Goal: Task Accomplishment & Management: Use online tool/utility

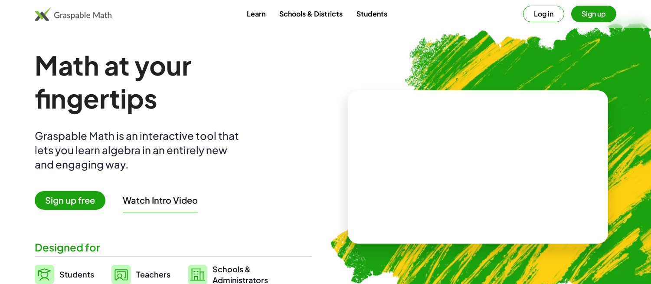
click at [552, 18] on button "Log in" at bounding box center [543, 14] width 41 height 16
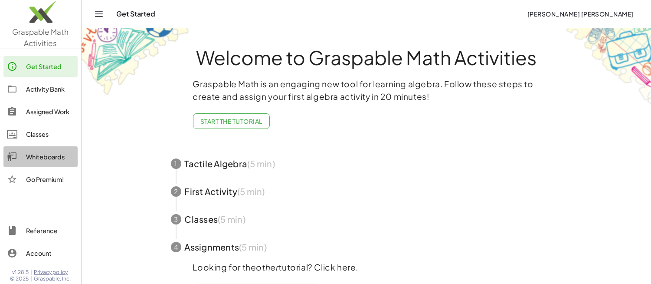
click at [63, 155] on div "Whiteboards" at bounding box center [50, 156] width 48 height 10
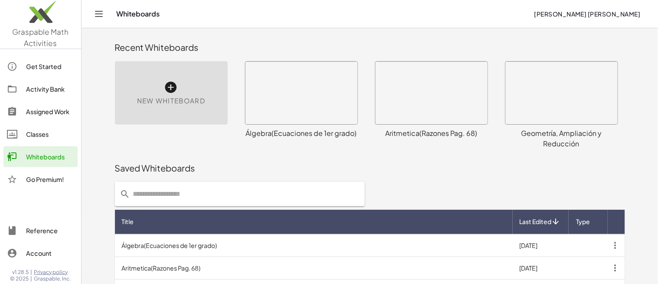
click at [181, 123] on div "New Whiteboard" at bounding box center [171, 92] width 113 height 63
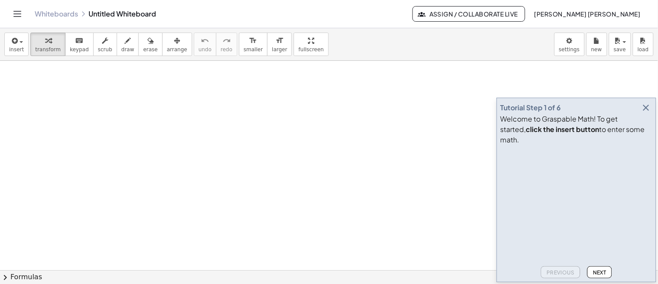
click at [644, 113] on icon "button" at bounding box center [646, 107] width 10 height 10
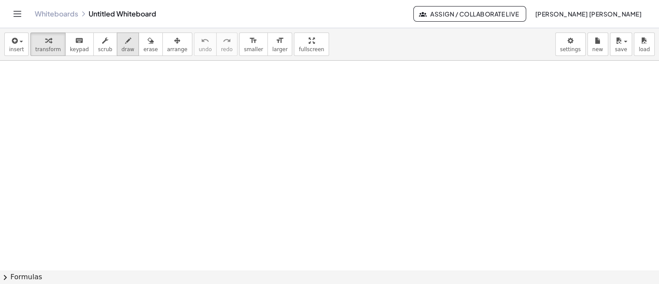
click at [118, 53] on button "draw" at bounding box center [128, 44] width 23 height 23
drag, startPoint x: 75, startPoint y: 100, endPoint x: 62, endPoint y: 110, distance: 17.1
click at [62, 110] on div at bounding box center [329, 271] width 659 height 420
drag, startPoint x: 77, startPoint y: 105, endPoint x: 79, endPoint y: 95, distance: 10.3
click at [84, 100] on div at bounding box center [329, 271] width 659 height 420
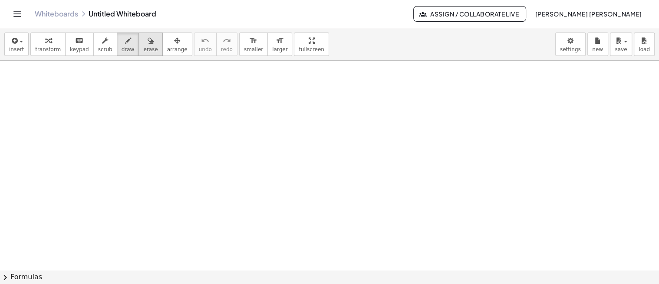
click at [143, 48] on span "erase" at bounding box center [150, 49] width 14 height 6
click at [121, 50] on span "draw" at bounding box center [127, 49] width 13 height 6
click at [68, 93] on div at bounding box center [329, 271] width 659 height 420
drag, startPoint x: 84, startPoint y: 89, endPoint x: 92, endPoint y: 93, distance: 9.3
click at [92, 96] on div at bounding box center [329, 271] width 659 height 420
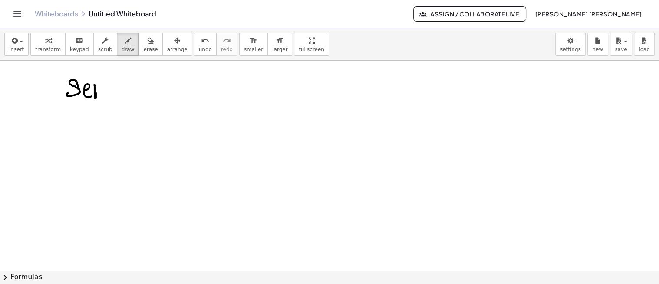
drag, startPoint x: 94, startPoint y: 85, endPoint x: 104, endPoint y: 97, distance: 16.1
click at [104, 97] on div at bounding box center [329, 271] width 659 height 420
drag, startPoint x: 153, startPoint y: 82, endPoint x: 151, endPoint y: 95, distance: 13.3
click at [151, 95] on div at bounding box center [329, 271] width 659 height 420
drag, startPoint x: 157, startPoint y: 93, endPoint x: 157, endPoint y: 89, distance: 4.8
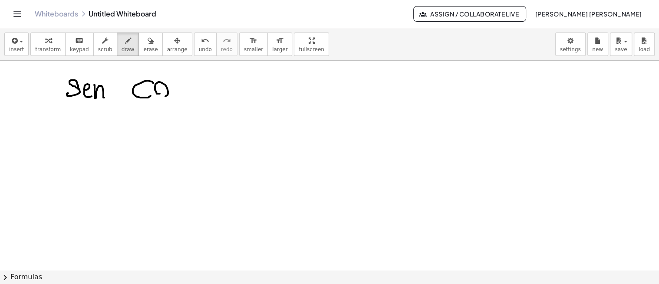
click at [152, 91] on div at bounding box center [329, 271] width 659 height 420
drag, startPoint x: 184, startPoint y: 85, endPoint x: 176, endPoint y: 97, distance: 14.8
click at [176, 97] on div at bounding box center [329, 271] width 659 height 420
click at [223, 95] on div at bounding box center [329, 271] width 659 height 420
drag, startPoint x: 220, startPoint y: 84, endPoint x: 233, endPoint y: 85, distance: 13.9
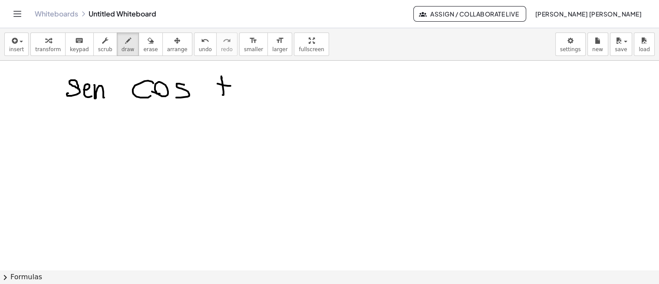
click at [233, 85] on div at bounding box center [329, 271] width 659 height 420
click at [237, 87] on div at bounding box center [329, 271] width 659 height 420
drag, startPoint x: 235, startPoint y: 85, endPoint x: 245, endPoint y: 101, distance: 18.9
click at [245, 101] on div at bounding box center [329, 271] width 659 height 420
drag, startPoint x: 270, startPoint y: 86, endPoint x: 282, endPoint y: 83, distance: 12.1
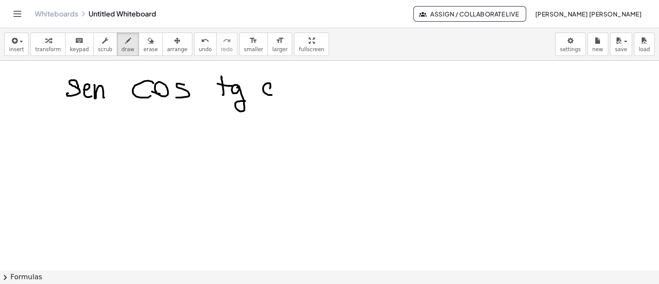
click at [278, 89] on div at bounding box center [329, 271] width 659 height 420
click at [285, 94] on div at bounding box center [329, 271] width 659 height 420
click at [287, 81] on div at bounding box center [329, 271] width 659 height 420
drag, startPoint x: 293, startPoint y: 85, endPoint x: 299, endPoint y: 101, distance: 16.5
click at [299, 101] on div at bounding box center [329, 271] width 659 height 420
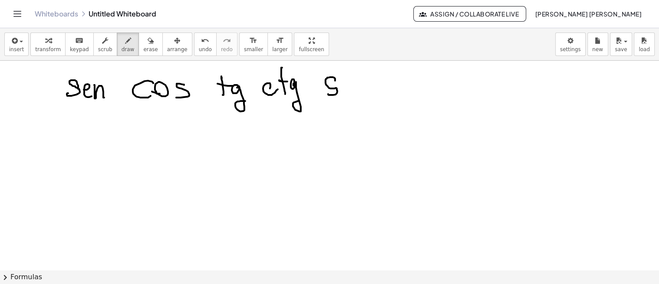
drag, startPoint x: 334, startPoint y: 77, endPoint x: 330, endPoint y: 90, distance: 13.7
click at [330, 90] on div at bounding box center [329, 271] width 659 height 420
drag, startPoint x: 346, startPoint y: 84, endPoint x: 353, endPoint y: 92, distance: 10.4
click at [353, 94] on div at bounding box center [329, 271] width 659 height 420
drag, startPoint x: 364, startPoint y: 82, endPoint x: 366, endPoint y: 92, distance: 10.6
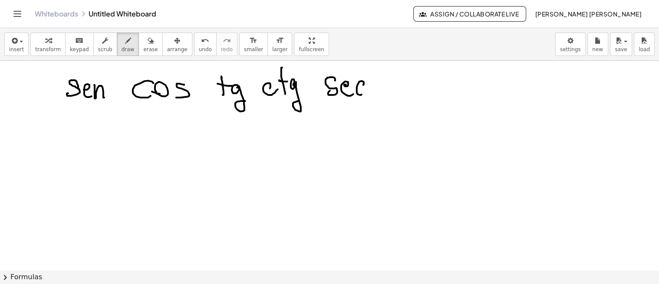
click at [363, 93] on div at bounding box center [329, 271] width 659 height 420
drag, startPoint x: 392, startPoint y: 82, endPoint x: 397, endPoint y: 93, distance: 11.5
click at [396, 93] on div at bounding box center [329, 271] width 659 height 420
drag, startPoint x: 405, startPoint y: 82, endPoint x: 418, endPoint y: 90, distance: 15.6
click at [405, 93] on div at bounding box center [329, 271] width 659 height 420
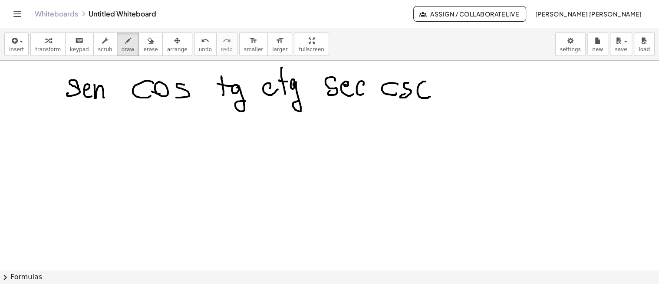
drag, startPoint x: 423, startPoint y: 81, endPoint x: 430, endPoint y: 95, distance: 16.3
click at [430, 95] on div at bounding box center [329, 271] width 659 height 420
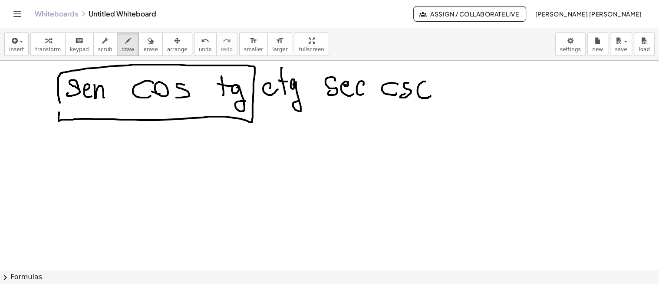
click at [59, 99] on div at bounding box center [329, 271] width 659 height 420
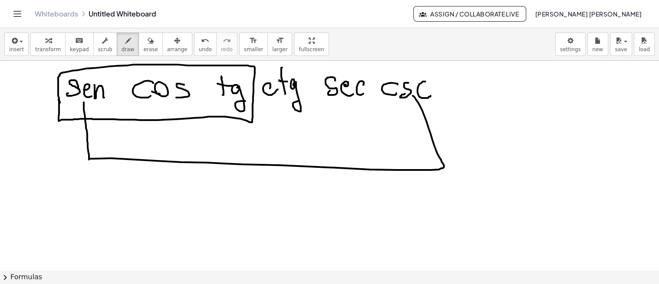
drag, startPoint x: 84, startPoint y: 106, endPoint x: 413, endPoint y: 95, distance: 329.0
click at [413, 95] on div at bounding box center [329, 271] width 659 height 420
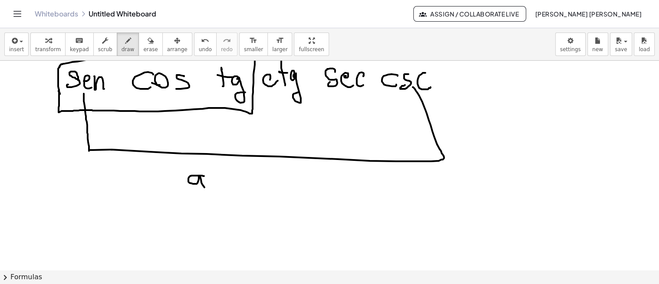
drag, startPoint x: 204, startPoint y: 176, endPoint x: 189, endPoint y: 178, distance: 15.0
click at [207, 187] on div at bounding box center [329, 262] width 659 height 420
drag, startPoint x: 180, startPoint y: 187, endPoint x: 210, endPoint y: 194, distance: 30.7
click at [210, 192] on div at bounding box center [329, 262] width 659 height 420
drag, startPoint x: 204, startPoint y: 200, endPoint x: 219, endPoint y: 198, distance: 14.5
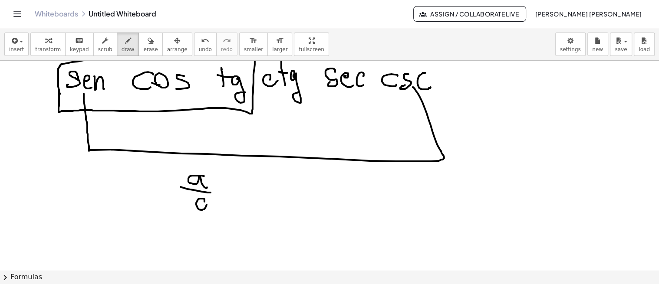
click at [208, 202] on div at bounding box center [329, 262] width 659 height 420
drag, startPoint x: 311, startPoint y: 184, endPoint x: 323, endPoint y: 200, distance: 19.9
click at [322, 202] on div at bounding box center [329, 262] width 659 height 420
drag, startPoint x: 311, startPoint y: 206, endPoint x: 330, endPoint y: 207, distance: 18.7
click at [330, 207] on div at bounding box center [329, 262] width 659 height 420
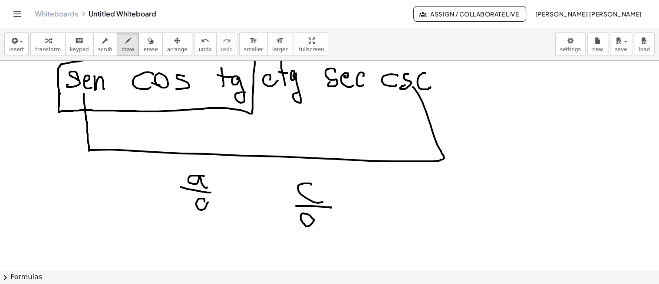
drag, startPoint x: 314, startPoint y: 219, endPoint x: 319, endPoint y: 225, distance: 8.0
click at [317, 226] on div at bounding box center [329, 262] width 659 height 420
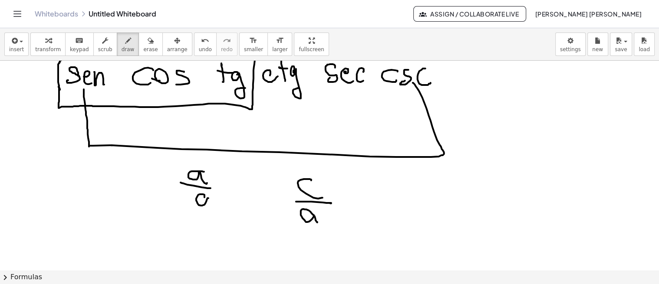
scroll to position [0, 0]
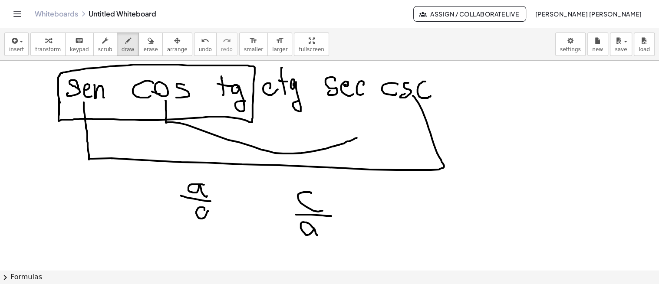
drag, startPoint x: 166, startPoint y: 101, endPoint x: 359, endPoint y: 135, distance: 196.2
click at [359, 135] on div at bounding box center [329, 271] width 659 height 420
drag, startPoint x: 191, startPoint y: 40, endPoint x: 178, endPoint y: 63, distance: 26.6
click at [199, 41] on div "undo" at bounding box center [205, 40] width 13 height 10
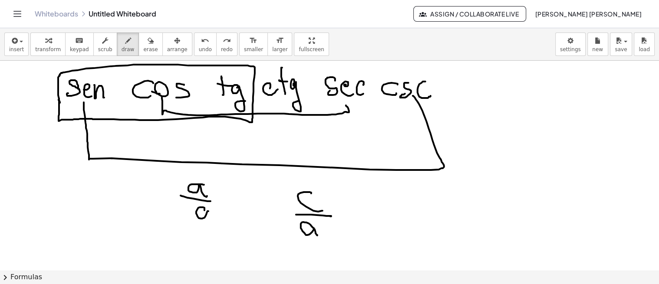
drag, startPoint x: 162, startPoint y: 98, endPoint x: 345, endPoint y: 103, distance: 182.7
click at [345, 103] on div at bounding box center [329, 271] width 659 height 420
drag, startPoint x: 170, startPoint y: 122, endPoint x: 163, endPoint y: 135, distance: 14.9
click at [163, 135] on div at bounding box center [329, 271] width 659 height 420
drag, startPoint x: 171, startPoint y: 141, endPoint x: 184, endPoint y: 140, distance: 12.6
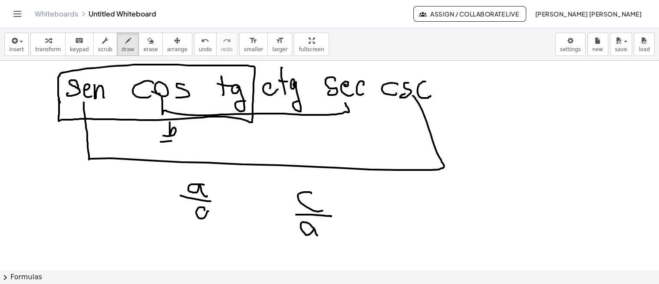
click at [184, 140] on div at bounding box center [329, 271] width 659 height 420
drag, startPoint x: 178, startPoint y: 145, endPoint x: 179, endPoint y: 151, distance: 5.8
click at [179, 151] on div at bounding box center [329, 271] width 659 height 420
drag, startPoint x: 332, startPoint y: 119, endPoint x: 332, endPoint y: 131, distance: 11.7
click at [333, 130] on div at bounding box center [329, 271] width 659 height 420
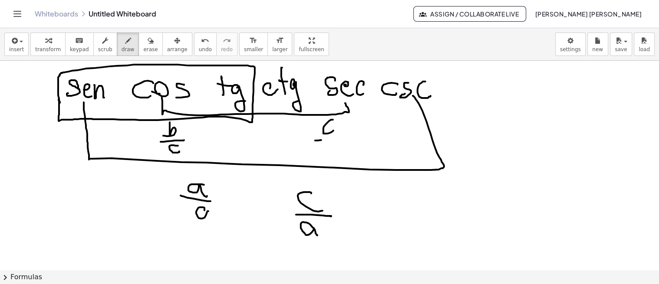
drag, startPoint x: 315, startPoint y: 140, endPoint x: 338, endPoint y: 138, distance: 22.3
click at [338, 138] on div at bounding box center [329, 271] width 659 height 420
drag, startPoint x: 323, startPoint y: 144, endPoint x: 317, endPoint y: 142, distance: 6.5
click at [327, 152] on div at bounding box center [329, 271] width 659 height 420
drag, startPoint x: 231, startPoint y: 99, endPoint x: 272, endPoint y: 105, distance: 41.7
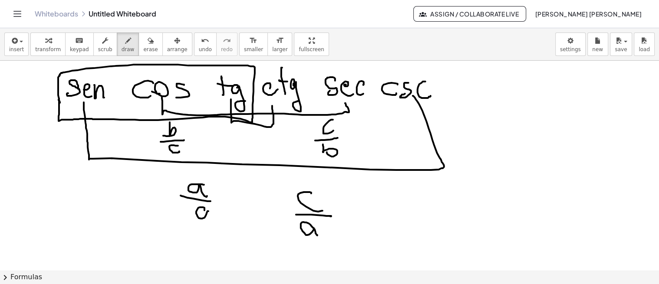
click at [272, 105] on div at bounding box center [329, 271] width 659 height 420
drag, startPoint x: 235, startPoint y: 136, endPoint x: 241, endPoint y: 146, distance: 11.9
click at [241, 146] on div at bounding box center [329, 271] width 659 height 420
click at [241, 148] on div at bounding box center [329, 271] width 659 height 420
drag, startPoint x: 237, startPoint y: 153, endPoint x: 245, endPoint y: 157, distance: 8.9
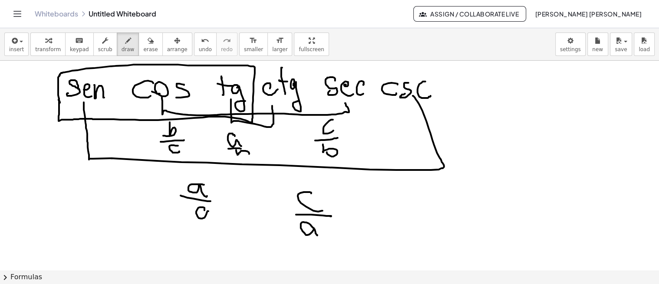
click at [244, 158] on div at bounding box center [329, 271] width 659 height 420
drag, startPoint x: 280, startPoint y: 134, endPoint x: 278, endPoint y: 148, distance: 15.0
click at [276, 148] on div at bounding box center [329, 271] width 659 height 420
click at [292, 151] on div at bounding box center [329, 271] width 659 height 420
drag, startPoint x: 279, startPoint y: 157, endPoint x: 295, endPoint y: 160, distance: 17.2
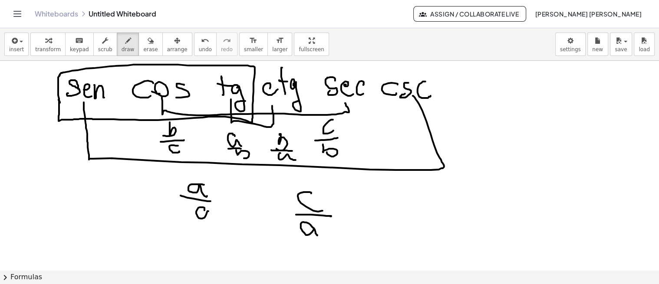
click at [295, 160] on div at bounding box center [329, 271] width 659 height 420
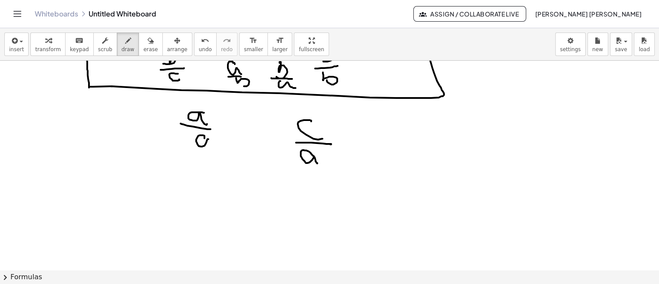
scroll to position [161, 0]
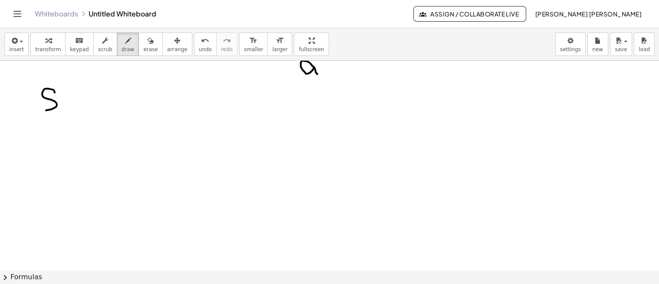
drag, startPoint x: 55, startPoint y: 92, endPoint x: 38, endPoint y: 105, distance: 20.7
click at [33, 105] on div at bounding box center [329, 109] width 659 height 420
drag, startPoint x: 62, startPoint y: 100, endPoint x: 80, endPoint y: 111, distance: 21.1
click at [74, 119] on div at bounding box center [329, 109] width 659 height 420
drag, startPoint x: 82, startPoint y: 102, endPoint x: 95, endPoint y: 118, distance: 20.9
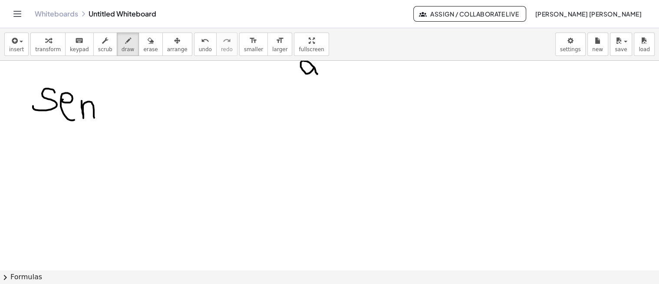
click at [94, 118] on div at bounding box center [329, 109] width 659 height 420
drag, startPoint x: 145, startPoint y: 102, endPoint x: 152, endPoint y: 116, distance: 15.1
click at [148, 119] on div at bounding box center [329, 109] width 659 height 420
drag, startPoint x: 164, startPoint y: 106, endPoint x: 161, endPoint y: 116, distance: 10.0
click at [154, 118] on div at bounding box center [329, 109] width 659 height 420
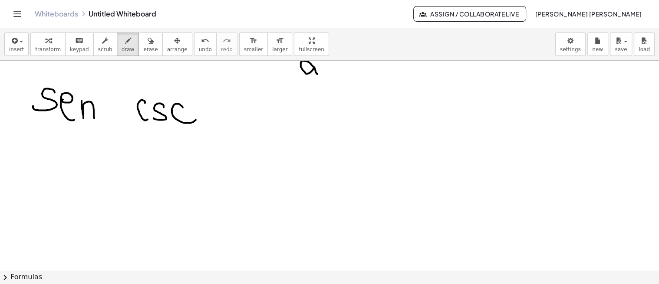
drag, startPoint x: 180, startPoint y: 105, endPoint x: 197, endPoint y: 118, distance: 21.2
click at [197, 118] on div at bounding box center [329, 109] width 659 height 420
drag, startPoint x: 42, startPoint y: 141, endPoint x: 50, endPoint y: 162, distance: 22.2
click at [50, 162] on div at bounding box center [329, 109] width 659 height 420
drag, startPoint x: 70, startPoint y: 155, endPoint x: 57, endPoint y: 153, distance: 13.3
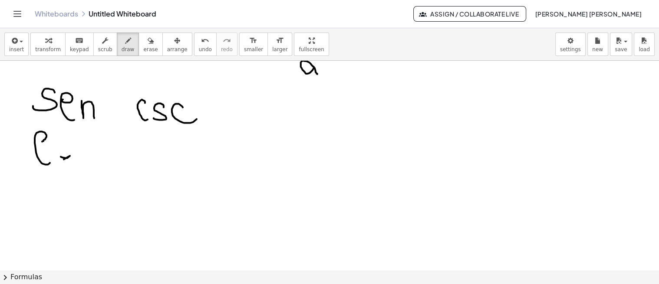
click at [57, 153] on div at bounding box center [329, 109] width 659 height 420
click at [63, 153] on div at bounding box center [329, 109] width 659 height 420
drag, startPoint x: 81, startPoint y: 139, endPoint x: 83, endPoint y: 150, distance: 11.4
click at [83, 151] on div at bounding box center [329, 109] width 659 height 420
drag, startPoint x: 147, startPoint y: 142, endPoint x: 148, endPoint y: 149, distance: 7.4
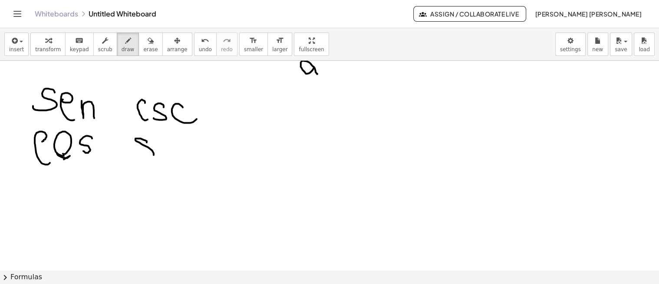
click at [138, 150] on div at bounding box center [329, 109] width 659 height 420
drag, startPoint x: 169, startPoint y: 140, endPoint x: 179, endPoint y: 150, distance: 13.8
click at [178, 151] on div at bounding box center [329, 109] width 659 height 420
drag, startPoint x: 194, startPoint y: 141, endPoint x: 202, endPoint y: 150, distance: 12.3
click at [202, 153] on div at bounding box center [329, 109] width 659 height 420
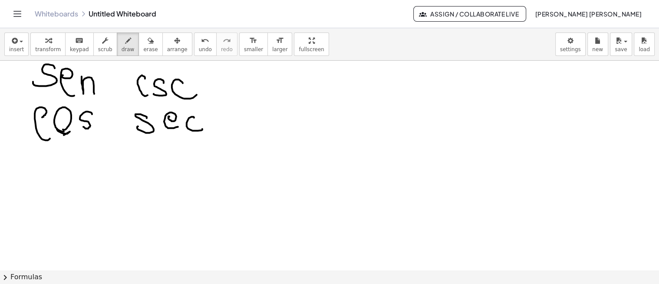
scroll to position [187, 0]
drag, startPoint x: 46, startPoint y: 151, endPoint x: 56, endPoint y: 172, distance: 23.5
click at [56, 173] on div at bounding box center [329, 84] width 659 height 420
drag, startPoint x: 43, startPoint y: 158, endPoint x: 57, endPoint y: 163, distance: 14.5
click at [57, 163] on div at bounding box center [329, 84] width 659 height 420
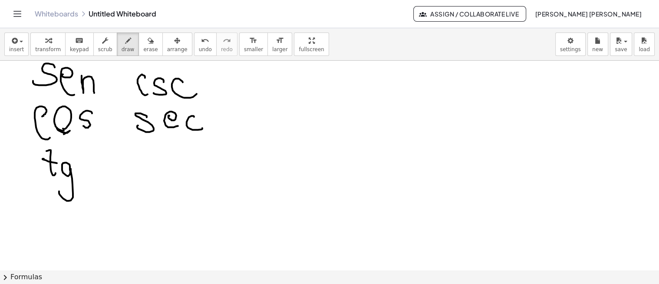
drag, startPoint x: 69, startPoint y: 164, endPoint x: 72, endPoint y: 187, distance: 23.2
click at [66, 191] on div at bounding box center [329, 84] width 659 height 420
drag, startPoint x: 145, startPoint y: 151, endPoint x: 148, endPoint y: 171, distance: 19.7
click at [148, 171] on div at bounding box center [329, 84] width 659 height 420
drag
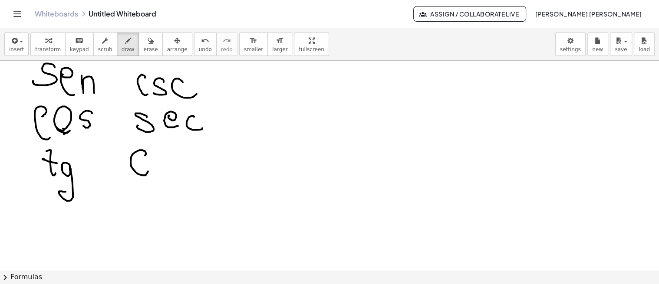
click at [157, 174] on div at bounding box center [329, 84] width 659 height 420
click at [164, 157] on div at bounding box center [329, 84] width 659 height 420
click at [184, 191] on div at bounding box center [329, 84] width 659 height 420
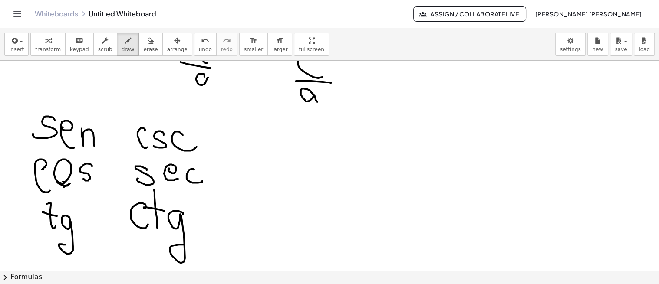
scroll to position [134, 0]
click at [98, 139] on div at bounding box center [329, 137] width 659 height 420
click at [110, 136] on div at bounding box center [329, 137] width 659 height 420
click at [98, 180] on div at bounding box center [329, 137] width 659 height 420
click at [108, 175] on div at bounding box center [329, 137] width 659 height 420
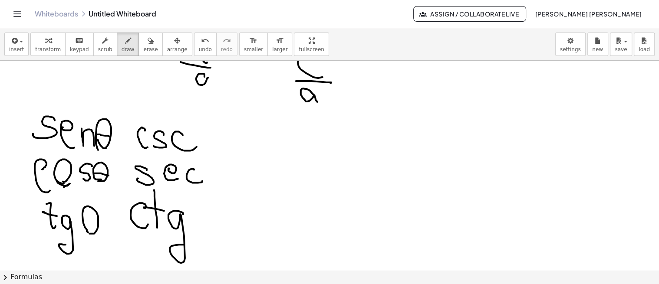
click at [86, 229] on div at bounding box center [329, 137] width 659 height 420
click at [105, 222] on div at bounding box center [329, 137] width 659 height 420
click at [190, 220] on div at bounding box center [329, 137] width 659 height 420
click at [209, 214] on div at bounding box center [329, 137] width 659 height 420
click at [210, 170] on div at bounding box center [329, 137] width 659 height 420
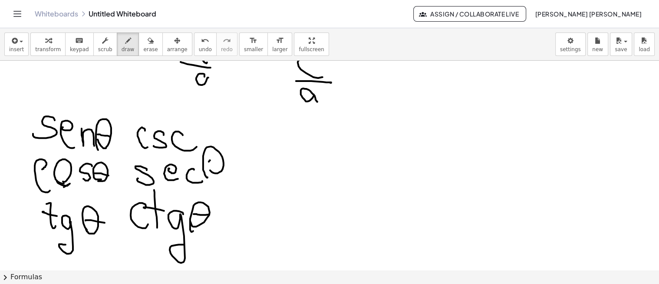
click at [223, 161] on div at bounding box center [329, 137] width 659 height 420
click at [199, 141] on div at bounding box center [329, 137] width 659 height 420
click at [211, 138] on div at bounding box center [329, 137] width 659 height 420
click at [117, 138] on div at bounding box center [329, 137] width 659 height 420
click at [120, 168] on div at bounding box center [329, 137] width 659 height 420
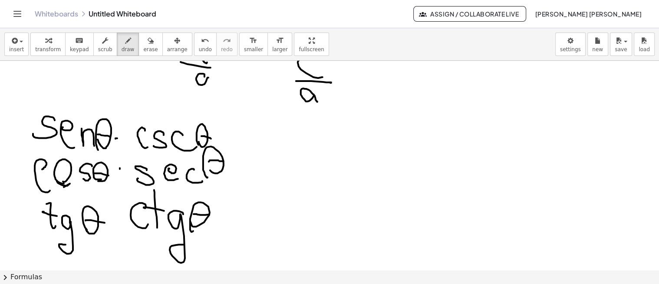
click at [115, 231] on div at bounding box center [329, 137] width 659 height 420
click at [233, 133] on div at bounding box center [329, 137] width 659 height 420
click at [235, 140] on div at bounding box center [329, 137] width 659 height 420
click at [258, 150] on div at bounding box center [329, 137] width 659 height 420
click at [236, 171] on div at bounding box center [329, 137] width 659 height 420
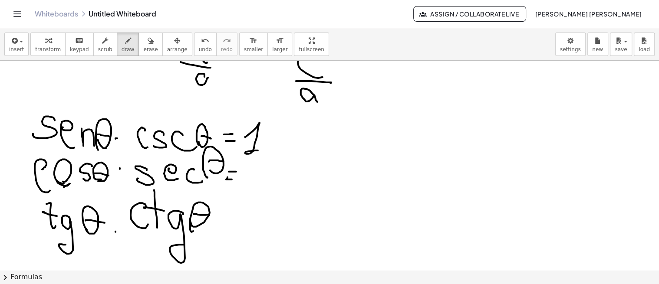
click at [233, 179] on div at bounding box center [329, 137] width 659 height 420
click at [258, 189] on div at bounding box center [329, 137] width 659 height 420
click at [222, 218] on div at bounding box center [329, 137] width 659 height 420
click at [226, 227] on div at bounding box center [329, 137] width 659 height 420
click at [248, 229] on div at bounding box center [329, 137] width 659 height 420
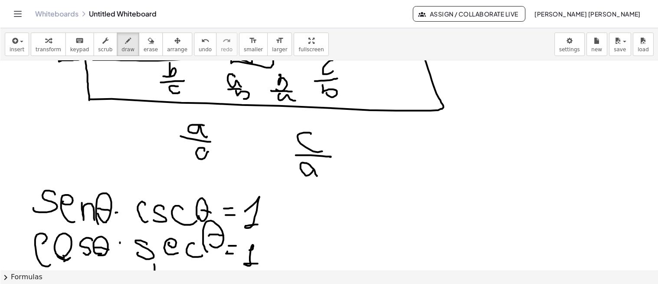
scroll to position [59, 0]
click at [213, 141] on div at bounding box center [329, 211] width 659 height 420
click at [317, 171] on div at bounding box center [329, 211] width 659 height 420
click at [299, 150] on div at bounding box center [329, 211] width 659 height 420
click at [217, 150] on div at bounding box center [329, 211] width 659 height 420
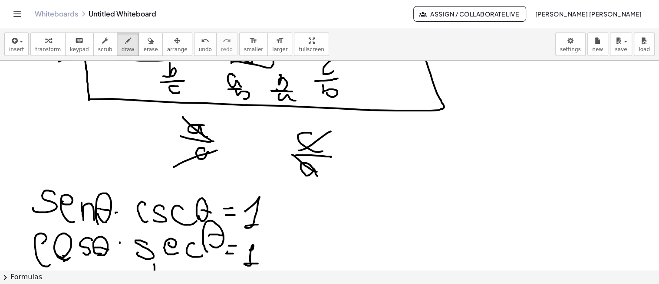
click at [349, 149] on div at bounding box center [329, 211] width 659 height 420
click at [352, 154] on div at bounding box center [329, 211] width 659 height 420
click at [371, 168] on div at bounding box center [329, 211] width 659 height 420
click at [241, 144] on div at bounding box center [329, 211] width 659 height 420
drag, startPoint x: 586, startPoint y: 22, endPoint x: 586, endPoint y: 132, distance: 110.2
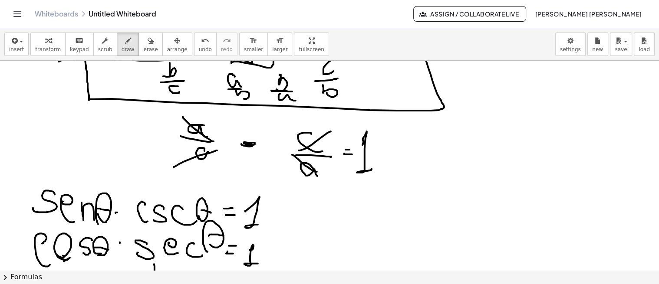
click at [586, 132] on div "Graspable Math Activities Get Started Activity Bank Assigned Work Classes White…" at bounding box center [329, 142] width 659 height 284
click at [625, 53] on button "save" at bounding box center [621, 44] width 22 height 23
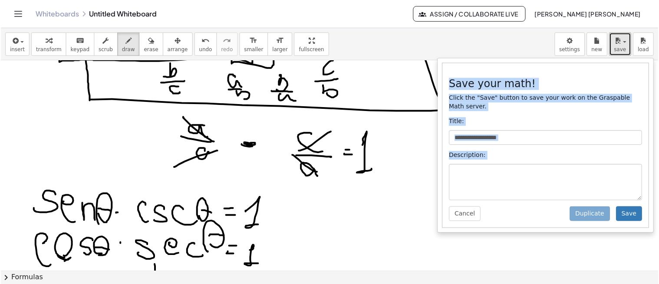
scroll to position [59, 0]
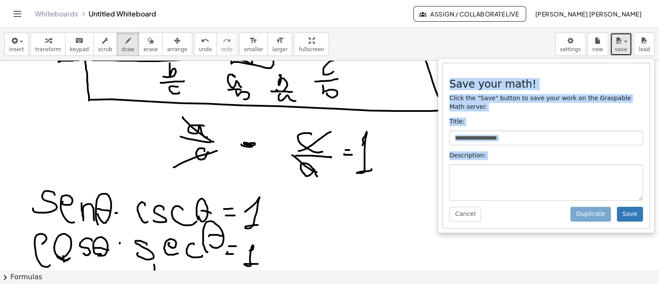
click at [614, 48] on button "save" at bounding box center [621, 44] width 22 height 23
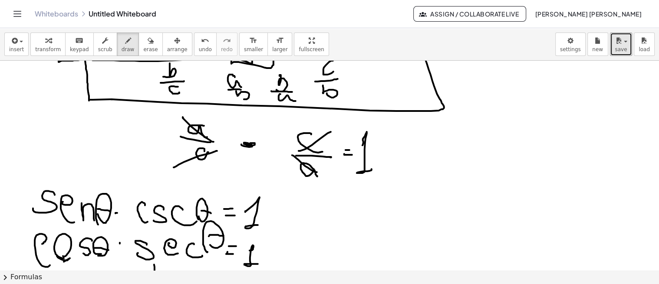
scroll to position [0, 0]
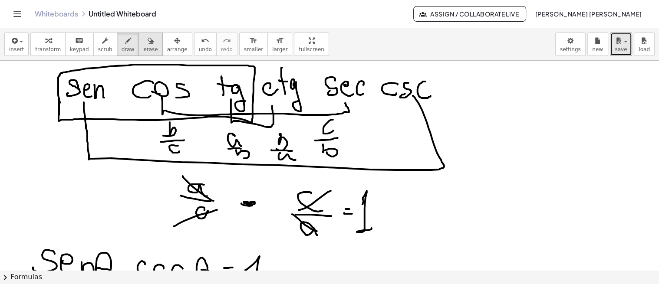
click at [143, 46] on span "erase" at bounding box center [150, 49] width 14 height 6
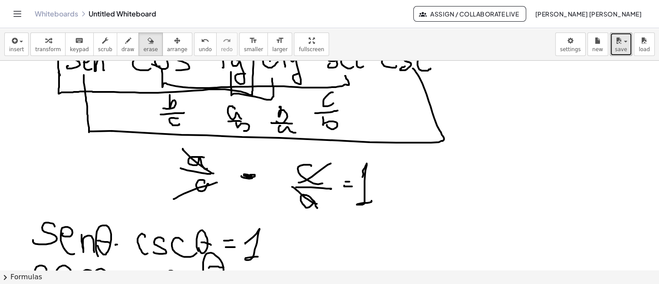
scroll to position [30, 0]
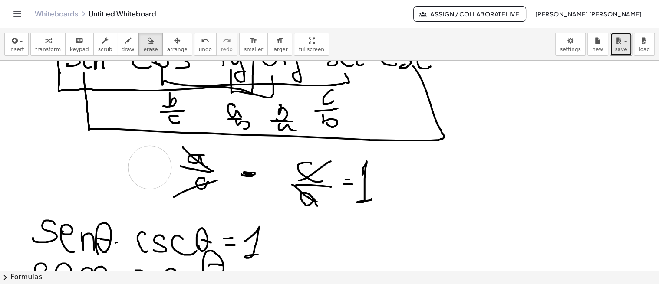
drag, startPoint x: 150, startPoint y: 166, endPoint x: 154, endPoint y: 165, distance: 4.8
click at [151, 167] on div at bounding box center [329, 241] width 659 height 420
click at [125, 45] on icon "button" at bounding box center [128, 41] width 6 height 10
drag, startPoint x: 154, startPoint y: 165, endPoint x: 141, endPoint y: 161, distance: 13.2
click at [147, 167] on div at bounding box center [329, 241] width 659 height 420
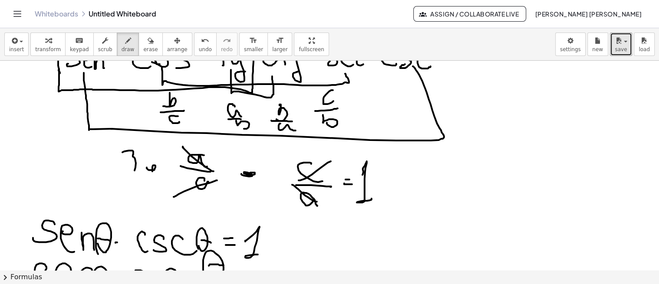
drag, startPoint x: 124, startPoint y: 151, endPoint x: 118, endPoint y: 178, distance: 27.6
click at [118, 178] on div at bounding box center [329, 241] width 659 height 420
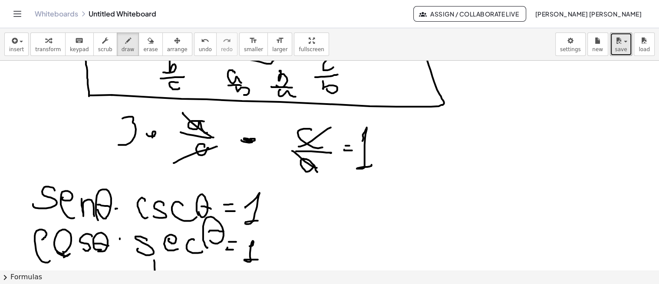
scroll to position [63, 0]
drag, startPoint x: 354, startPoint y: 137, endPoint x: 357, endPoint y: 166, distance: 29.7
click at [357, 166] on div at bounding box center [329, 208] width 659 height 420
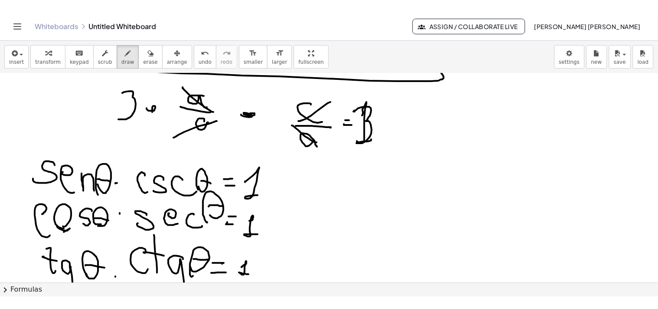
scroll to position [102, 0]
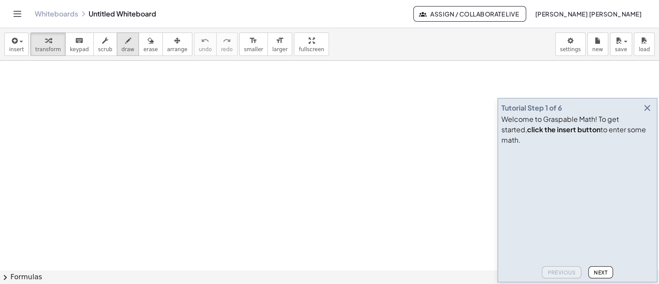
click at [121, 37] on div "button" at bounding box center [127, 40] width 13 height 10
click at [646, 113] on icon "button" at bounding box center [647, 108] width 10 height 10
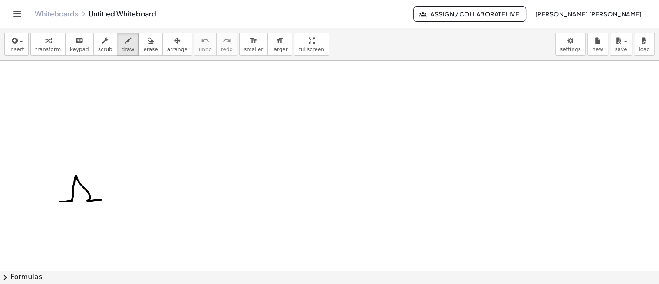
drag, startPoint x: 59, startPoint y: 201, endPoint x: 106, endPoint y: 199, distance: 46.5
click at [106, 199] on div at bounding box center [329, 271] width 659 height 420
drag, startPoint x: 74, startPoint y: 176, endPoint x: 67, endPoint y: 148, distance: 28.5
click at [63, 155] on div at bounding box center [329, 271] width 659 height 420
drag, startPoint x: 69, startPoint y: 144, endPoint x: 96, endPoint y: 154, distance: 28.5
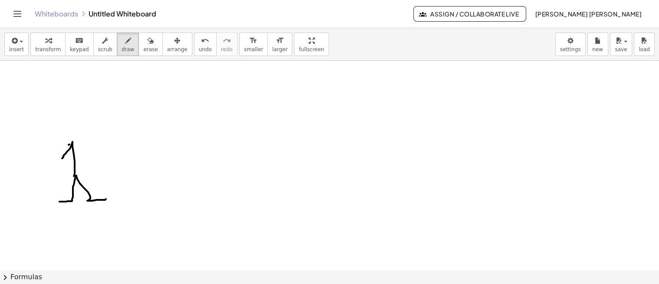
click at [96, 154] on div at bounding box center [329, 271] width 659 height 420
drag, startPoint x: 72, startPoint y: 144, endPoint x: 73, endPoint y: 139, distance: 4.9
click at [75, 139] on div at bounding box center [329, 271] width 659 height 420
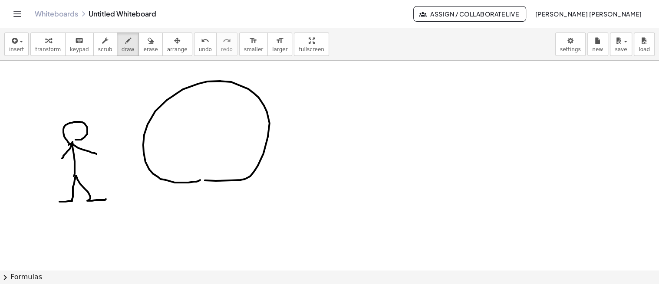
drag, startPoint x: 166, startPoint y: 180, endPoint x: 167, endPoint y: 151, distance: 29.1
click at [171, 159] on div at bounding box center [329, 271] width 659 height 420
drag, startPoint x: 189, startPoint y: 81, endPoint x: 194, endPoint y: 85, distance: 7.1
click at [194, 85] on div at bounding box center [329, 271] width 659 height 420
drag, startPoint x: 191, startPoint y: 86, endPoint x: 202, endPoint y: 105, distance: 21.4
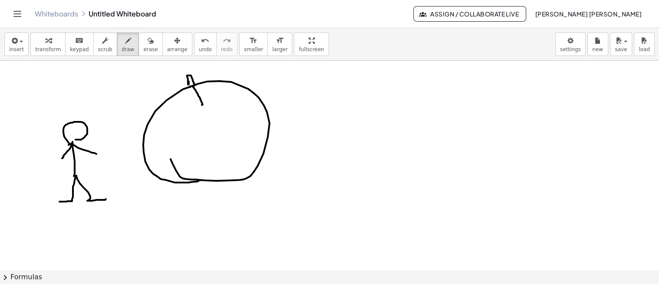
click at [202, 105] on div at bounding box center [329, 271] width 659 height 420
drag, startPoint x: 207, startPoint y: 161, endPoint x: 176, endPoint y: 152, distance: 32.8
click at [190, 157] on div at bounding box center [329, 271] width 659 height 420
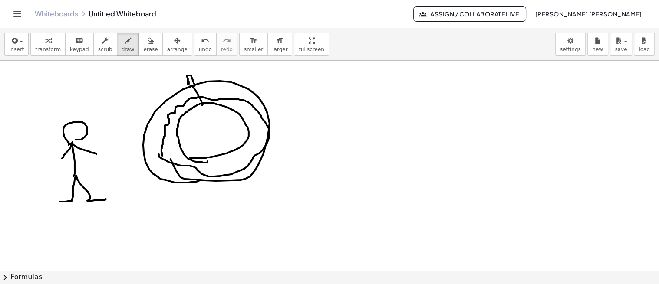
drag, startPoint x: 162, startPoint y: 155, endPoint x: 164, endPoint y: 147, distance: 8.8
click at [162, 147] on div at bounding box center [329, 271] width 659 height 420
click at [116, 200] on div at bounding box center [329, 271] width 659 height 420
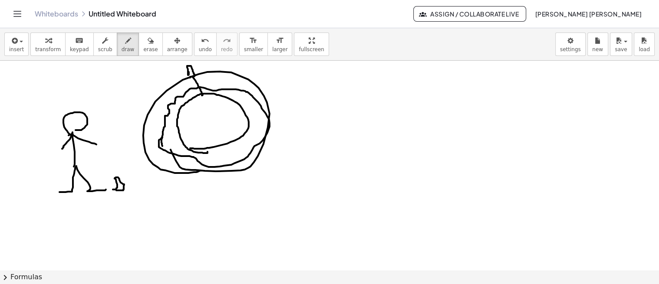
scroll to position [10, 0]
drag, startPoint x: 97, startPoint y: 147, endPoint x: 96, endPoint y: 142, distance: 4.8
click at [97, 144] on div at bounding box center [329, 261] width 659 height 420
drag, startPoint x: 100, startPoint y: 128, endPoint x: 98, endPoint y: 123, distance: 4.5
click at [97, 123] on div at bounding box center [329, 261] width 659 height 420
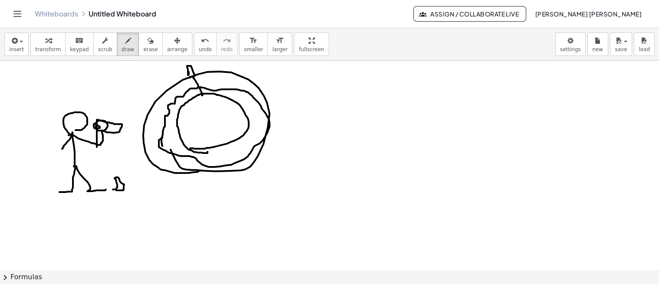
click at [116, 132] on div at bounding box center [329, 261] width 659 height 420
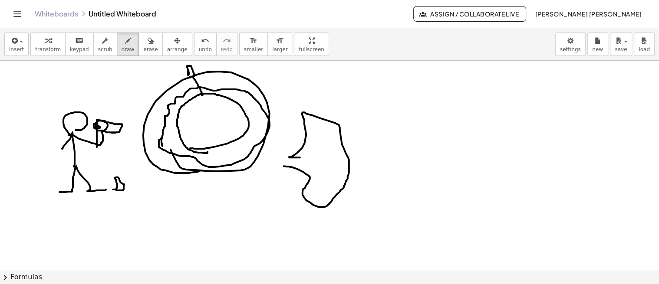
drag, startPoint x: 292, startPoint y: 157, endPoint x: 271, endPoint y: 166, distance: 22.3
click at [270, 166] on div at bounding box center [329, 261] width 659 height 420
drag, startPoint x: 291, startPoint y: 137, endPoint x: 254, endPoint y: 140, distance: 36.5
click at [254, 140] on div at bounding box center [329, 261] width 659 height 420
drag, startPoint x: 249, startPoint y: 150, endPoint x: 239, endPoint y: 157, distance: 12.2
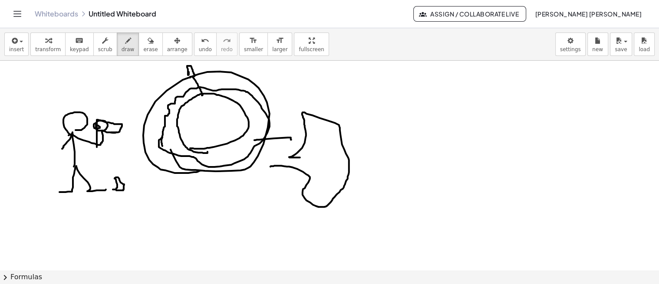
click at [240, 155] on div at bounding box center [329, 261] width 659 height 420
drag, startPoint x: 271, startPoint y: 168, endPoint x: 223, endPoint y: 168, distance: 48.2
click at [225, 168] on div at bounding box center [329, 261] width 659 height 420
drag, startPoint x: 292, startPoint y: 180, endPoint x: 262, endPoint y: 181, distance: 30.0
click at [265, 181] on div at bounding box center [329, 261] width 659 height 420
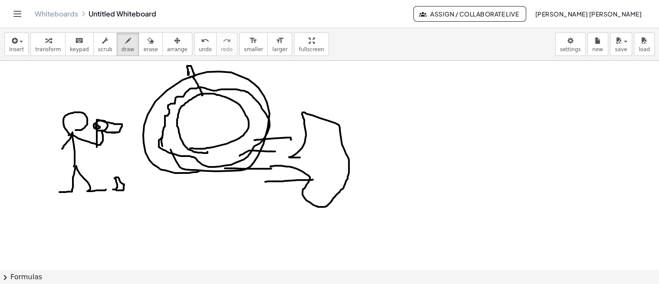
drag, startPoint x: 303, startPoint y: 128, endPoint x: 258, endPoint y: 130, distance: 45.2
click at [272, 127] on div at bounding box center [329, 261] width 659 height 420
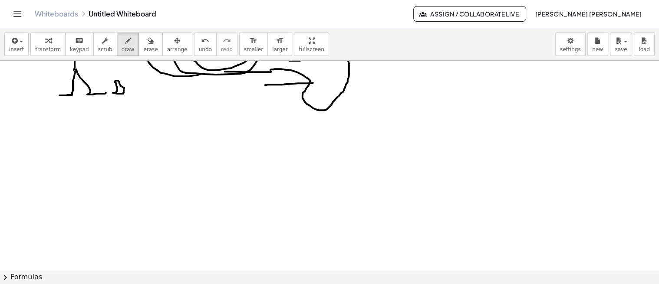
scroll to position [107, 0]
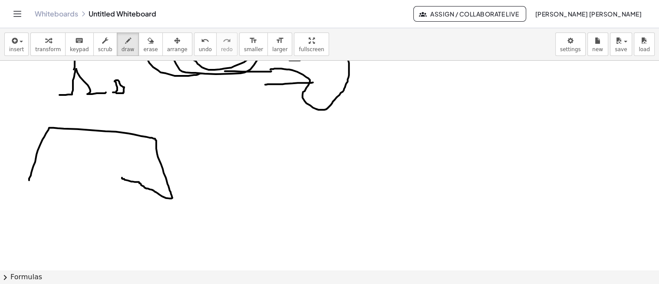
drag, startPoint x: 29, startPoint y: 180, endPoint x: 122, endPoint y: 177, distance: 92.9
click at [122, 177] on div at bounding box center [329, 164] width 659 height 420
drag, startPoint x: 24, startPoint y: 184, endPoint x: 139, endPoint y: 164, distance: 117.1
click at [139, 164] on div at bounding box center [329, 164] width 659 height 420
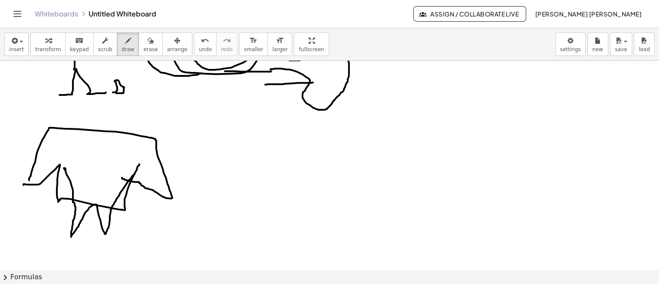
drag, startPoint x: 65, startPoint y: 168, endPoint x: 133, endPoint y: 171, distance: 67.7
click at [135, 172] on div at bounding box center [329, 164] width 659 height 420
drag, startPoint x: 98, startPoint y: 130, endPoint x: 110, endPoint y: 136, distance: 13.6
click at [111, 136] on div at bounding box center [329, 164] width 659 height 420
drag, startPoint x: 101, startPoint y: 110, endPoint x: 92, endPoint y: 124, distance: 16.6
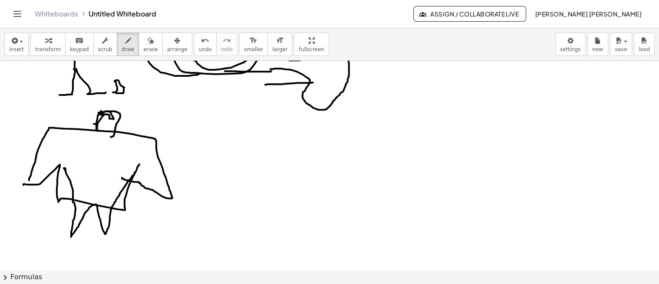
click at [92, 125] on div at bounding box center [329, 164] width 659 height 420
drag, startPoint x: 113, startPoint y: 150, endPoint x: 124, endPoint y: 149, distance: 10.9
click at [124, 149] on div at bounding box center [329, 164] width 659 height 420
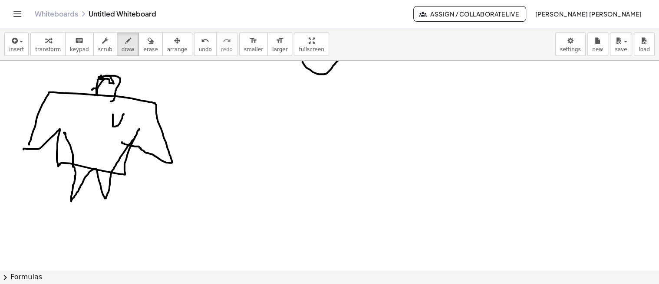
scroll to position [142, 0]
drag, startPoint x: 213, startPoint y: 171, endPoint x: 219, endPoint y: 175, distance: 7.2
click at [219, 175] on div at bounding box center [329, 128] width 659 height 420
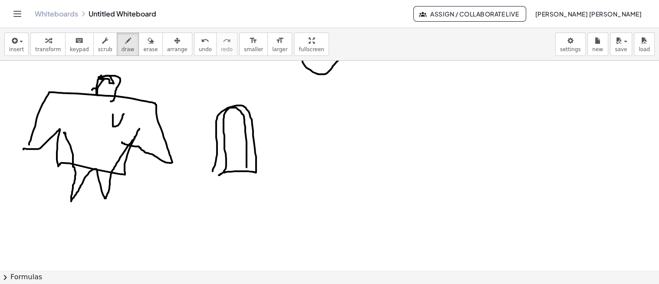
drag, startPoint x: 224, startPoint y: 171, endPoint x: 231, endPoint y: 135, distance: 36.3
click at [246, 169] on div at bounding box center [329, 128] width 659 height 420
click at [231, 127] on div at bounding box center [329, 128] width 659 height 420
drag, startPoint x: 235, startPoint y: 122, endPoint x: 236, endPoint y: 129, distance: 6.7
click at [236, 128] on div at bounding box center [329, 128] width 659 height 420
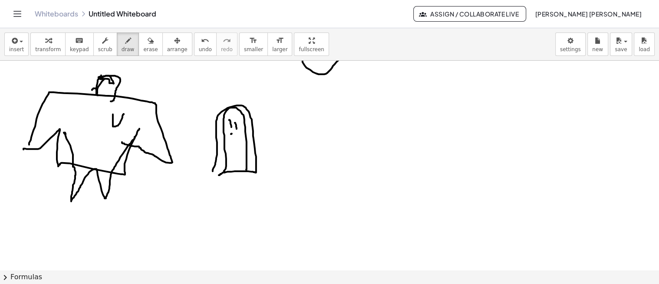
drag, startPoint x: 231, startPoint y: 133, endPoint x: 239, endPoint y: 134, distance: 7.8
click at [239, 134] on div at bounding box center [329, 128] width 659 height 420
drag, startPoint x: 295, startPoint y: 170, endPoint x: 287, endPoint y: 133, distance: 37.3
click at [302, 171] on div at bounding box center [329, 128] width 659 height 420
drag, startPoint x: 299, startPoint y: 125, endPoint x: 300, endPoint y: 120, distance: 5.1
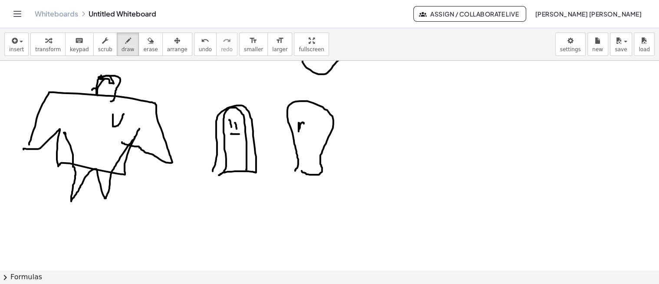
click at [302, 120] on div at bounding box center [329, 128] width 659 height 420
click at [298, 119] on div at bounding box center [329, 128] width 659 height 420
drag, startPoint x: 304, startPoint y: 128, endPoint x: 320, endPoint y: 126, distance: 16.2
click at [320, 126] on div at bounding box center [329, 128] width 659 height 420
drag, startPoint x: 305, startPoint y: 137, endPoint x: 315, endPoint y: 140, distance: 10.4
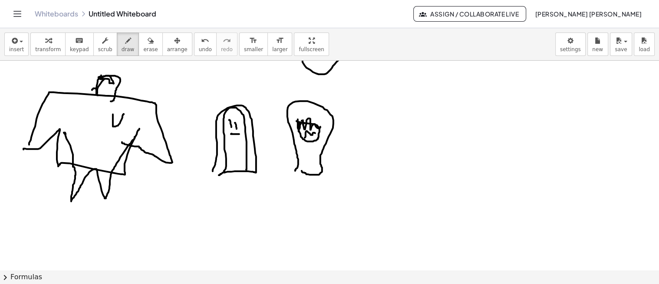
click at [315, 140] on div at bounding box center [329, 128] width 659 height 420
drag, startPoint x: 286, startPoint y: 106, endPoint x: 316, endPoint y: 103, distance: 29.7
click at [301, 102] on div at bounding box center [329, 128] width 659 height 420
drag, startPoint x: 331, startPoint y: 101, endPoint x: 335, endPoint y: 116, distance: 15.5
click at [338, 117] on div at bounding box center [329, 128] width 659 height 420
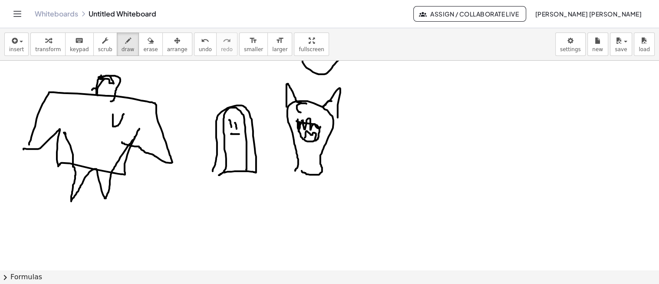
click at [297, 112] on div at bounding box center [329, 128] width 659 height 420
drag, startPoint x: 312, startPoint y: 112, endPoint x: 314, endPoint y: 118, distance: 7.0
click at [315, 118] on div at bounding box center [329, 128] width 659 height 420
click at [143, 49] on span "erase" at bounding box center [150, 49] width 14 height 6
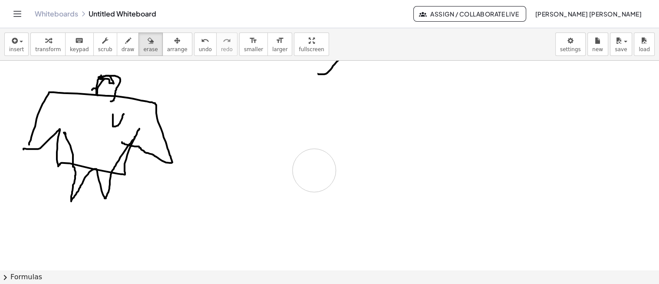
drag, startPoint x: 253, startPoint y: 115, endPoint x: 314, endPoint y: 170, distance: 82.9
click at [314, 170] on div at bounding box center [329, 128] width 659 height 420
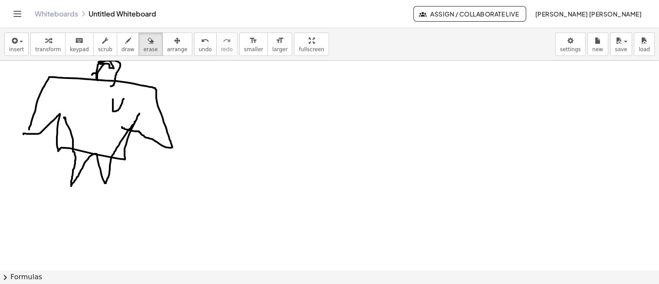
scroll to position [157, 0]
drag, startPoint x: 111, startPoint y: 38, endPoint x: 114, endPoint y: 43, distance: 5.3
click at [121, 43] on div "button" at bounding box center [127, 40] width 13 height 10
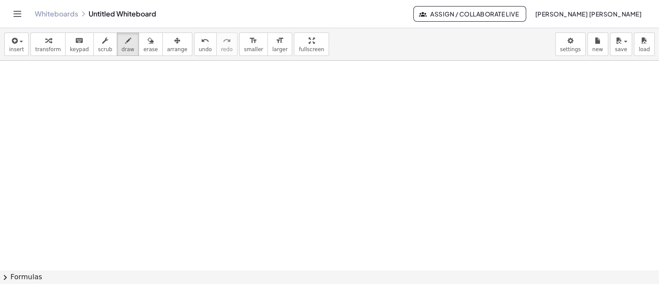
scroll to position [309, 0]
drag, startPoint x: 190, startPoint y: 197, endPoint x: 162, endPoint y: 181, distance: 31.7
click at [162, 181] on div at bounding box center [329, 67] width 659 height 630
drag, startPoint x: 31, startPoint y: 181, endPoint x: 38, endPoint y: 172, distance: 11.5
click at [38, 164] on div at bounding box center [329, 67] width 659 height 630
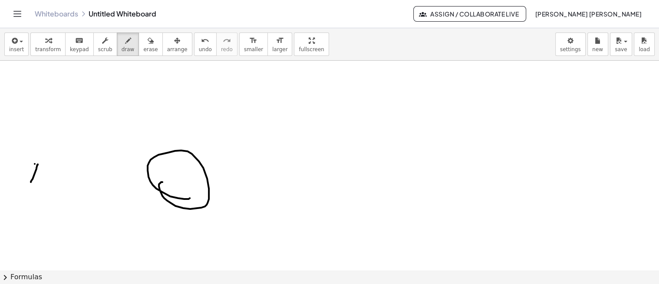
drag, startPoint x: 35, startPoint y: 163, endPoint x: 32, endPoint y: 157, distance: 7.0
click at [45, 176] on div at bounding box center [329, 67] width 659 height 630
drag, startPoint x: 38, startPoint y: 164, endPoint x: 32, endPoint y: 148, distance: 17.2
click at [40, 151] on div at bounding box center [329, 67] width 659 height 630
drag, startPoint x: 28, startPoint y: 145, endPoint x: 27, endPoint y: 141, distance: 4.9
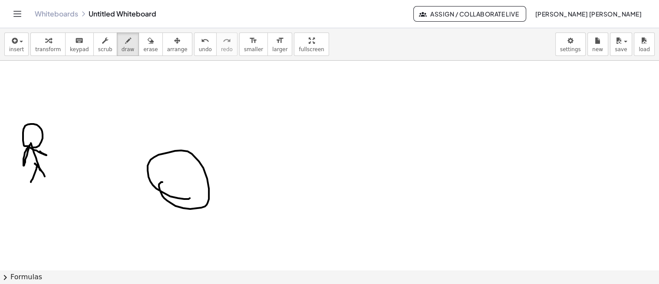
click at [27, 141] on div at bounding box center [329, 67] width 659 height 630
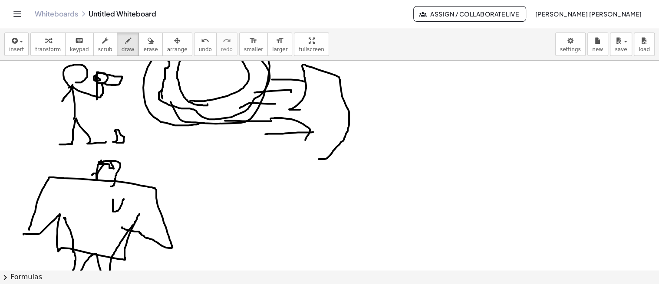
scroll to position [0, 0]
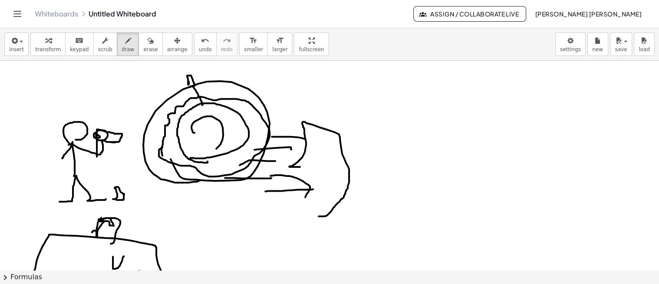
drag, startPoint x: 194, startPoint y: 132, endPoint x: 200, endPoint y: 109, distance: 24.0
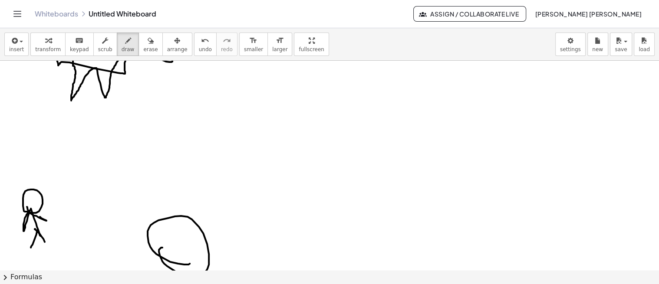
scroll to position [335, 0]
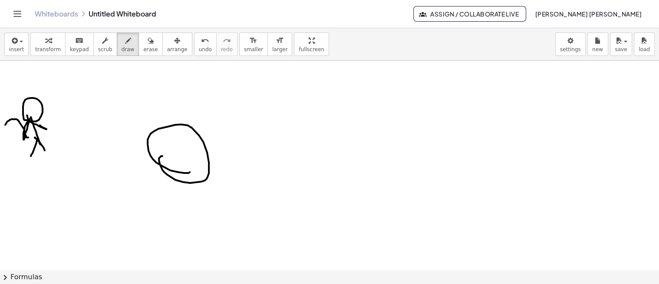
drag, startPoint x: 26, startPoint y: 137, endPoint x: 7, endPoint y: 124, distance: 23.5
click at [5, 125] on div at bounding box center [329, 41] width 659 height 630
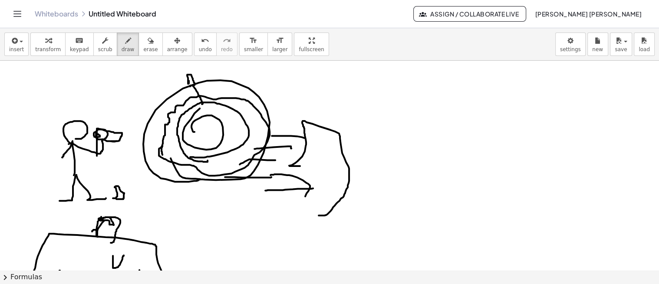
scroll to position [0, 0]
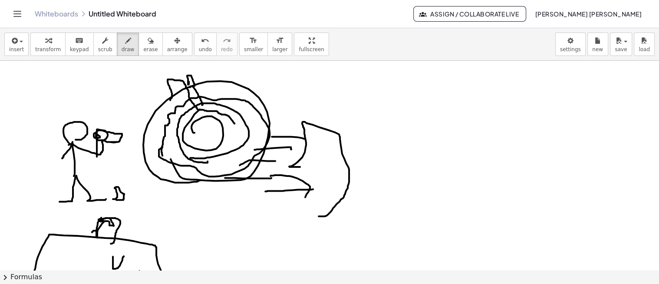
drag, startPoint x: 233, startPoint y: 121, endPoint x: 172, endPoint y: 98, distance: 65.4
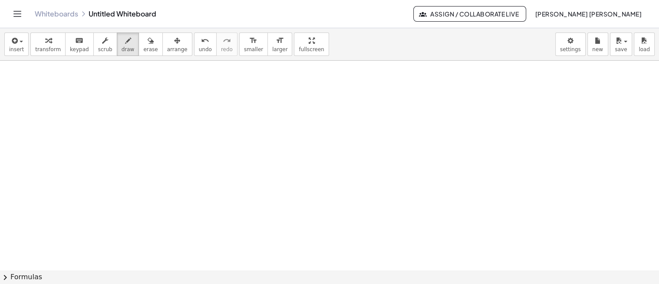
scroll to position [469, 0]
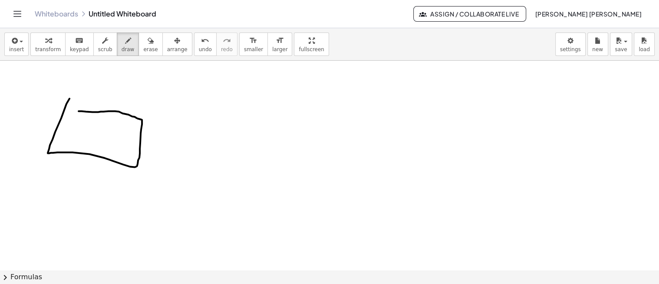
drag, startPoint x: 79, startPoint y: 111, endPoint x: 75, endPoint y: 93, distance: 18.2
click at [75, 92] on div at bounding box center [329, 12] width 659 height 840
drag, startPoint x: 105, startPoint y: 114, endPoint x: 98, endPoint y: 156, distance: 43.1
click at [98, 156] on div at bounding box center [329, 12] width 659 height 840
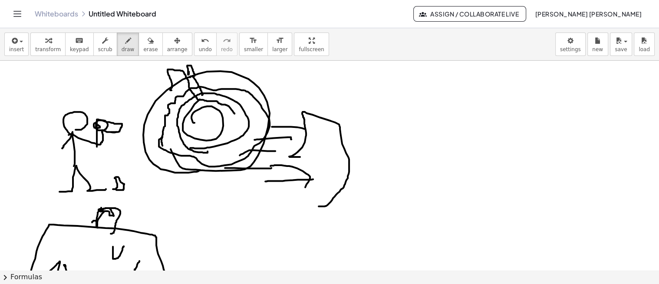
scroll to position [0, 0]
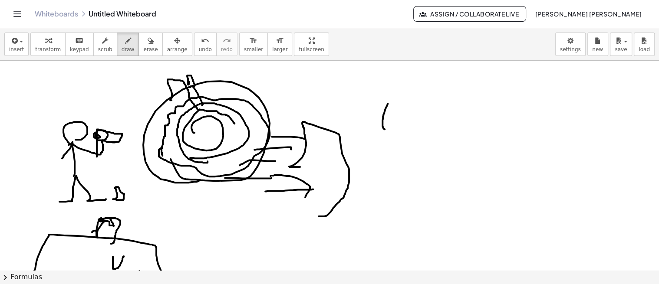
drag, startPoint x: 384, startPoint y: 129, endPoint x: 412, endPoint y: 98, distance: 42.1
click at [199, 51] on span "undo" at bounding box center [205, 49] width 13 height 6
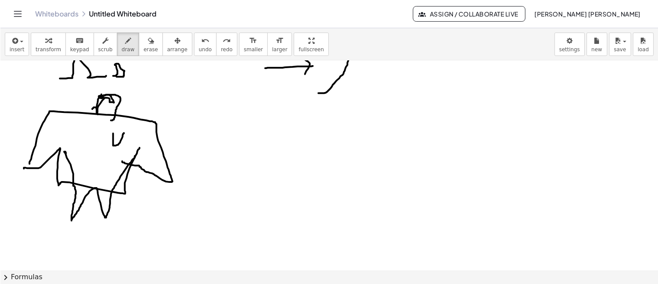
scroll to position [122, 0]
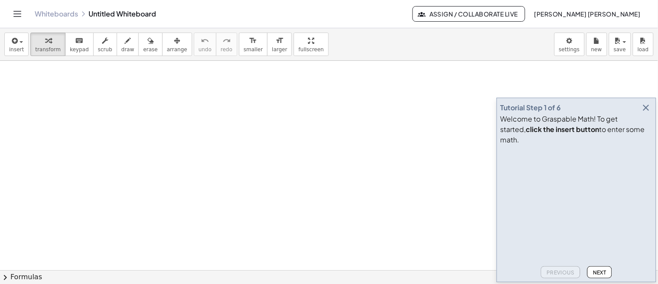
click at [651, 113] on icon "button" at bounding box center [646, 107] width 10 height 10
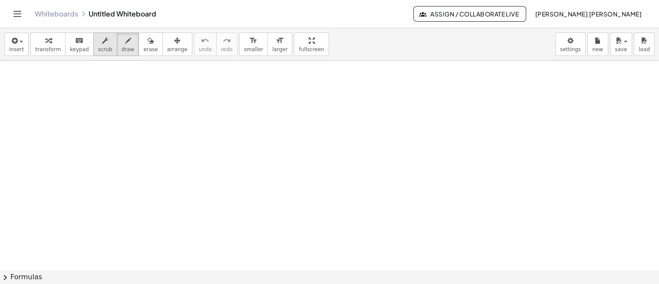
drag, startPoint x: 112, startPoint y: 48, endPoint x: 103, endPoint y: 54, distance: 10.0
click at [121, 49] on span "draw" at bounding box center [127, 49] width 13 height 6
drag, startPoint x: 29, startPoint y: 75, endPoint x: 32, endPoint y: 90, distance: 15.5
drag, startPoint x: 34, startPoint y: 92, endPoint x: 36, endPoint y: 85, distance: 6.9
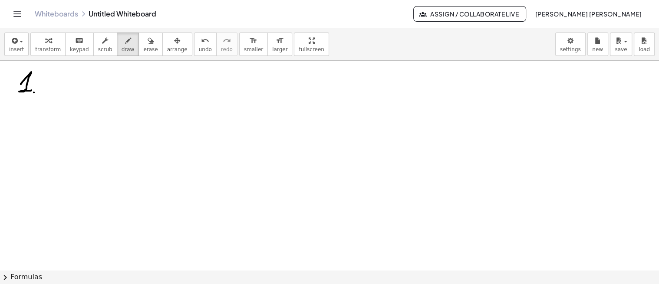
drag, startPoint x: 77, startPoint y: 90, endPoint x: 62, endPoint y: 98, distance: 17.1
drag, startPoint x: 79, startPoint y: 95, endPoint x: 92, endPoint y: 93, distance: 14.1
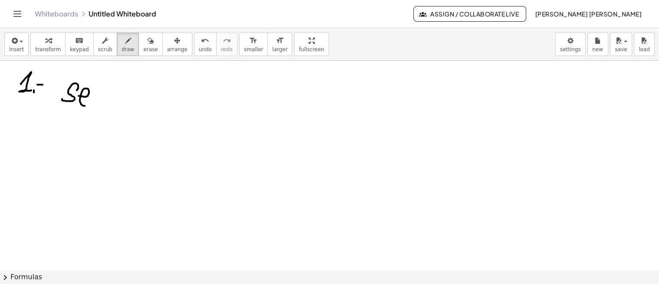
drag, startPoint x: 92, startPoint y: 92, endPoint x: 111, endPoint y: 106, distance: 23.8
drag, startPoint x: 110, startPoint y: 110, endPoint x: 110, endPoint y: 101, distance: 9.1
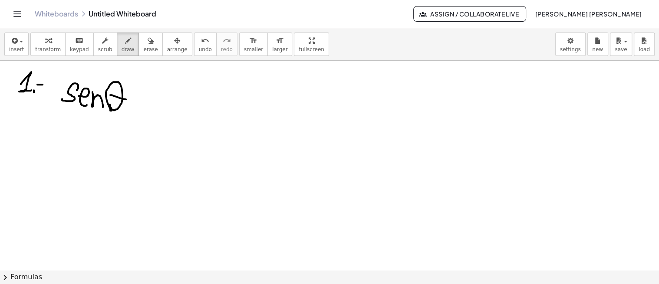
drag, startPoint x: 112, startPoint y: 95, endPoint x: 128, endPoint y: 98, distance: 17.4
drag, startPoint x: 134, startPoint y: 98, endPoint x: 140, endPoint y: 101, distance: 6.5
drag, startPoint x: 135, startPoint y: 105, endPoint x: 145, endPoint y: 106, distance: 10.0
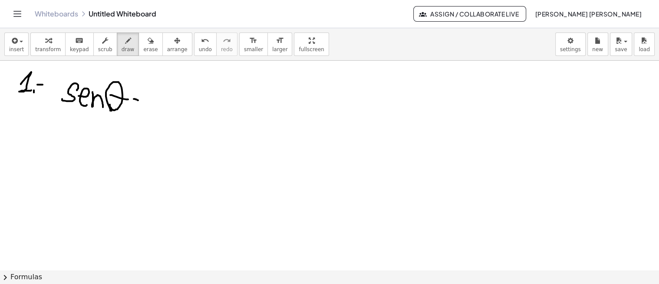
drag, startPoint x: 155, startPoint y: 90, endPoint x: 165, endPoint y: 109, distance: 21.2
drag, startPoint x: 159, startPoint y: 111, endPoint x: 177, endPoint y: 111, distance: 17.4
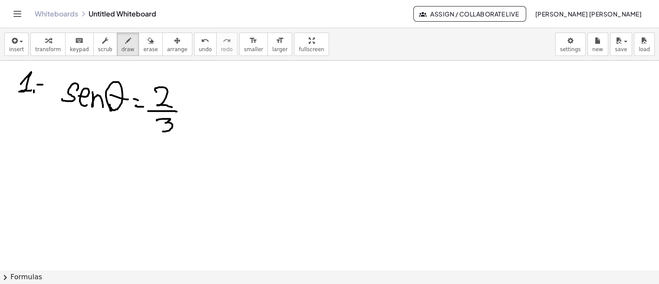
drag, startPoint x: 159, startPoint y: 119, endPoint x: 162, endPoint y: 126, distance: 8.2
drag, startPoint x: 187, startPoint y: 110, endPoint x: 184, endPoint y: 122, distance: 12.6
drag, startPoint x: 207, startPoint y: 108, endPoint x: 214, endPoint y: 106, distance: 8.0
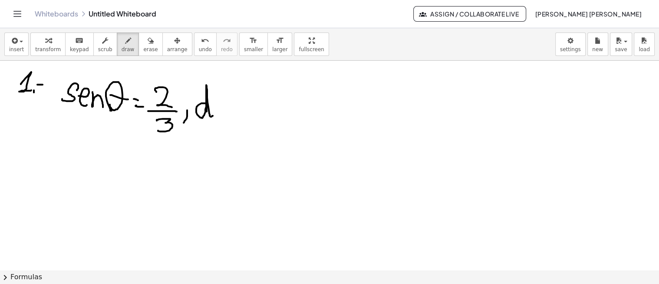
drag, startPoint x: 216, startPoint y: 107, endPoint x: 225, endPoint y: 93, distance: 16.4
drag, startPoint x: 225, startPoint y: 111, endPoint x: 223, endPoint y: 98, distance: 12.3
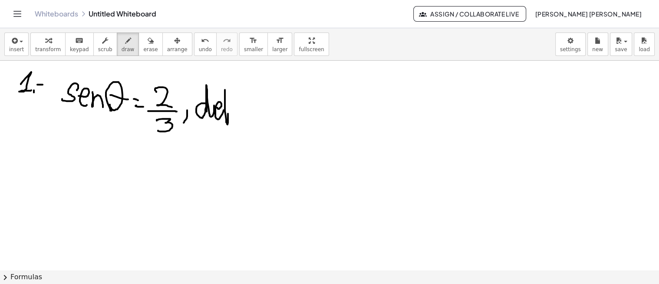
drag, startPoint x: 224, startPoint y: 99, endPoint x: 229, endPoint y: 100, distance: 4.9
drag, startPoint x: 228, startPoint y: 109, endPoint x: 239, endPoint y: 108, distance: 11.0
click at [199, 46] on span "undo" at bounding box center [205, 49] width 13 height 6
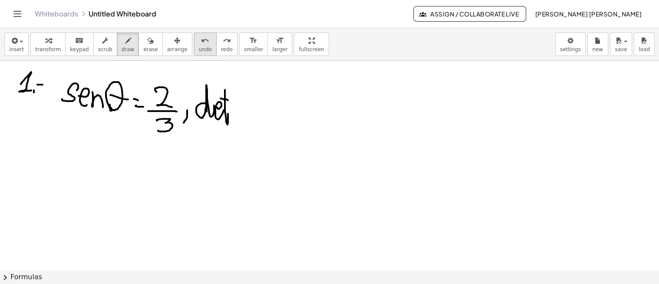
click at [201, 44] on icon "undo" at bounding box center [205, 41] width 8 height 10
drag, startPoint x: 210, startPoint y: 102, endPoint x: 221, endPoint y: 115, distance: 16.6
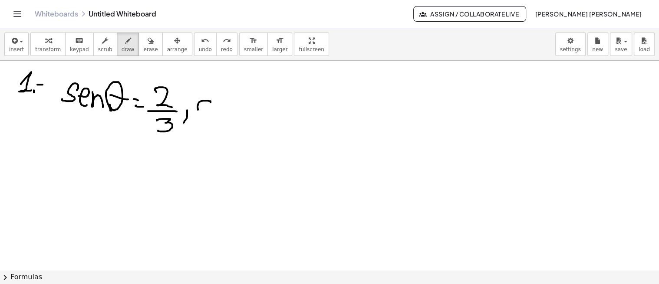
drag, startPoint x: 232, startPoint y: 107, endPoint x: 224, endPoint y: 111, distance: 8.3
drag, startPoint x: 248, startPoint y: 108, endPoint x: 256, endPoint y: 118, distance: 12.0
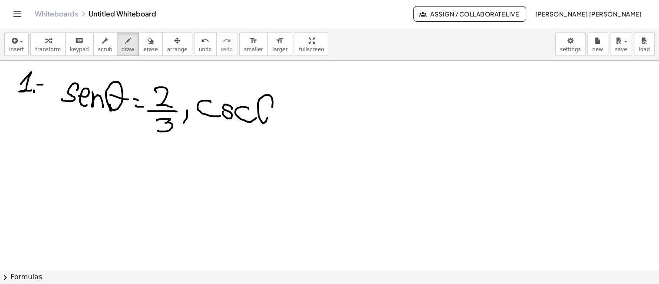
drag, startPoint x: 263, startPoint y: 123, endPoint x: 262, endPoint y: 113, distance: 9.6
drag, startPoint x: 262, startPoint y: 106, endPoint x: 266, endPoint y: 106, distance: 4.4
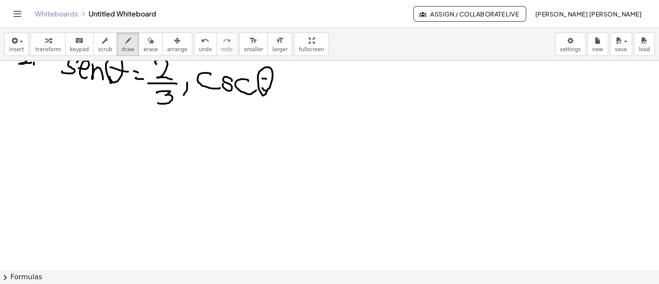
scroll to position [27, 0]
drag, startPoint x: 87, startPoint y: 140, endPoint x: 95, endPoint y: 154, distance: 15.9
click at [95, 154] on div at bounding box center [329, 270] width 659 height 475
drag, startPoint x: 115, startPoint y: 141, endPoint x: 106, endPoint y: 153, distance: 14.0
click at [107, 154] on div at bounding box center [329, 270] width 659 height 475
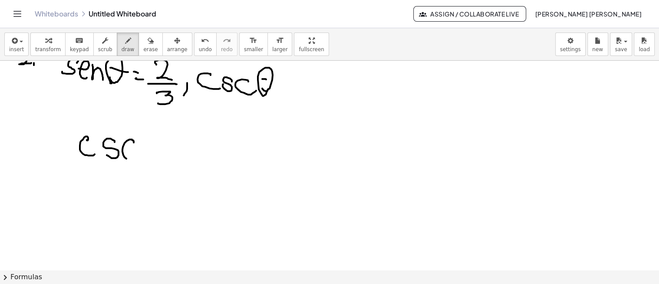
drag, startPoint x: 127, startPoint y: 140, endPoint x: 147, endPoint y: 155, distance: 25.1
click at [138, 161] on div at bounding box center [329, 270] width 659 height 475
click at [148, 164] on div at bounding box center [329, 270] width 659 height 475
drag, startPoint x: 142, startPoint y: 144, endPoint x: 159, endPoint y: 145, distance: 17.4
click at [159, 145] on div at bounding box center [329, 270] width 659 height 475
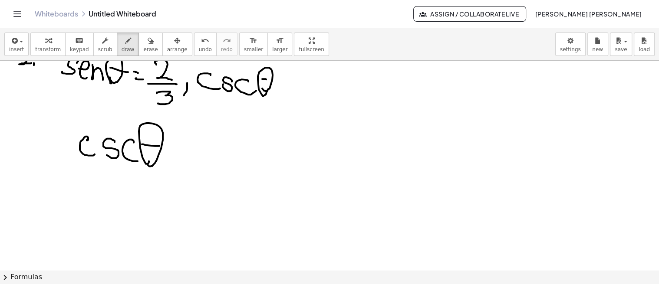
drag, startPoint x: 171, startPoint y: 154, endPoint x: 175, endPoint y: 154, distance: 4.8
click at [175, 154] on div at bounding box center [329, 270] width 659 height 475
drag, startPoint x: 170, startPoint y: 164, endPoint x: 176, endPoint y: 164, distance: 6.5
click at [176, 164] on div at bounding box center [329, 270] width 659 height 475
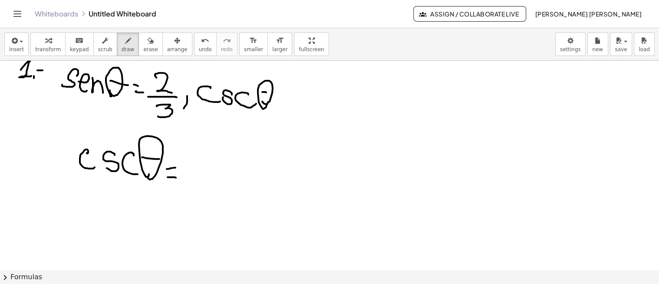
scroll to position [13, 0]
drag, startPoint x: 187, startPoint y: 153, endPoint x: 189, endPoint y: 164, distance: 10.7
click at [190, 164] on div at bounding box center [329, 284] width 659 height 475
drag, startPoint x: 174, startPoint y: 171, endPoint x: 205, endPoint y: 174, distance: 30.9
click at [205, 174] on div at bounding box center [329, 284] width 659 height 475
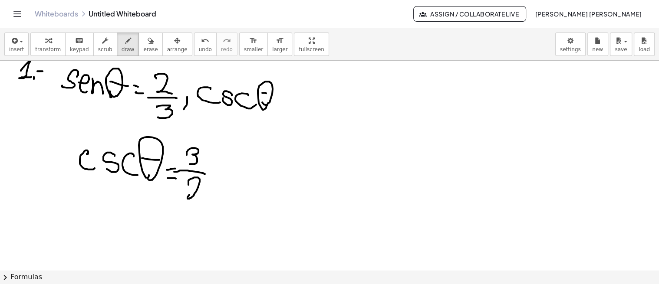
drag, startPoint x: 188, startPoint y: 184, endPoint x: 200, endPoint y: 196, distance: 16.6
click at [200, 196] on div at bounding box center [329, 284] width 659 height 475
drag, startPoint x: 300, startPoint y: 74, endPoint x: 309, endPoint y: 86, distance: 14.8
click at [305, 87] on div at bounding box center [329, 284] width 659 height 475
click at [313, 88] on div at bounding box center [329, 284] width 659 height 475
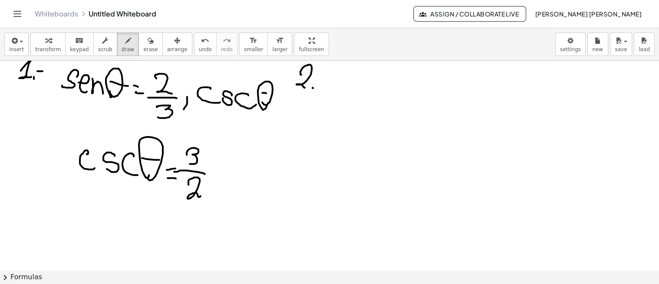
drag, startPoint x: 314, startPoint y: 80, endPoint x: 326, endPoint y: 85, distance: 13.6
click at [326, 85] on div at bounding box center [329, 284] width 659 height 475
drag, startPoint x: 347, startPoint y: 78, endPoint x: 351, endPoint y: 92, distance: 14.1
click at [351, 92] on div at bounding box center [329, 284] width 659 height 475
drag, startPoint x: 347, startPoint y: 83, endPoint x: 357, endPoint y: 84, distance: 9.6
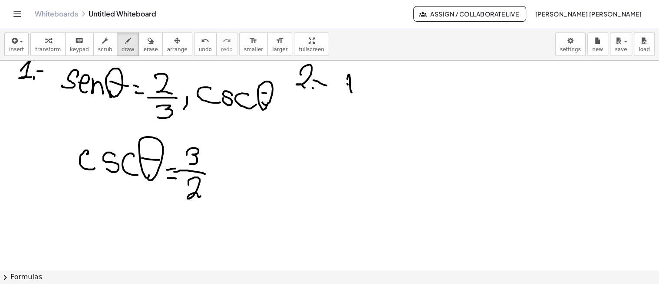
click at [355, 83] on div at bounding box center [329, 284] width 659 height 475
drag, startPoint x: 361, startPoint y: 88, endPoint x: 361, endPoint y: 94, distance: 6.1
click at [361, 94] on div at bounding box center [329, 284] width 659 height 475
click at [371, 91] on div at bounding box center [329, 284] width 659 height 475
drag, startPoint x: 389, startPoint y: 78, endPoint x: 396, endPoint y: 80, distance: 7.2
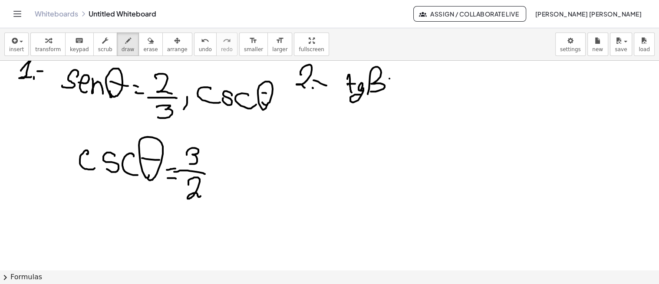
click at [396, 80] on div at bounding box center [329, 284] width 659 height 475
drag, startPoint x: 392, startPoint y: 87, endPoint x: 396, endPoint y: 85, distance: 4.5
click at [394, 86] on div at bounding box center [329, 284] width 659 height 475
drag, startPoint x: 409, startPoint y: 71, endPoint x: 413, endPoint y: 92, distance: 21.3
click at [413, 92] on div at bounding box center [329, 284] width 659 height 475
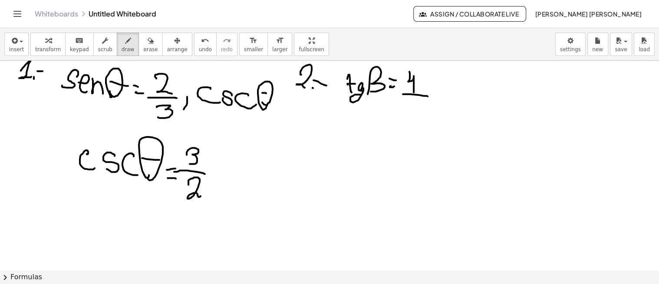
drag, startPoint x: 427, startPoint y: 96, endPoint x: 420, endPoint y: 102, distance: 9.6
click at [429, 96] on div at bounding box center [329, 284] width 659 height 475
drag, startPoint x: 413, startPoint y: 102, endPoint x: 417, endPoint y: 107, distance: 5.8
click at [417, 108] on div at bounding box center [329, 284] width 659 height 475
drag, startPoint x: 418, startPoint y: 105, endPoint x: 439, endPoint y: 101, distance: 21.2
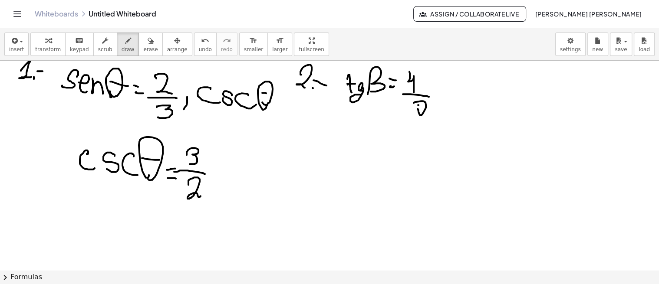
click at [431, 103] on div at bounding box center [329, 284] width 659 height 475
click at [438, 107] on div at bounding box center [329, 284] width 659 height 475
click at [443, 92] on div at bounding box center [329, 284] width 659 height 475
drag, startPoint x: 462, startPoint y: 92, endPoint x: 467, endPoint y: 100, distance: 9.5
click at [463, 103] on div at bounding box center [329, 284] width 659 height 475
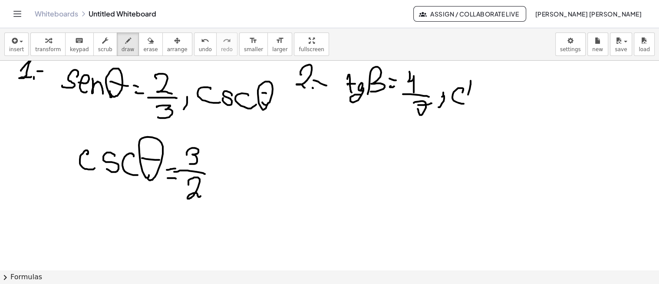
drag, startPoint x: 470, startPoint y: 81, endPoint x: 467, endPoint y: 105, distance: 25.0
click at [467, 105] on div at bounding box center [329, 284] width 659 height 475
drag, startPoint x: 466, startPoint y: 94, endPoint x: 473, endPoint y: 92, distance: 7.3
click at [469, 92] on div at bounding box center [329, 284] width 659 height 475
drag, startPoint x: 478, startPoint y: 94, endPoint x: 476, endPoint y: 108, distance: 14.0
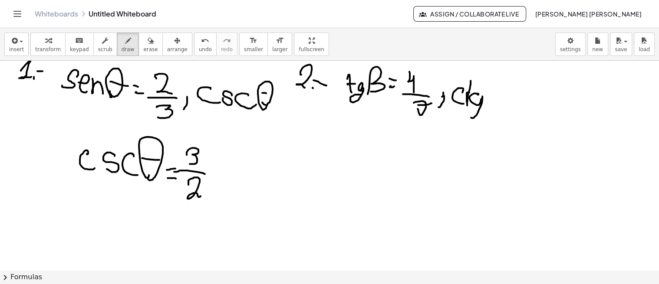
click at [474, 110] on div at bounding box center [329, 284] width 659 height 475
drag, startPoint x: 487, startPoint y: 112, endPoint x: 495, endPoint y: 111, distance: 7.9
click at [495, 111] on div at bounding box center [329, 284] width 659 height 475
click at [512, 105] on div at bounding box center [329, 284] width 659 height 475
drag, startPoint x: 522, startPoint y: 92, endPoint x: 521, endPoint y: 113, distance: 20.9
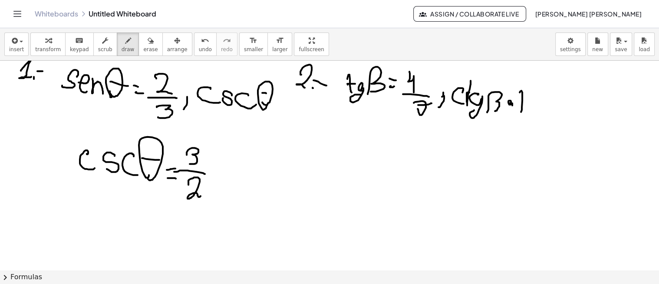
click at [521, 113] on div at bounding box center [329, 284] width 659 height 475
drag, startPoint x: 532, startPoint y: 92, endPoint x: 540, endPoint y: 102, distance: 12.7
click at [540, 102] on div at bounding box center [329, 284] width 659 height 475
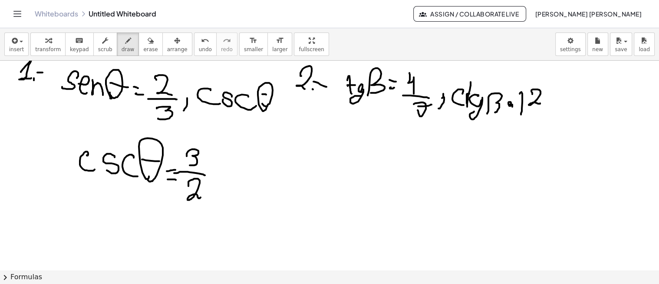
scroll to position [13, 0]
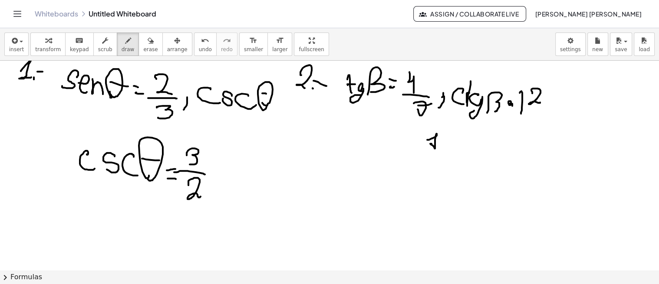
drag, startPoint x: 428, startPoint y: 139, endPoint x: 440, endPoint y: 142, distance: 12.5
click at [440, 142] on div at bounding box center [329, 285] width 659 height 475
drag, startPoint x: 417, startPoint y: 161, endPoint x: 450, endPoint y: 155, distance: 33.4
click at [451, 155] on div at bounding box center [329, 285] width 659 height 475
drag, startPoint x: 432, startPoint y: 168, endPoint x: 439, endPoint y: 180, distance: 14.0
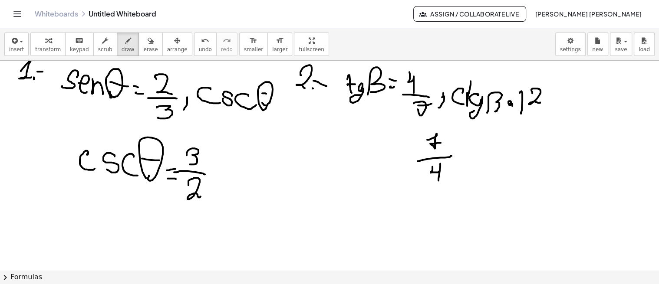
click at [439, 180] on div at bounding box center [329, 285] width 659 height 475
click at [460, 155] on div at bounding box center [329, 285] width 659 height 475
drag, startPoint x: 469, startPoint y: 146, endPoint x: 465, endPoint y: 167, distance: 22.0
click at [465, 167] on div at bounding box center [329, 285] width 659 height 475
drag, startPoint x: 478, startPoint y: 151, endPoint x: 472, endPoint y: 162, distance: 13.0
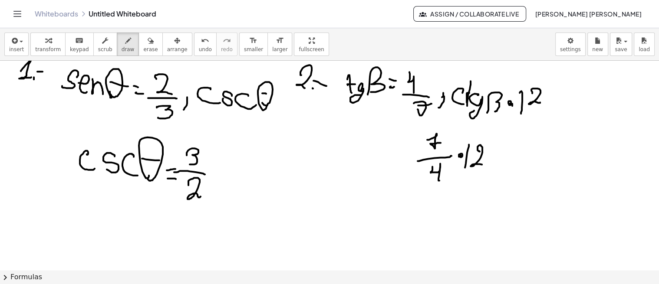
click at [486, 164] on div at bounding box center [329, 285] width 659 height 475
drag, startPoint x: 444, startPoint y: 166, endPoint x: 431, endPoint y: 181, distance: 20.0
click at [431, 181] on div at bounding box center [329, 285] width 659 height 475
drag, startPoint x: 435, startPoint y: 202, endPoint x: 443, endPoint y: 198, distance: 9.1
click at [437, 205] on div at bounding box center [329, 285] width 659 height 475
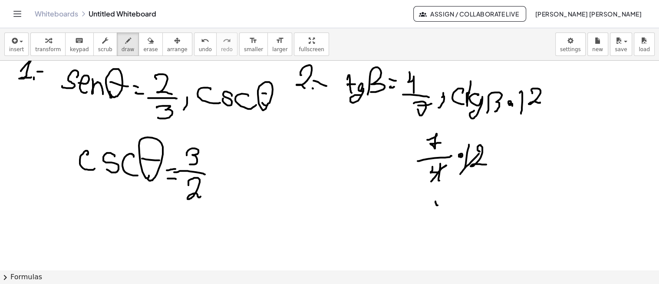
drag, startPoint x: 461, startPoint y: 172, endPoint x: 489, endPoint y: 140, distance: 42.8
click at [484, 145] on div at bounding box center [329, 285] width 659 height 475
drag, startPoint x: 493, startPoint y: 128, endPoint x: 489, endPoint y: 143, distance: 15.3
click at [489, 143] on div at bounding box center [329, 285] width 659 height 475
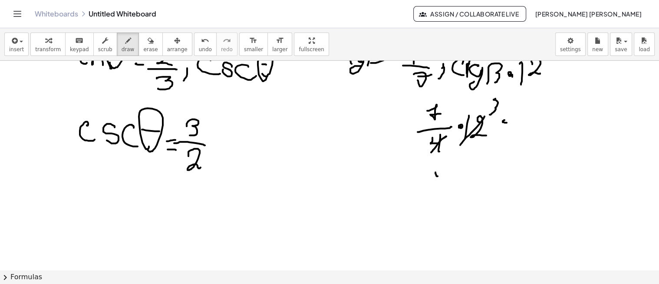
click at [508, 122] on div at bounding box center [329, 256] width 659 height 475
click at [508, 131] on div at bounding box center [329, 256] width 659 height 475
drag, startPoint x: 517, startPoint y: 124, endPoint x: 532, endPoint y: 124, distance: 14.8
click at [526, 131] on div at bounding box center [329, 256] width 659 height 475
drag, startPoint x: 534, startPoint y: 116, endPoint x: 532, endPoint y: 131, distance: 15.7
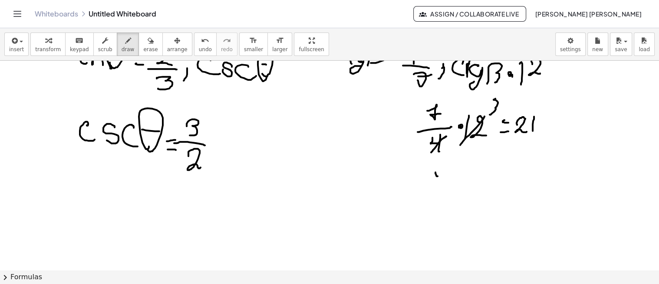
click at [532, 131] on div at bounding box center [329, 256] width 659 height 475
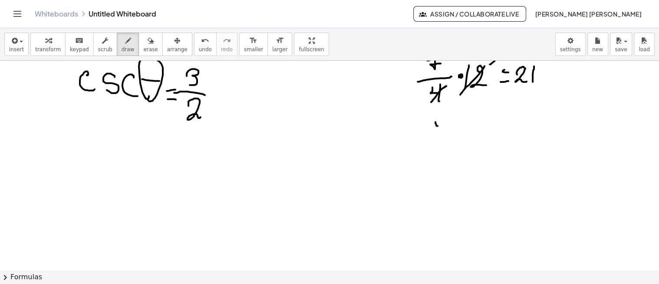
scroll to position [95, 0]
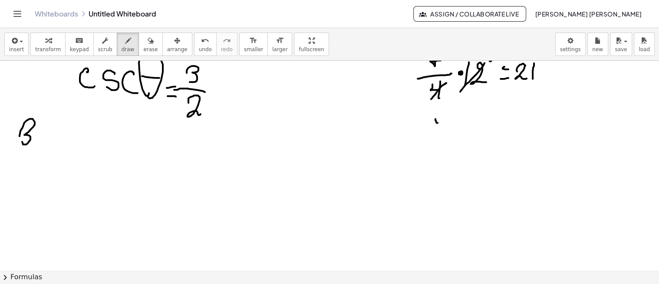
drag, startPoint x: 20, startPoint y: 136, endPoint x: 23, endPoint y: 140, distance: 5.2
click at [22, 140] on div at bounding box center [329, 202] width 659 height 475
click at [37, 145] on div at bounding box center [329, 202] width 659 height 475
click at [48, 137] on div at bounding box center [329, 202] width 659 height 475
click at [46, 171] on div at bounding box center [329, 202] width 659 height 475
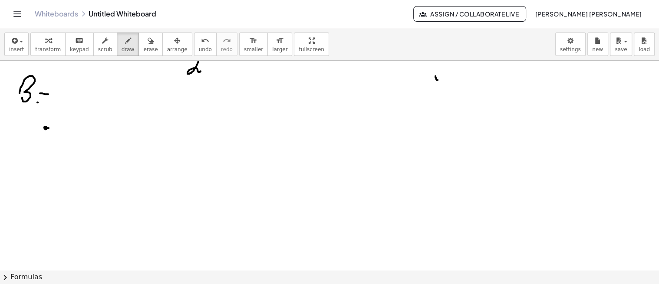
scroll to position [139, 0]
click at [42, 159] on div at bounding box center [329, 159] width 659 height 475
click at [37, 184] on div at bounding box center [329, 159] width 659 height 475
click at [39, 210] on div at bounding box center [329, 159] width 659 height 475
drag, startPoint x: 65, startPoint y: 112, endPoint x: 63, endPoint y: 123, distance: 11.9
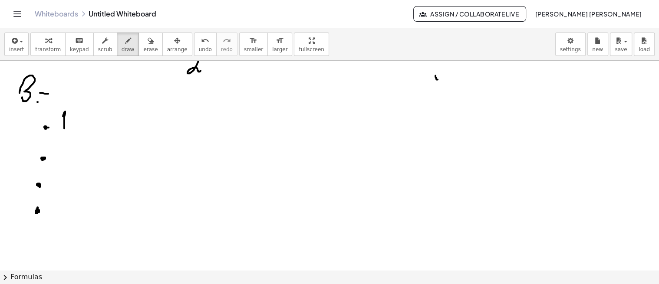
click at [64, 131] on div at bounding box center [329, 159] width 659 height 475
drag, startPoint x: 61, startPoint y: 122, endPoint x: 71, endPoint y: 122, distance: 10.4
click at [68, 121] on div at bounding box center [329, 159] width 659 height 475
click at [74, 125] on div at bounding box center [329, 159] width 659 height 475
click at [194, 38] on button "undo undo" at bounding box center [205, 44] width 23 height 23
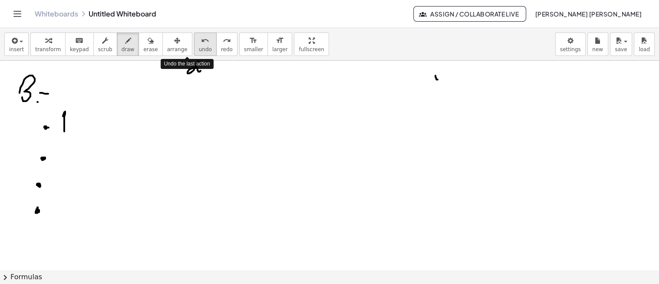
click at [201, 40] on icon "undo" at bounding box center [205, 41] width 8 height 10
click at [201, 42] on icon "undo" at bounding box center [205, 41] width 8 height 10
drag, startPoint x: 61, startPoint y: 147, endPoint x: 59, endPoint y: 141, distance: 5.9
click at [59, 141] on div at bounding box center [329, 159] width 659 height 475
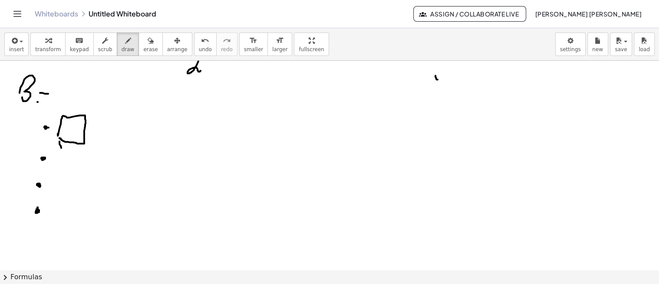
click at [59, 134] on div at bounding box center [329, 159] width 659 height 475
drag, startPoint x: 57, startPoint y: 145, endPoint x: 62, endPoint y: 146, distance: 4.4
click at [62, 146] on div at bounding box center [329, 159] width 659 height 475
drag, startPoint x: 58, startPoint y: 178, endPoint x: 69, endPoint y: 180, distance: 11.0
click at [69, 180] on div at bounding box center [329, 159] width 659 height 475
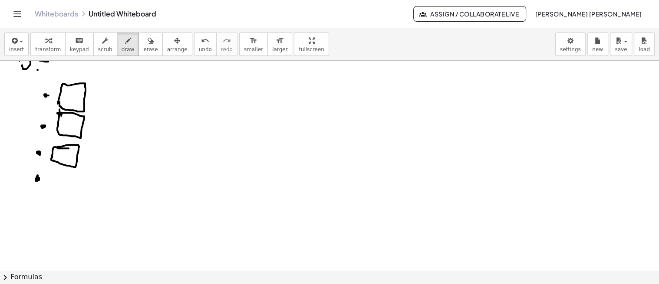
scroll to position [171, 0]
drag, startPoint x: 50, startPoint y: 172, endPoint x: 80, endPoint y: 175, distance: 30.1
click at [79, 174] on div at bounding box center [329, 127] width 659 height 475
drag, startPoint x: 80, startPoint y: 175, endPoint x: 65, endPoint y: 196, distance: 25.8
click at [68, 196] on div at bounding box center [329, 127] width 659 height 475
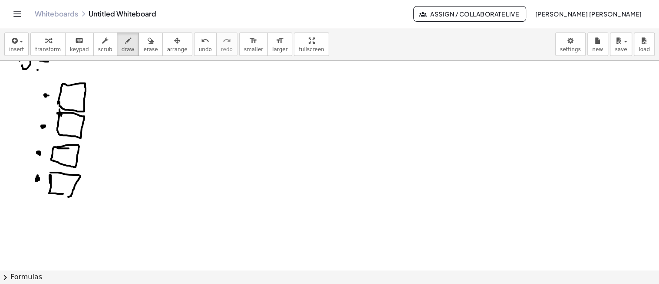
drag, startPoint x: 51, startPoint y: 177, endPoint x: 69, endPoint y: 193, distance: 24.3
click at [69, 193] on div at bounding box center [329, 127] width 659 height 475
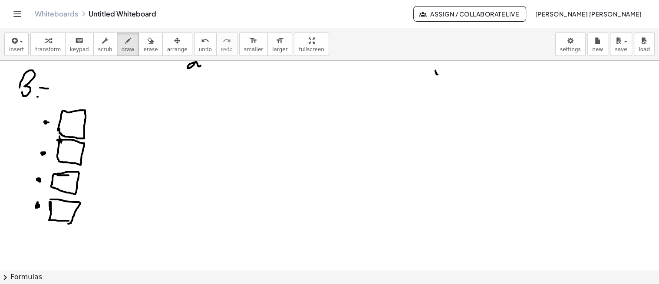
scroll to position [144, 0]
drag, startPoint x: 64, startPoint y: 124, endPoint x: 67, endPoint y: 130, distance: 6.8
click at [66, 131] on div at bounding box center [329, 154] width 659 height 475
drag, startPoint x: 72, startPoint y: 131, endPoint x: 67, endPoint y: 134, distance: 5.4
click at [67, 134] on div at bounding box center [329, 154] width 659 height 475
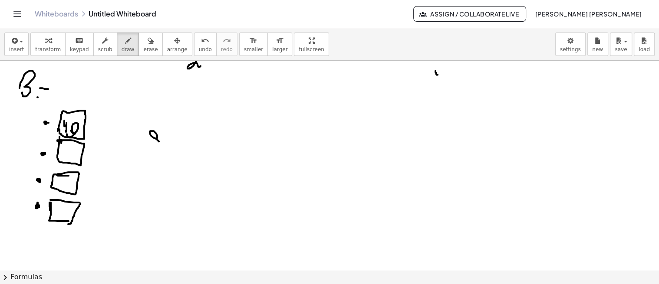
drag, startPoint x: 157, startPoint y: 135, endPoint x: 150, endPoint y: 141, distance: 9.6
click at [148, 142] on div at bounding box center [329, 154] width 659 height 475
drag, startPoint x: 157, startPoint y: 138, endPoint x: 167, endPoint y: 146, distance: 13.2
click at [165, 146] on div at bounding box center [329, 154] width 659 height 475
drag, startPoint x: 178, startPoint y: 129, endPoint x: 187, endPoint y: 149, distance: 21.2
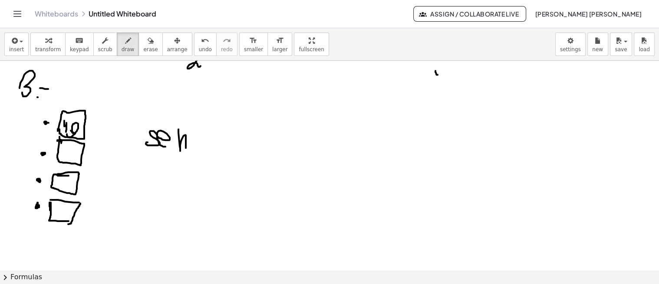
click at [187, 149] on div at bounding box center [329, 154] width 659 height 475
drag, startPoint x: 197, startPoint y: 132, endPoint x: 210, endPoint y: 142, distance: 16.1
click at [201, 139] on div at bounding box center [329, 154] width 659 height 475
drag, startPoint x: 240, startPoint y: 146, endPoint x: 247, endPoint y: 148, distance: 7.6
click at [246, 148] on div at bounding box center [329, 154] width 659 height 475
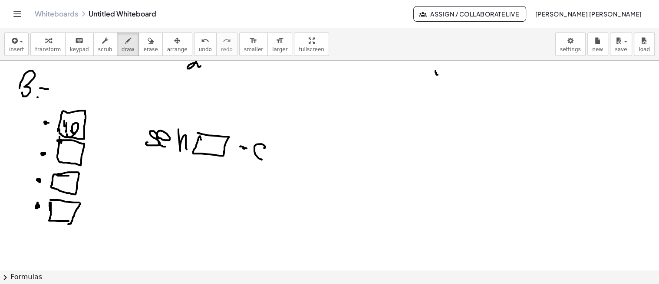
drag, startPoint x: 265, startPoint y: 148, endPoint x: 270, endPoint y: 155, distance: 9.4
click at [263, 159] on div at bounding box center [329, 154] width 659 height 475
drag, startPoint x: 279, startPoint y: 148, endPoint x: 279, endPoint y: 157, distance: 9.5
click at [267, 157] on div at bounding box center [329, 154] width 659 height 475
drag, startPoint x: 278, startPoint y: 153, endPoint x: 292, endPoint y: 157, distance: 14.7
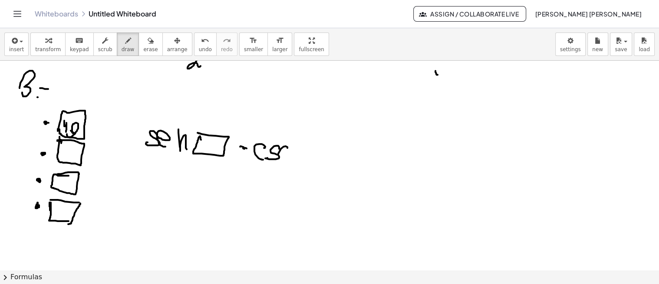
click at [292, 158] on div at bounding box center [329, 154] width 659 height 475
drag, startPoint x: 297, startPoint y: 141, endPoint x: 309, endPoint y: 144, distance: 12.5
click at [308, 142] on div at bounding box center [329, 154] width 659 height 475
drag, startPoint x: 314, startPoint y: 146, endPoint x: 324, endPoint y: 165, distance: 21.9
click at [324, 166] on div at bounding box center [329, 154] width 659 height 475
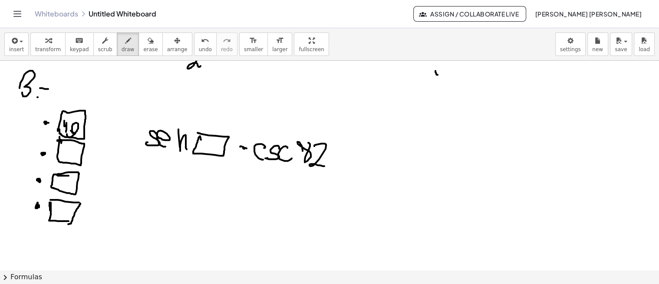
drag, startPoint x: 340, startPoint y: 147, endPoint x: 350, endPoint y: 151, distance: 10.7
click at [350, 151] on div at bounding box center [329, 154] width 659 height 475
drag, startPoint x: 341, startPoint y: 161, endPoint x: 361, endPoint y: 162, distance: 20.4
click at [361, 162] on div at bounding box center [329, 154] width 659 height 475
drag, startPoint x: 366, startPoint y: 153, endPoint x: 375, endPoint y: 168, distance: 18.1
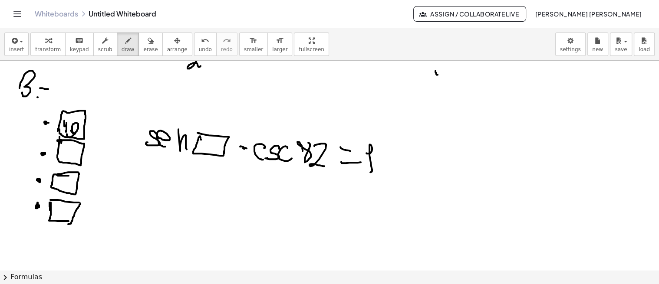
click at [375, 169] on div at bounding box center [329, 154] width 659 height 475
click at [143, 46] on span "erase" at bounding box center [150, 49] width 14 height 6
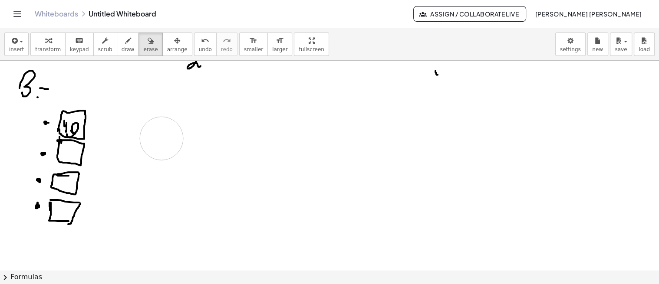
drag, startPoint x: 375, startPoint y: 157, endPoint x: 108, endPoint y: 81, distance: 278.4
click at [154, 137] on div at bounding box center [329, 154] width 659 height 475
drag, startPoint x: 115, startPoint y: 46, endPoint x: 113, endPoint y: 69, distance: 23.1
click at [121, 47] on span "draw" at bounding box center [127, 49] width 13 height 6
drag, startPoint x: 66, startPoint y: 148, endPoint x: 72, endPoint y: 151, distance: 7.0
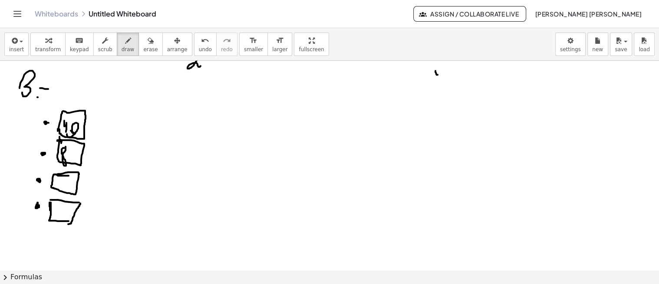
click at [68, 149] on div at bounding box center [329, 154] width 659 height 475
drag, startPoint x: 72, startPoint y: 152, endPoint x: 76, endPoint y: 161, distance: 9.3
click at [76, 161] on div at bounding box center [329, 154] width 659 height 475
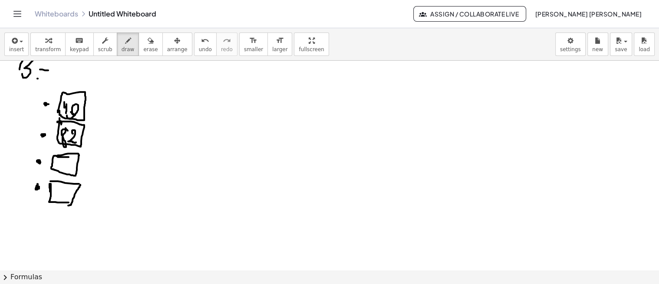
drag, startPoint x: 69, startPoint y: 158, endPoint x: 68, endPoint y: 168, distance: 10.0
click at [68, 168] on div at bounding box center [329, 135] width 659 height 475
click at [75, 159] on div at bounding box center [329, 135] width 659 height 475
drag, startPoint x: 141, startPoint y: 46, endPoint x: 89, endPoint y: 159, distance: 124.5
click at [143, 46] on span "erase" at bounding box center [150, 49] width 14 height 6
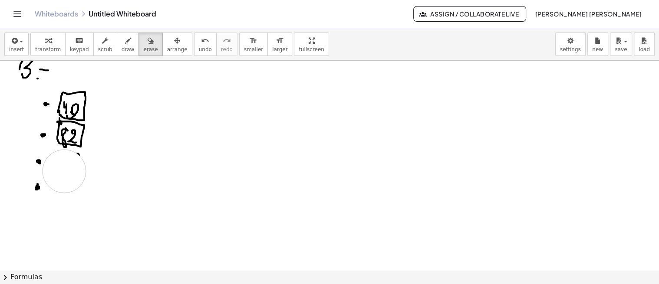
drag, startPoint x: 68, startPoint y: 200, endPoint x: 77, endPoint y: 169, distance: 32.1
click at [70, 172] on div at bounding box center [329, 135] width 659 height 475
click at [117, 51] on button "draw" at bounding box center [128, 44] width 23 height 23
click at [59, 154] on div at bounding box center [329, 135] width 659 height 475
drag, startPoint x: 87, startPoint y: 162, endPoint x: 85, endPoint y: 169, distance: 7.1
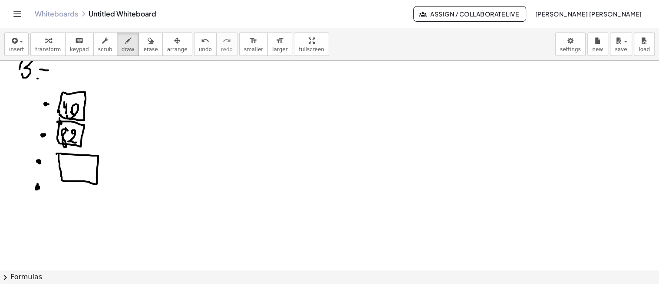
click at [85, 167] on div at bounding box center [329, 135] width 659 height 475
drag, startPoint x: 90, startPoint y: 165, endPoint x: 92, endPoint y: 175, distance: 9.8
click at [92, 175] on div at bounding box center [329, 135] width 659 height 475
click at [95, 170] on div at bounding box center [329, 135] width 659 height 475
drag, startPoint x: 87, startPoint y: 162, endPoint x: 88, endPoint y: 176, distance: 13.9
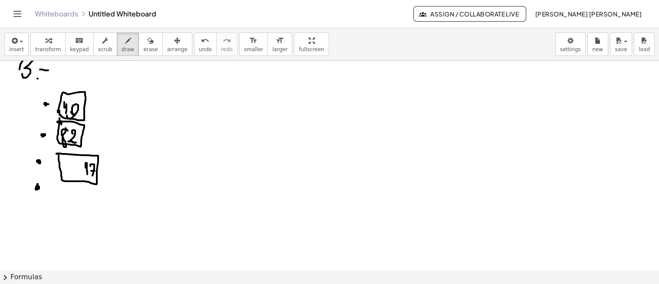
click at [88, 176] on div at bounding box center [329, 135] width 659 height 475
drag, startPoint x: 66, startPoint y: 161, endPoint x: 71, endPoint y: 172, distance: 12.0
click at [71, 172] on div at bounding box center [329, 135] width 659 height 475
click at [69, 172] on div at bounding box center [329, 135] width 659 height 475
drag, startPoint x: 76, startPoint y: 163, endPoint x: 76, endPoint y: 173, distance: 10.0
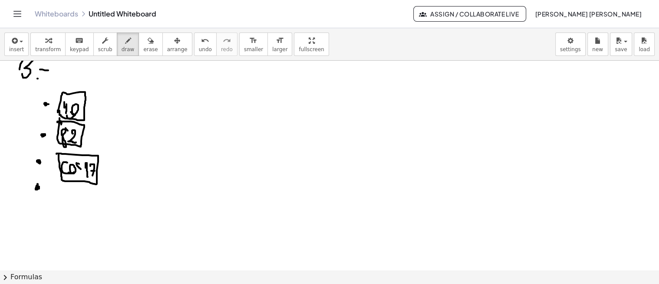
click at [76, 173] on div at bounding box center [329, 135] width 659 height 475
drag, startPoint x: 58, startPoint y: 183, endPoint x: 52, endPoint y: 184, distance: 5.7
click at [52, 184] on div at bounding box center [329, 135] width 659 height 475
drag, startPoint x: 56, startPoint y: 187, endPoint x: 59, endPoint y: 191, distance: 4.6
click at [59, 191] on div at bounding box center [329, 135] width 659 height 475
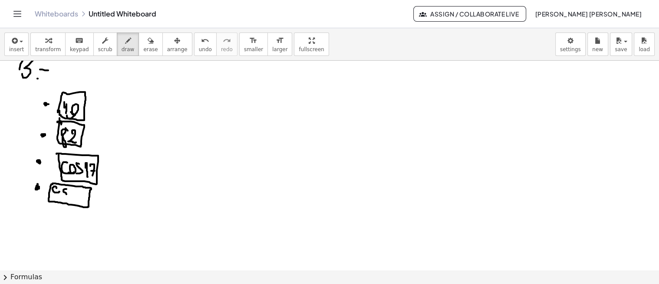
drag, startPoint x: 66, startPoint y: 188, endPoint x: 64, endPoint y: 196, distance: 8.2
click at [62, 197] on div at bounding box center [329, 135] width 659 height 475
drag, startPoint x: 72, startPoint y: 191, endPoint x: 76, endPoint y: 200, distance: 10.5
click at [75, 201] on div at bounding box center [329, 135] width 659 height 475
drag, startPoint x: 75, startPoint y: 193, endPoint x: 85, endPoint y: 198, distance: 10.9
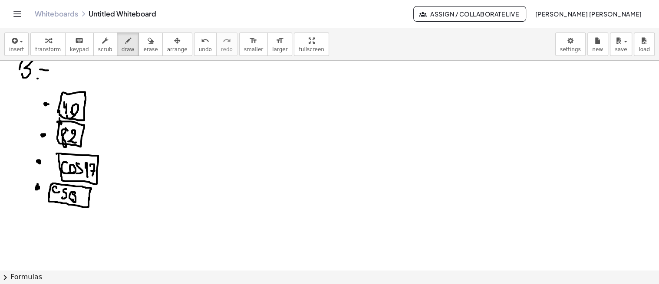
click at [77, 197] on div at bounding box center [329, 135] width 659 height 475
click at [82, 200] on div at bounding box center [329, 135] width 659 height 475
click at [87, 192] on div at bounding box center [329, 135] width 659 height 475
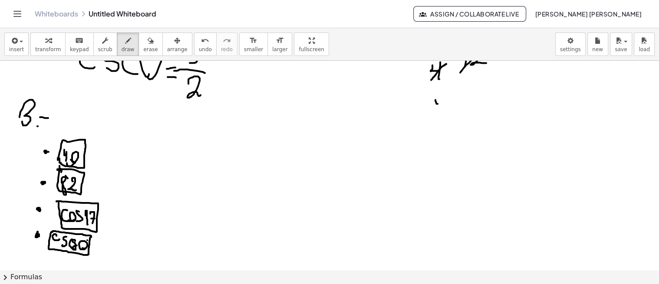
scroll to position [114, 0]
drag, startPoint x: 124, startPoint y: 104, endPoint x: 123, endPoint y: 115, distance: 10.9
click at [123, 115] on div at bounding box center [329, 184] width 659 height 475
drag, startPoint x: 184, startPoint y: 45, endPoint x: 187, endPoint y: 53, distance: 8.8
click at [201, 45] on icon "undo" at bounding box center [205, 41] width 8 height 10
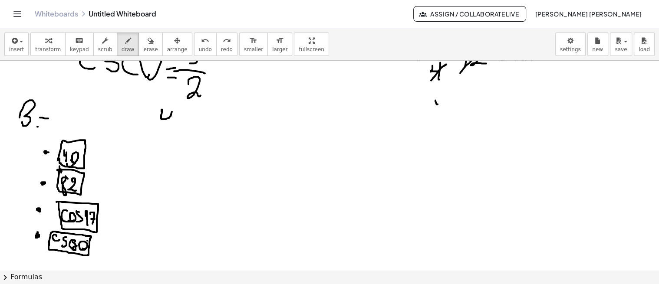
drag, startPoint x: 161, startPoint y: 110, endPoint x: 169, endPoint y: 127, distance: 18.2
click at [169, 127] on div at bounding box center [329, 184] width 659 height 475
click at [175, 124] on div at bounding box center [329, 184] width 659 height 475
click at [189, 120] on div at bounding box center [329, 184] width 659 height 475
drag, startPoint x: 191, startPoint y: 136, endPoint x: 196, endPoint y: 151, distance: 15.6
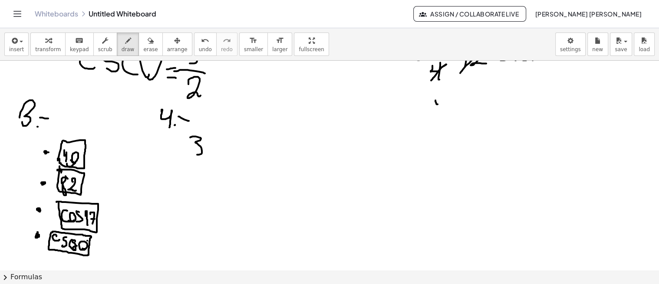
click at [189, 153] on div at bounding box center [329, 184] width 659 height 475
click at [210, 148] on div at bounding box center [329, 184] width 659 height 475
drag, startPoint x: 226, startPoint y: 147, endPoint x: 232, endPoint y: 151, distance: 7.5
click at [220, 155] on div at bounding box center [329, 184] width 659 height 475
drag, startPoint x: 232, startPoint y: 151, endPoint x: 250, endPoint y: 161, distance: 20.8
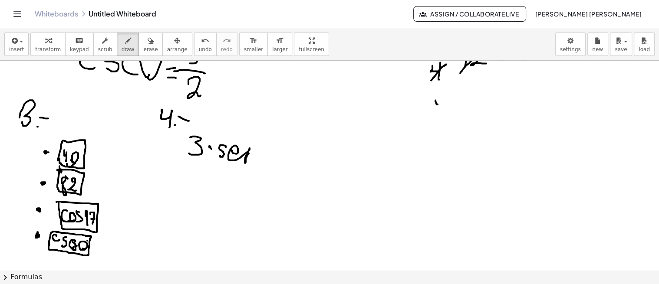
click at [250, 161] on div at bounding box center [329, 184] width 659 height 475
drag, startPoint x: 259, startPoint y: 159, endPoint x: 258, endPoint y: 154, distance: 4.9
click at [258, 159] on div at bounding box center [329, 184] width 659 height 475
drag, startPoint x: 259, startPoint y: 152, endPoint x: 266, endPoint y: 152, distance: 7.4
click at [266, 152] on div at bounding box center [329, 184] width 659 height 475
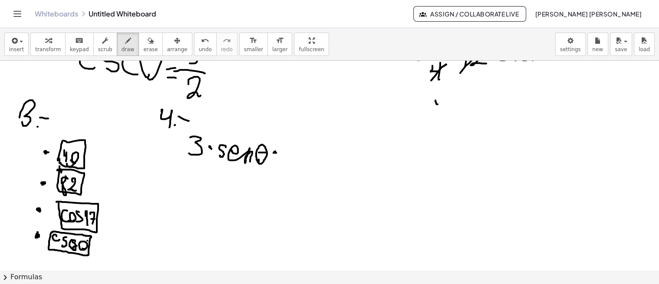
click at [277, 152] on div at bounding box center [329, 184] width 659 height 475
drag, startPoint x: 290, startPoint y: 147, endPoint x: 301, endPoint y: 154, distance: 13.7
click at [296, 158] on div at bounding box center [329, 184] width 659 height 475
drag, startPoint x: 302, startPoint y: 148, endPoint x: 294, endPoint y: 160, distance: 14.0
click at [294, 160] on div at bounding box center [329, 184] width 659 height 475
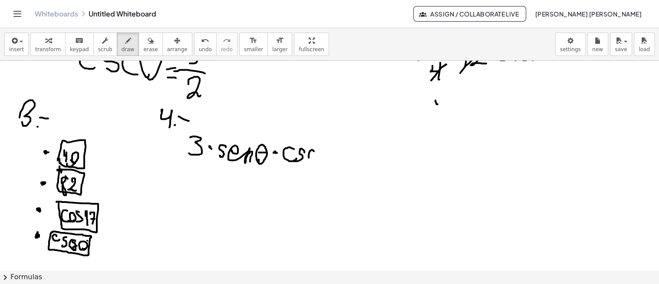
drag, startPoint x: 312, startPoint y: 149, endPoint x: 315, endPoint y: 157, distance: 7.7
click at [312, 158] on div at bounding box center [329, 184] width 659 height 475
drag, startPoint x: 323, startPoint y: 162, endPoint x: 321, endPoint y: 154, distance: 8.0
click at [321, 158] on div at bounding box center [329, 184] width 659 height 475
drag, startPoint x: 324, startPoint y: 149, endPoint x: 331, endPoint y: 149, distance: 6.5
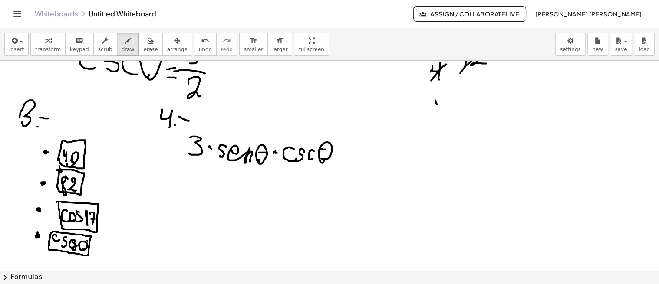
click at [331, 149] on div at bounding box center [329, 184] width 659 height 475
drag, startPoint x: 337, startPoint y: 154, endPoint x: 341, endPoint y: 153, distance: 4.8
click at [341, 153] on div at bounding box center [329, 184] width 659 height 475
drag, startPoint x: 337, startPoint y: 148, endPoint x: 337, endPoint y: 159, distance: 10.4
click at [337, 161] on div at bounding box center [329, 184] width 659 height 475
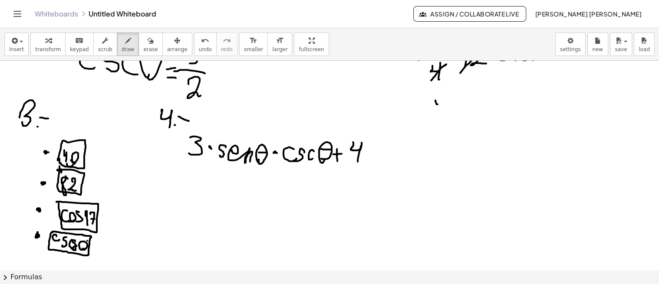
drag, startPoint x: 353, startPoint y: 142, endPoint x: 359, endPoint y: 157, distance: 16.8
click at [359, 158] on div at bounding box center [329, 184] width 659 height 475
click at [367, 152] on div at bounding box center [329, 184] width 659 height 475
drag, startPoint x: 378, startPoint y: 141, endPoint x: 380, endPoint y: 165, distance: 24.0
click at [380, 167] on div at bounding box center [329, 184] width 659 height 475
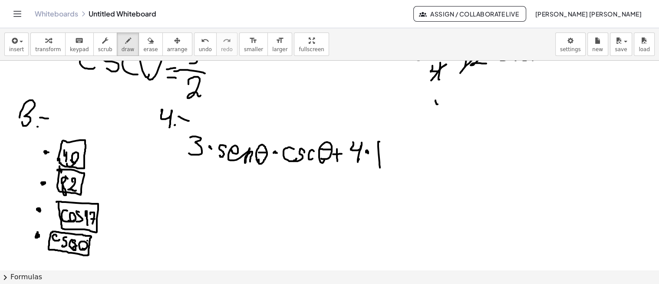
drag, startPoint x: 377, startPoint y: 150, endPoint x: 386, endPoint y: 149, distance: 9.6
click at [384, 150] on div at bounding box center [329, 184] width 659 height 475
drag, startPoint x: 389, startPoint y: 161, endPoint x: 389, endPoint y: 168, distance: 7.4
click at [388, 168] on div at bounding box center [329, 184] width 659 height 475
drag, startPoint x: 403, startPoint y: 165, endPoint x: 402, endPoint y: 159, distance: 6.1
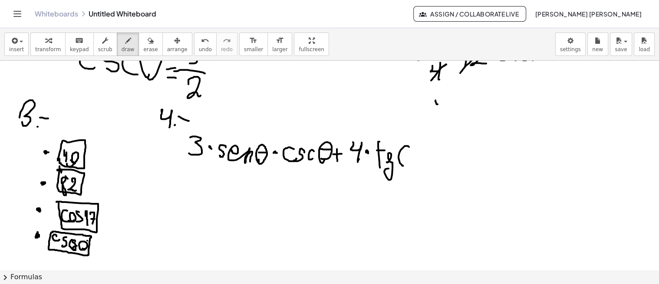
click at [402, 160] on div at bounding box center [329, 184] width 659 height 475
drag, startPoint x: 402, startPoint y: 155, endPoint x: 410, endPoint y: 155, distance: 7.4
click at [407, 155] on div at bounding box center [329, 184] width 659 height 475
click at [415, 155] on div at bounding box center [329, 184] width 659 height 475
drag, startPoint x: 419, startPoint y: 154, endPoint x: 430, endPoint y: 161, distance: 13.2
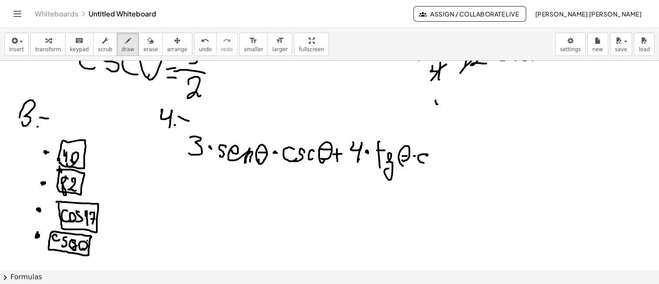
click at [430, 162] on div at bounding box center [329, 184] width 659 height 475
drag, startPoint x: 436, startPoint y: 140, endPoint x: 443, endPoint y: 149, distance: 11.5
click at [442, 148] on div at bounding box center [329, 184] width 659 height 475
drag, startPoint x: 444, startPoint y: 154, endPoint x: 446, endPoint y: 170, distance: 16.1
click at [443, 171] on div at bounding box center [329, 184] width 659 height 475
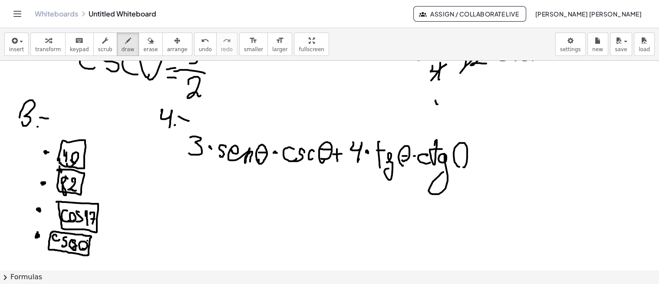
drag, startPoint x: 454, startPoint y: 148, endPoint x: 457, endPoint y: 160, distance: 12.4
click at [457, 161] on div at bounding box center [329, 184] width 659 height 475
drag, startPoint x: 454, startPoint y: 155, endPoint x: 466, endPoint y: 155, distance: 12.1
click at [467, 155] on div at bounding box center [329, 184] width 659 height 475
drag, startPoint x: 370, startPoint y: 144, endPoint x: 450, endPoint y: 168, distance: 84.0
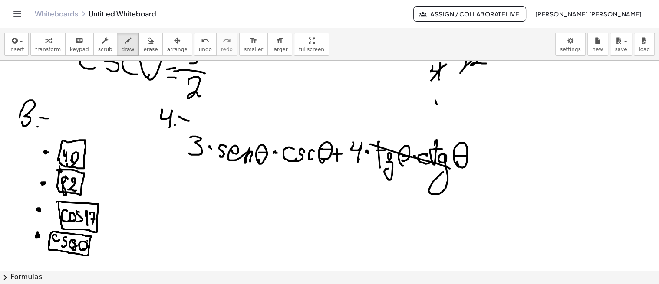
click at [450, 168] on div at bounding box center [329, 184] width 659 height 475
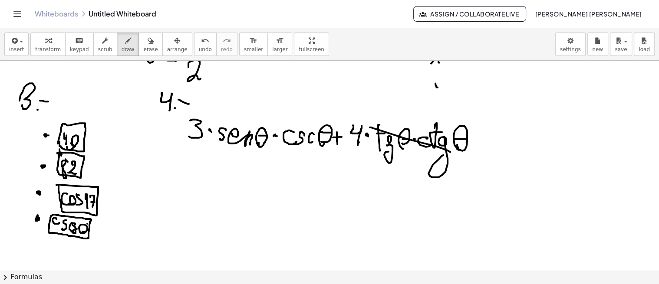
scroll to position [131, 0]
drag, startPoint x: 220, startPoint y: 124, endPoint x: 305, endPoint y: 123, distance: 85.5
click at [325, 132] on div at bounding box center [329, 166] width 659 height 475
drag, startPoint x: 276, startPoint y: 110, endPoint x: 343, endPoint y: 115, distance: 67.5
click at [283, 116] on div at bounding box center [329, 166] width 659 height 475
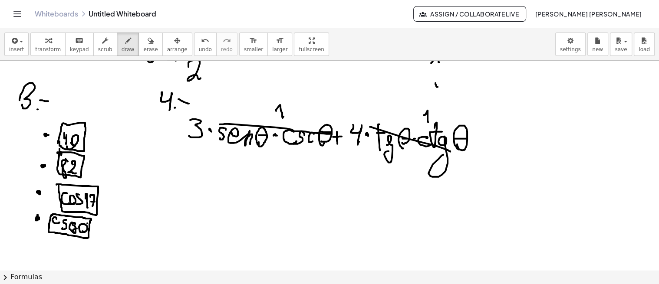
drag, startPoint x: 424, startPoint y: 114, endPoint x: 428, endPoint y: 121, distance: 7.4
click at [428, 122] on div at bounding box center [329, 166] width 659 height 475
drag, startPoint x: 292, startPoint y: 157, endPoint x: 288, endPoint y: 172, distance: 15.6
click at [289, 174] on div at bounding box center [329, 166] width 659 height 475
drag, startPoint x: 308, startPoint y: 165, endPoint x: 313, endPoint y: 161, distance: 6.3
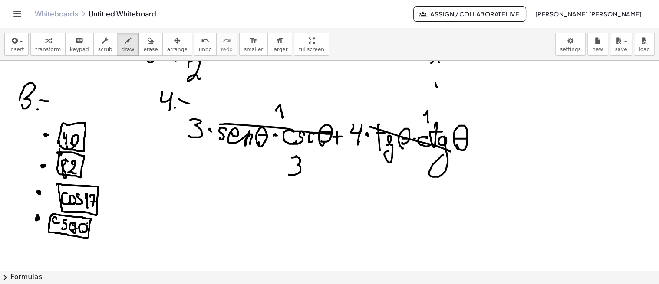
click at [310, 164] on div at bounding box center [329, 166] width 659 height 475
click at [308, 176] on div at bounding box center [329, 166] width 659 height 475
drag, startPoint x: 318, startPoint y: 158, endPoint x: 322, endPoint y: 177, distance: 19.1
click at [322, 177] on div at bounding box center [329, 166] width 659 height 475
drag, startPoint x: 300, startPoint y: 188, endPoint x: 307, endPoint y: 199, distance: 12.9
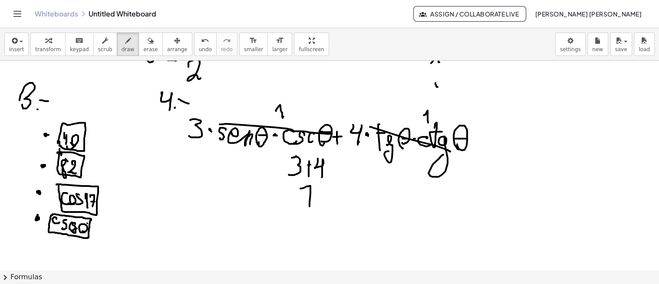
click at [309, 206] on div at bounding box center [329, 166] width 659 height 475
drag
click at [312, 194] on div at bounding box center [329, 166] width 659 height 475
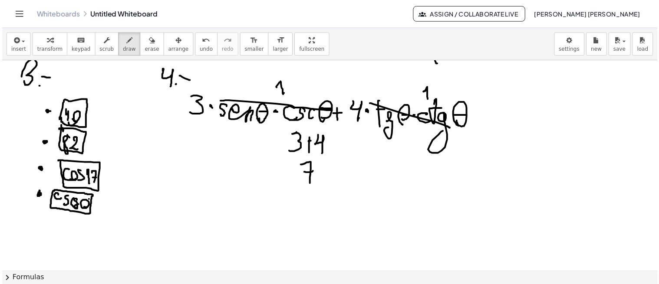
scroll to position [154, 0]
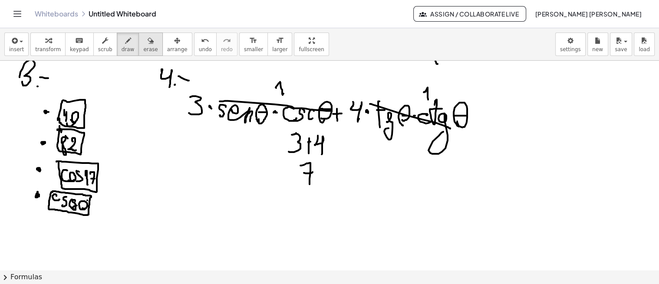
click at [146, 40] on button "erase" at bounding box center [150, 44] width 24 height 23
click at [117, 53] on button "draw" at bounding box center [128, 44] width 23 height 23
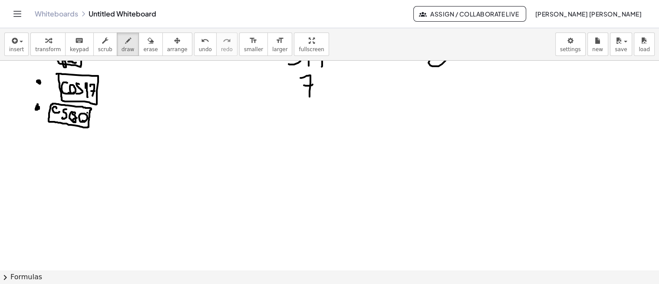
scroll to position [243, 0]
drag, startPoint x: 36, startPoint y: 148, endPoint x: 46, endPoint y: 166, distance: 20.0
click at [32, 165] on div at bounding box center [329, 55] width 659 height 475
click at [48, 167] on div at bounding box center [329, 55] width 659 height 475
drag, startPoint x: 48, startPoint y: 157, endPoint x: 56, endPoint y: 160, distance: 8.6
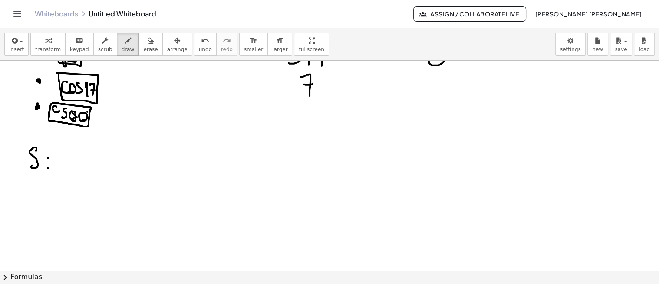
click at [56, 160] on div at bounding box center [329, 55] width 659 height 475
drag, startPoint x: 90, startPoint y: 160, endPoint x: 90, endPoint y: 181, distance: 21.7
click at [89, 179] on div at bounding box center [329, 55] width 659 height 475
drag, startPoint x: 79, startPoint y: 180, endPoint x: 97, endPoint y: 185, distance: 18.8
click at [99, 184] on div at bounding box center [329, 55] width 659 height 475
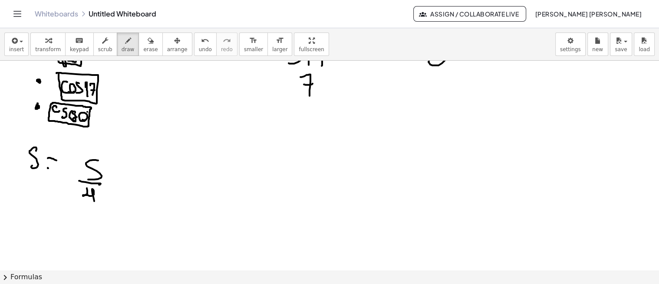
drag, startPoint x: 87, startPoint y: 187, endPoint x: 94, endPoint y: 205, distance: 18.9
click at [94, 205] on div at bounding box center [329, 55] width 659 height 475
drag, startPoint x: 113, startPoint y: 185, endPoint x: 121, endPoint y: 185, distance: 8.2
click at [121, 185] on div at bounding box center [329, 55] width 659 height 475
click at [115, 194] on div at bounding box center [329, 55] width 659 height 475
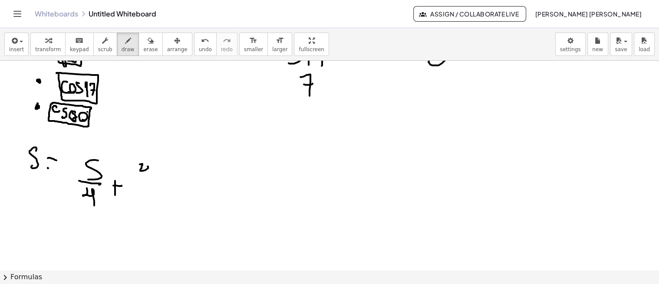
drag, startPoint x: 142, startPoint y: 164, endPoint x: 146, endPoint y: 181, distance: 17.7
click at [146, 181] on div at bounding box center [329, 55] width 659 height 475
drag, startPoint x: 135, startPoint y: 181, endPoint x: 155, endPoint y: 187, distance: 21.3
click at [155, 187] on div at bounding box center [329, 55] width 659 height 475
drag, startPoint x: 137, startPoint y: 189, endPoint x: 129, endPoint y: 202, distance: 15.2
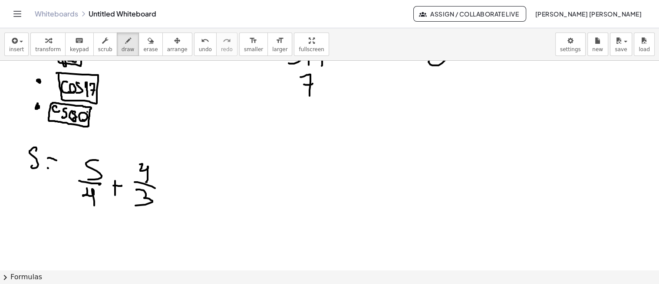
click at [129, 205] on div at bounding box center [329, 55] width 659 height 475
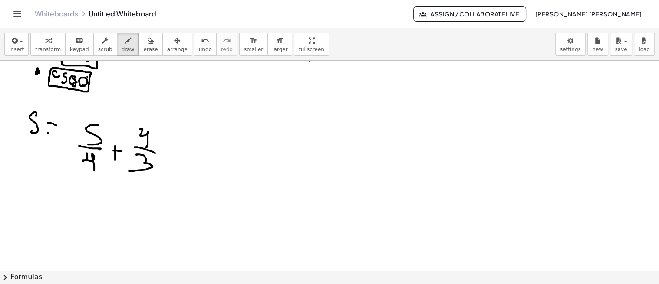
scroll to position [279, 0]
drag, startPoint x: 132, startPoint y: 163, endPoint x: 98, endPoint y: 135, distance: 43.8
click at [98, 135] on div at bounding box center [329, 97] width 659 height 630
drag, startPoint x: 105, startPoint y: 162, endPoint x: 133, endPoint y: 138, distance: 37.2
click at [133, 137] on div at bounding box center [329, 97] width 659 height 630
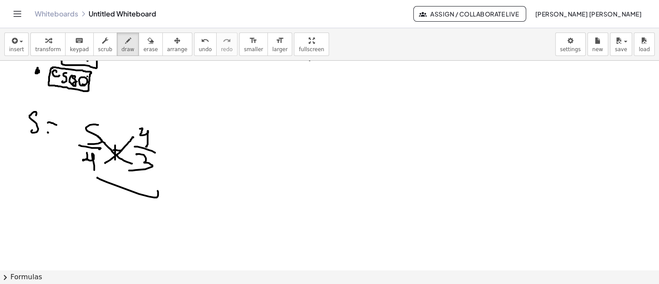
drag, startPoint x: 98, startPoint y: 177, endPoint x: 155, endPoint y: 189, distance: 59.0
click at [157, 190] on div at bounding box center [329, 97] width 659 height 630
click at [199, 46] on span "undo" at bounding box center [205, 49] width 13 height 6
drag, startPoint x: 94, startPoint y: 177, endPoint x: 128, endPoint y: 174, distance: 33.9
click at [129, 174] on div at bounding box center [329, 97] width 659 height 630
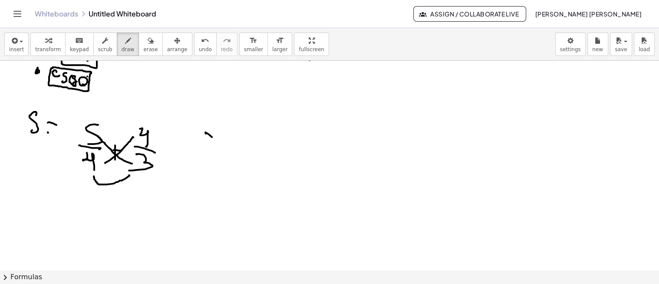
drag, startPoint x: 206, startPoint y: 132, endPoint x: 236, endPoint y: 154, distance: 37.2
click at [236, 154] on div at bounding box center [329, 97] width 659 height 630
drag, startPoint x: 231, startPoint y: 132, endPoint x: 194, endPoint y: 162, distance: 47.5
click at [194, 162] on div at bounding box center [329, 97] width 659 height 630
drag, startPoint x: 195, startPoint y: 174, endPoint x: 227, endPoint y: 169, distance: 32.1
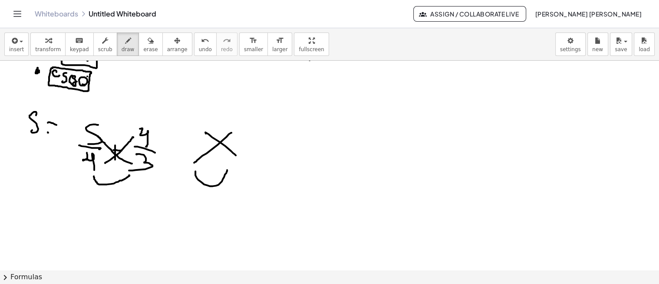
click at [227, 169] on div at bounding box center [329, 97] width 659 height 630
click at [194, 50] on button "undo undo" at bounding box center [205, 44] width 23 height 23
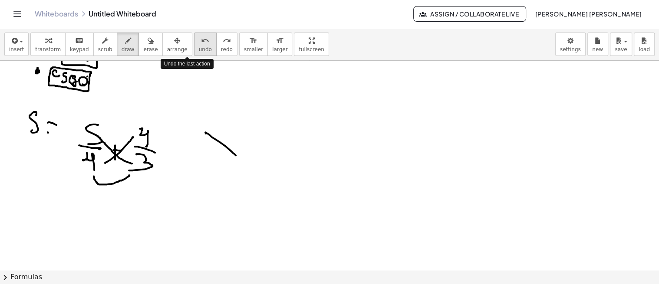
click at [194, 50] on button "undo undo" at bounding box center [205, 44] width 23 height 23
drag, startPoint x: 162, startPoint y: 148, endPoint x: 182, endPoint y: 146, distance: 20.5
click at [182, 146] on div at bounding box center [329, 97] width 659 height 630
click at [167, 158] on div at bounding box center [329, 97] width 659 height 630
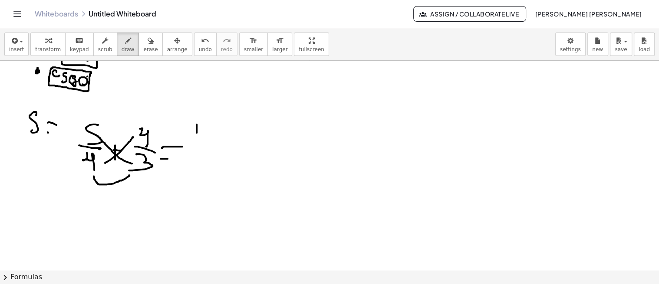
drag, startPoint x: 197, startPoint y: 132, endPoint x: 200, endPoint y: 138, distance: 6.9
click at [197, 144] on div at bounding box center [329, 97] width 659 height 630
drag, startPoint x: 205, startPoint y: 127, endPoint x: 213, endPoint y: 138, distance: 14.0
click at [210, 141] on div at bounding box center [329, 97] width 659 height 630
drag, startPoint x: 225, startPoint y: 131, endPoint x: 230, endPoint y: 129, distance: 5.5
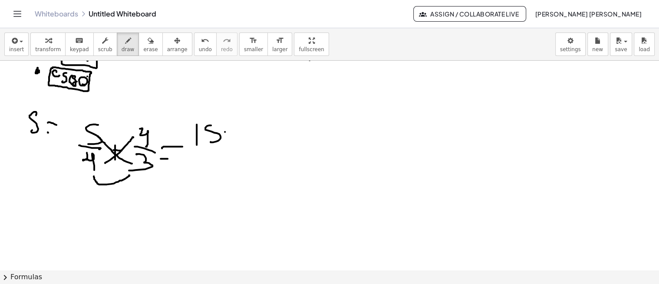
click at [230, 130] on div at bounding box center [329, 97] width 659 height 630
click at [229, 140] on div at bounding box center [329, 97] width 659 height 630
drag, startPoint x: 236, startPoint y: 125, endPoint x: 236, endPoint y: 141, distance: 16.5
click at [236, 141] on div at bounding box center [329, 97] width 659 height 630
drag, startPoint x: 240, startPoint y: 137, endPoint x: 245, endPoint y: 139, distance: 5.2
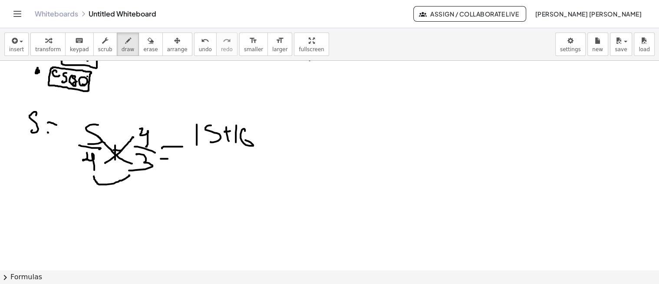
click at [245, 139] on div at bounding box center [329, 97] width 659 height 630
drag, startPoint x: 188, startPoint y: 149, endPoint x: 243, endPoint y: 151, distance: 54.7
click at [243, 151] on div at bounding box center [329, 97] width 659 height 630
drag, startPoint x: 230, startPoint y: 149, endPoint x: 258, endPoint y: 147, distance: 27.9
click at [258, 147] on div at bounding box center [329, 97] width 659 height 630
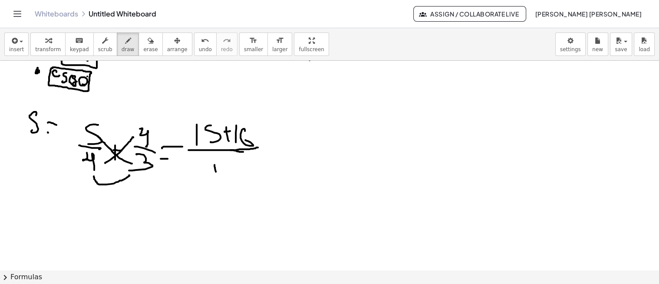
drag, startPoint x: 214, startPoint y: 164, endPoint x: 221, endPoint y: 172, distance: 10.4
click at [217, 172] on div at bounding box center [329, 97] width 659 height 630
drag, startPoint x: 224, startPoint y: 168, endPoint x: 237, endPoint y: 170, distance: 13.6
click at [237, 170] on div at bounding box center [329, 97] width 659 height 630
drag, startPoint x: 263, startPoint y: 148, endPoint x: 270, endPoint y: 150, distance: 7.1
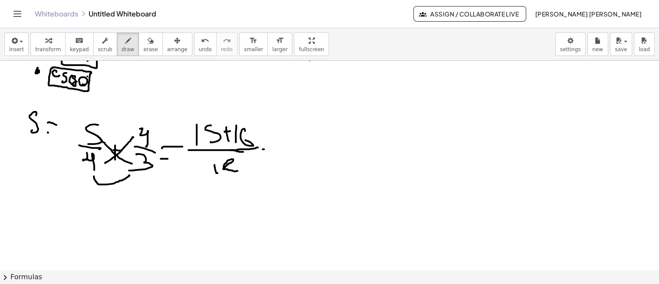
click at [270, 148] on div at bounding box center [329, 97] width 659 height 630
drag, startPoint x: 263, startPoint y: 154, endPoint x: 273, endPoint y: 153, distance: 10.0
click at [271, 153] on div at bounding box center [329, 97] width 659 height 630
click at [288, 143] on div at bounding box center [329, 97] width 659 height 630
drag, startPoint x: 301, startPoint y: 136, endPoint x: 300, endPoint y: 147, distance: 10.9
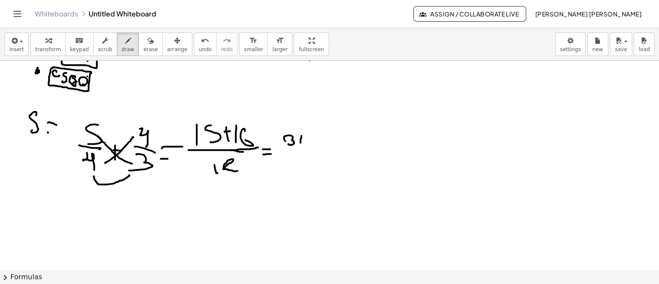
click at [300, 147] on div at bounding box center [329, 97] width 659 height 630
drag, startPoint x: 280, startPoint y: 150, endPoint x: 317, endPoint y: 156, distance: 37.4
click at [317, 156] on div at bounding box center [329, 97] width 659 height 630
drag, startPoint x: 289, startPoint y: 158, endPoint x: 288, endPoint y: 171, distance: 12.7
click at [287, 172] on div at bounding box center [329, 97] width 659 height 630
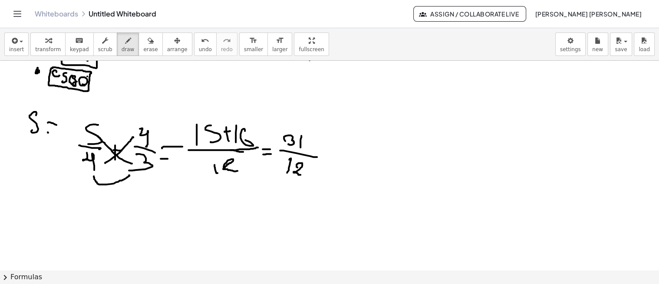
drag, startPoint x: 297, startPoint y: 166, endPoint x: 300, endPoint y: 174, distance: 8.5
click at [300, 174] on div at bounding box center [329, 97] width 659 height 630
drag, startPoint x: 337, startPoint y: 109, endPoint x: 339, endPoint y: 128, distance: 18.8
click at [339, 128] on div at bounding box center [329, 97] width 659 height 630
drag, startPoint x: 352, startPoint y: 129, endPoint x: 354, endPoint y: 124, distance: 5.4
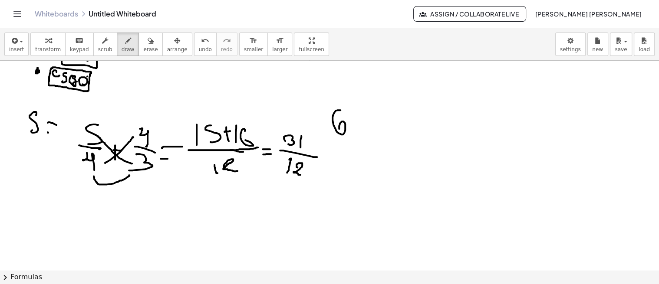
click at [353, 129] on div at bounding box center [329, 97] width 659 height 630
drag, startPoint x: 356, startPoint y: 121, endPoint x: 364, endPoint y: 121, distance: 8.7
click at [364, 121] on div at bounding box center [329, 97] width 659 height 630
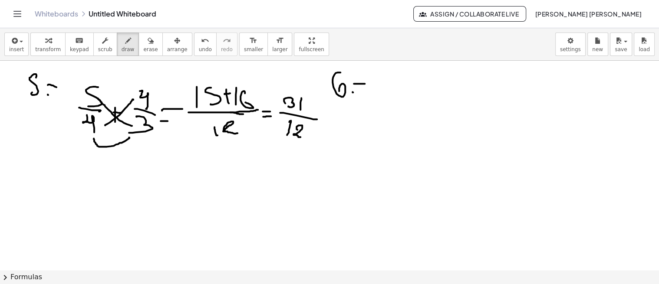
scroll to position [322, 0]
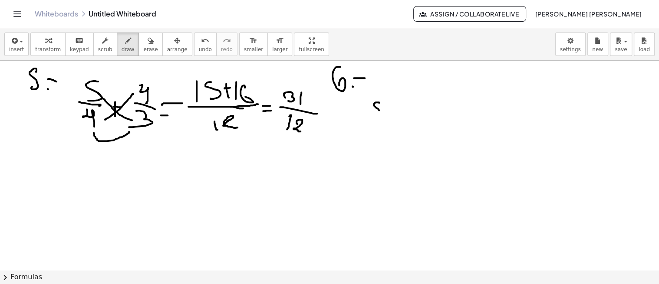
drag, startPoint x: 379, startPoint y: 102, endPoint x: 377, endPoint y: 115, distance: 13.5
click at [377, 115] on div at bounding box center [329, 54] width 659 height 630
drag, startPoint x: 388, startPoint y: 105, endPoint x: 397, endPoint y: 119, distance: 17.0
click at [397, 122] on div at bounding box center [329, 54] width 659 height 630
drag, startPoint x: 399, startPoint y: 108, endPoint x: 389, endPoint y: 118, distance: 14.4
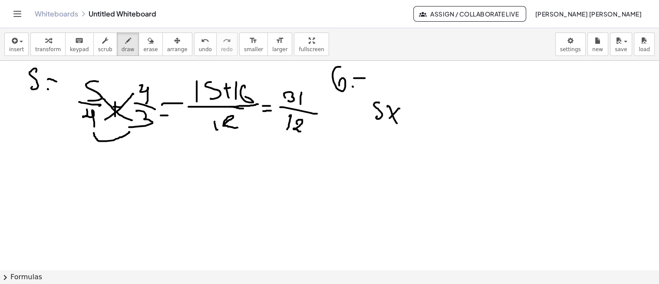
click at [389, 118] on div at bounding box center [329, 54] width 659 height 630
drag, startPoint x: 408, startPoint y: 112, endPoint x: 413, endPoint y: 110, distance: 5.1
click at [411, 112] on div at bounding box center [329, 54] width 659 height 630
click at [406, 118] on div at bounding box center [329, 54] width 659 height 630
drag, startPoint x: 415, startPoint y: 110, endPoint x: 420, endPoint y: 120, distance: 11.1
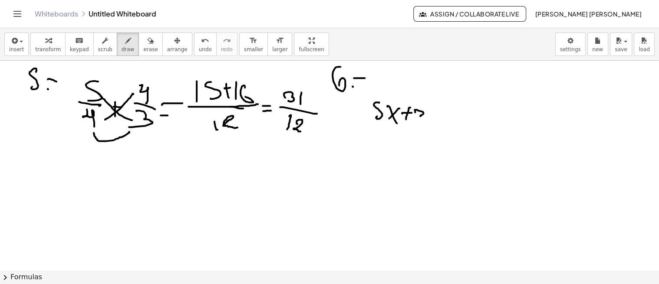
click at [414, 122] on div at bounding box center [329, 54] width 659 height 630
drag, startPoint x: 428, startPoint y: 109, endPoint x: 440, endPoint y: 110, distance: 12.2
click at [434, 110] on div at bounding box center [329, 54] width 659 height 630
drag, startPoint x: 430, startPoint y: 119, endPoint x: 444, endPoint y: 118, distance: 14.3
click at [435, 119] on div at bounding box center [329, 54] width 659 height 630
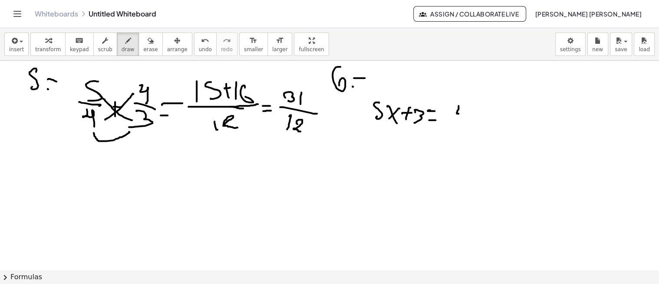
drag, startPoint x: 458, startPoint y: 105, endPoint x: 462, endPoint y: 120, distance: 14.7
click at [462, 119] on div at bounding box center [329, 54] width 659 height 630
drag, startPoint x: 472, startPoint y: 109, endPoint x: 479, endPoint y: 105, distance: 8.2
click at [479, 105] on div at bounding box center [329, 54] width 659 height 630
drag, startPoint x: 404, startPoint y: 135, endPoint x: 414, endPoint y: 142, distance: 11.6
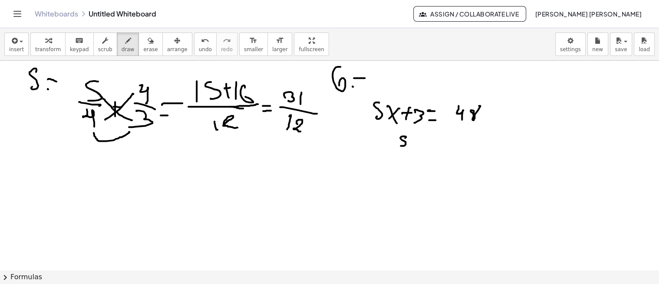
click at [401, 142] on div at bounding box center [329, 54] width 659 height 630
drag, startPoint x: 416, startPoint y: 136, endPoint x: 423, endPoint y: 142, distance: 9.6
click at [422, 142] on div at bounding box center [329, 54] width 659 height 630
click at [414, 144] on div at bounding box center [329, 54] width 659 height 630
drag, startPoint x: 434, startPoint y: 135, endPoint x: 441, endPoint y: 135, distance: 7.4
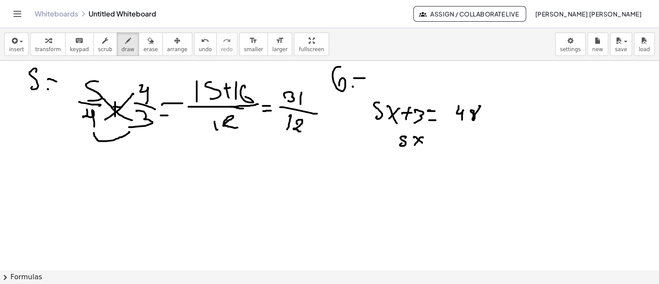
click at [440, 135] on div at bounding box center [329, 54] width 659 height 630
drag, startPoint x: 439, startPoint y: 140, endPoint x: 451, endPoint y: 137, distance: 12.8
click at [444, 139] on div at bounding box center [329, 54] width 659 height 630
drag, startPoint x: 456, startPoint y: 128, endPoint x: 460, endPoint y: 141, distance: 13.9
click at [460, 141] on div at bounding box center [329, 54] width 659 height 630
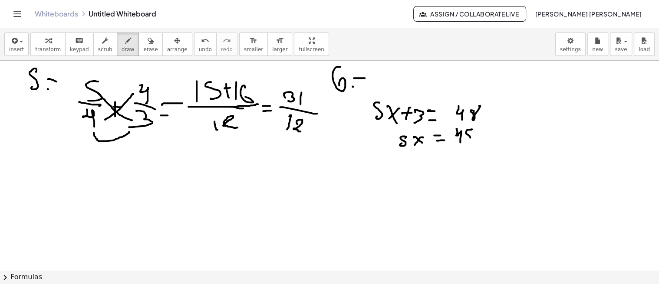
drag, startPoint x: 471, startPoint y: 129, endPoint x: 466, endPoint y: 139, distance: 11.1
click at [466, 139] on div at bounding box center [329, 54] width 659 height 630
drag, startPoint x: 410, startPoint y: 161, endPoint x: 425, endPoint y: 162, distance: 15.2
click at [426, 168] on div at bounding box center [329, 54] width 659 height 630
drag, startPoint x: 417, startPoint y: 166, endPoint x: 410, endPoint y: 171, distance: 9.0
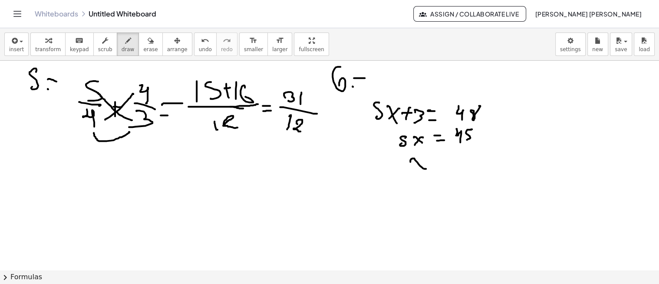
click at [411, 170] on div at bounding box center [329, 54] width 659 height 630
drag, startPoint x: 434, startPoint y: 160, endPoint x: 440, endPoint y: 161, distance: 6.2
click at [440, 161] on div at bounding box center [329, 54] width 659 height 630
drag, startPoint x: 435, startPoint y: 167, endPoint x: 441, endPoint y: 167, distance: 5.7
click at [441, 167] on div at bounding box center [329, 54] width 659 height 630
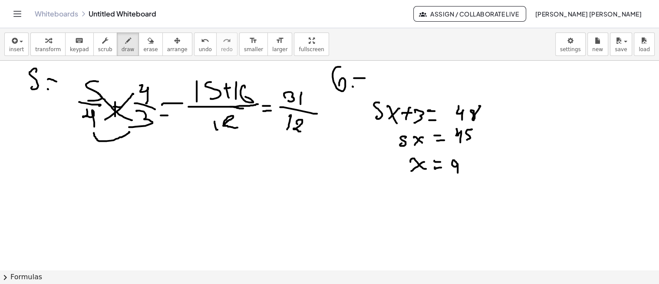
click at [457, 172] on div at bounding box center [329, 54] width 659 height 630
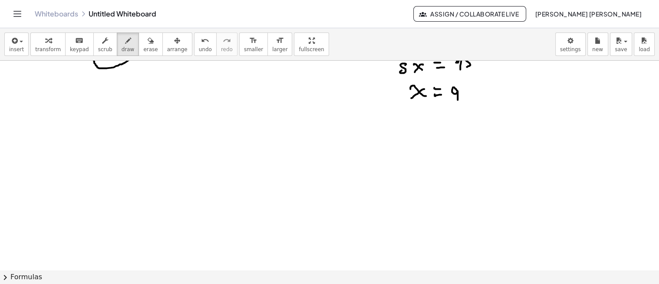
scroll to position [397, 0]
drag, startPoint x: 71, startPoint y: 145, endPoint x: 75, endPoint y: 156, distance: 11.4
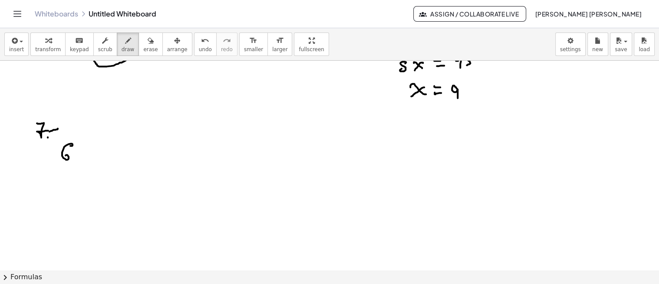
drag, startPoint x: 75, startPoint y: 154, endPoint x: 88, endPoint y: 159, distance: 14.2
drag, startPoint x: 95, startPoint y: 157, endPoint x: 102, endPoint y: 158, distance: 7.0
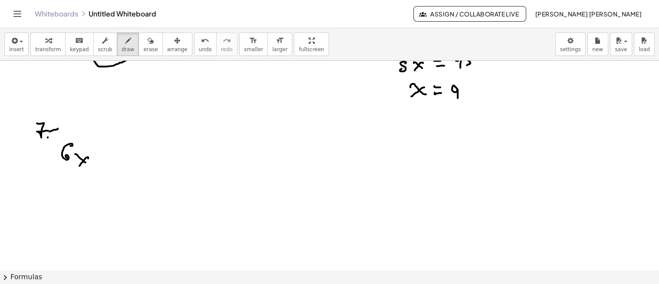
drag, startPoint x: 107, startPoint y: 151, endPoint x: 112, endPoint y: 165, distance: 15.2
drag, startPoint x: 124, startPoint y: 153, endPoint x: 135, endPoint y: 151, distance: 11.1
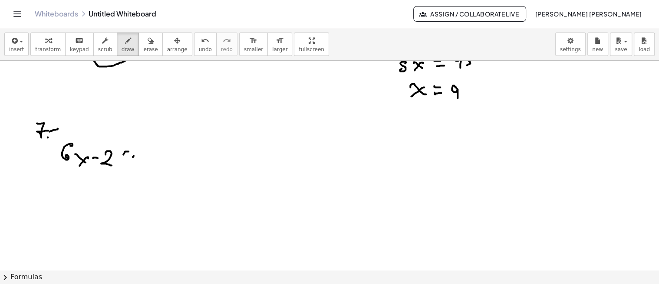
drag, startPoint x: 133, startPoint y: 157, endPoint x: 141, endPoint y: 158, distance: 7.9
drag, startPoint x: 125, startPoint y: 161, endPoint x: 136, endPoint y: 160, distance: 10.9
drag, startPoint x: 127, startPoint y: 151, endPoint x: 141, endPoint y: 150, distance: 14.3
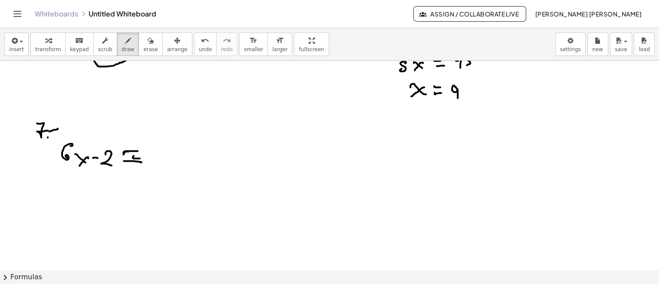
drag, startPoint x: 157, startPoint y: 143, endPoint x: 165, endPoint y: 150, distance: 10.4
drag, startPoint x: 171, startPoint y: 148, endPoint x: 181, endPoint y: 151, distance: 10.4
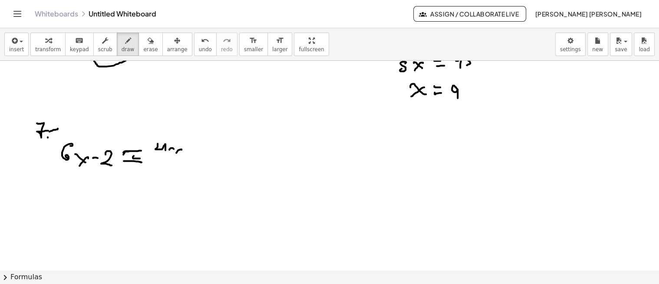
drag, startPoint x: 176, startPoint y: 152, endPoint x: 172, endPoint y: 156, distance: 5.5
drag, startPoint x: 174, startPoint y: 145, endPoint x: 181, endPoint y: 150, distance: 9.0
drag, startPoint x: 155, startPoint y: 155, endPoint x: 184, endPoint y: 157, distance: 28.7
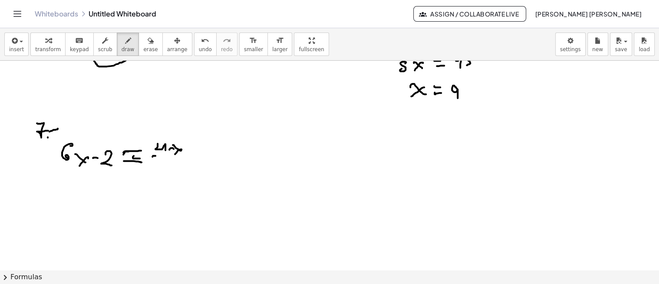
drag, startPoint x: 160, startPoint y: 170, endPoint x: 160, endPoint y: 184, distance: 14.3
drag, startPoint x: 192, startPoint y: 161, endPoint x: 207, endPoint y: 161, distance: 15.6
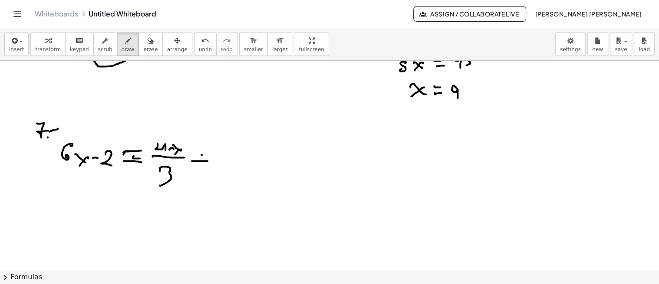
drag, startPoint x: 202, startPoint y: 154, endPoint x: 198, endPoint y: 167, distance: 12.6
drag, startPoint x: 214, startPoint y: 157, endPoint x: 214, endPoint y: 169, distance: 12.6
drag, startPoint x: 233, startPoint y: 154, endPoint x: 233, endPoint y: 171, distance: 16.9
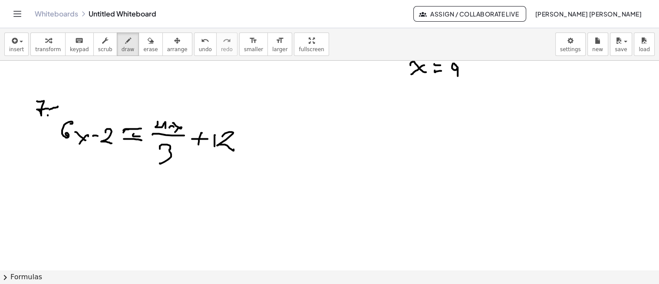
scroll to position [420, 0]
drag, startPoint x: 66, startPoint y: 163, endPoint x: 71, endPoint y: 171, distance: 10.1
click at [62, 178] on div at bounding box center [329, 61] width 659 height 840
drag, startPoint x: 71, startPoint y: 171, endPoint x: 85, endPoint y: 180, distance: 16.8
click at [83, 180] on div at bounding box center [329, 61] width 659 height 840
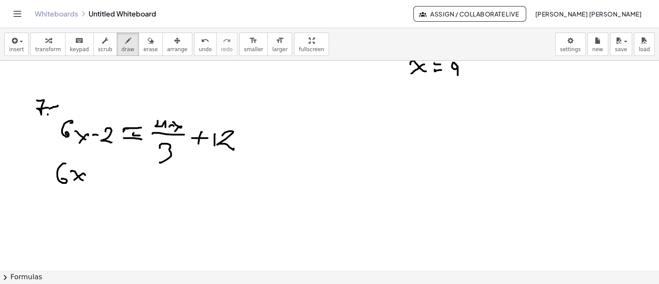
drag, startPoint x: 83, startPoint y: 173, endPoint x: 70, endPoint y: 183, distance: 16.4
click at [70, 183] on div at bounding box center [329, 61] width 659 height 840
drag, startPoint x: 92, startPoint y: 174, endPoint x: 100, endPoint y: 174, distance: 8.3
click at [98, 174] on div at bounding box center [329, 61] width 659 height 840
drag, startPoint x: 108, startPoint y: 162, endPoint x: 115, endPoint y: 174, distance: 14.0
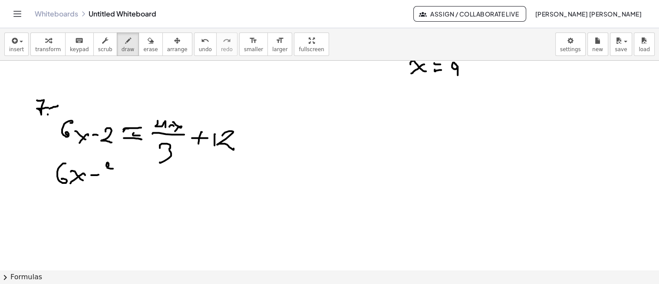
click at [115, 174] on div at bounding box center [329, 61] width 659 height 840
drag, startPoint x: 118, startPoint y: 169, endPoint x: 125, endPoint y: 174, distance: 7.7
click at [129, 174] on div at bounding box center [329, 61] width 659 height 840
drag, startPoint x: 125, startPoint y: 174, endPoint x: 114, endPoint y: 178, distance: 11.7
click at [114, 178] on div at bounding box center [329, 61] width 659 height 840
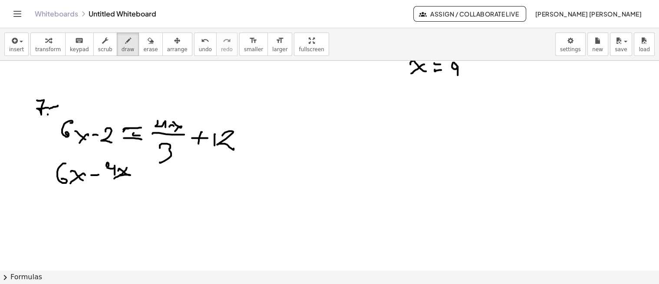
drag, startPoint x: 121, startPoint y: 174, endPoint x: 127, endPoint y: 167, distance: 8.7
click at [127, 167] on div at bounding box center [329, 61] width 659 height 840
drag, startPoint x: 101, startPoint y: 182, endPoint x: 127, endPoint y: 179, distance: 26.2
click at [127, 179] on div at bounding box center [329, 61] width 659 height 840
drag, startPoint x: 112, startPoint y: 190, endPoint x: 109, endPoint y: 201, distance: 11.9
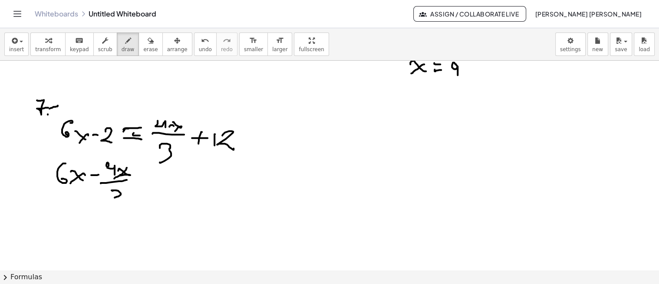
click at [109, 201] on div at bounding box center [329, 61] width 659 height 840
drag, startPoint x: 137, startPoint y: 177, endPoint x: 140, endPoint y: 183, distance: 6.6
click at [145, 177] on div at bounding box center [329, 61] width 659 height 840
drag, startPoint x: 135, startPoint y: 185, endPoint x: 148, endPoint y: 186, distance: 12.2
click at [148, 186] on div at bounding box center [329, 61] width 659 height 840
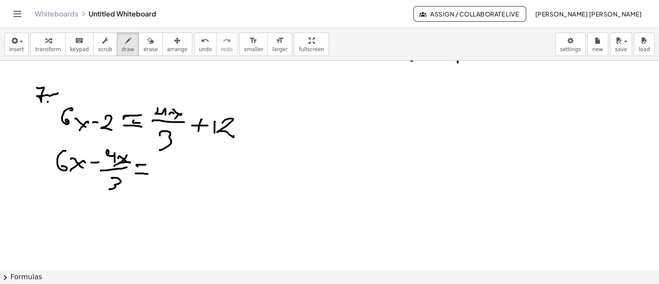
scroll to position [433, 0]
click at [164, 183] on div at bounding box center [329, 48] width 659 height 840
click at [183, 184] on div at bounding box center [329, 48] width 659 height 840
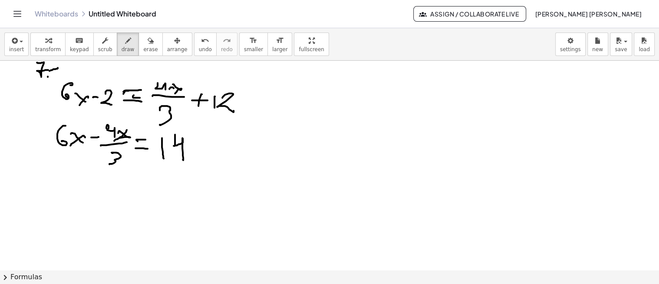
scroll to position [458, 0]
click at [90, 200] on div at bounding box center [329, 23] width 659 height 840
click at [112, 203] on div at bounding box center [329, 23] width 659 height 840
click at [125, 201] on div at bounding box center [329, 23] width 659 height 840
click at [132, 187] on div at bounding box center [329, 23] width 659 height 840
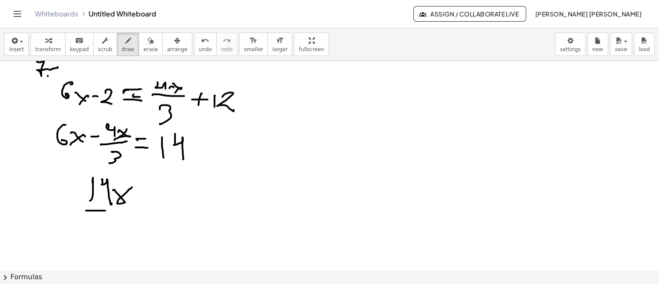
click at [131, 210] on div at bounding box center [329, 23] width 659 height 840
click at [108, 235] on div at bounding box center [329, 23] width 659 height 840
click at [146, 206] on div at bounding box center [329, 23] width 659 height 840
click at [149, 215] on div at bounding box center [329, 23] width 659 height 840
click at [160, 217] on div at bounding box center [329, 23] width 659 height 840
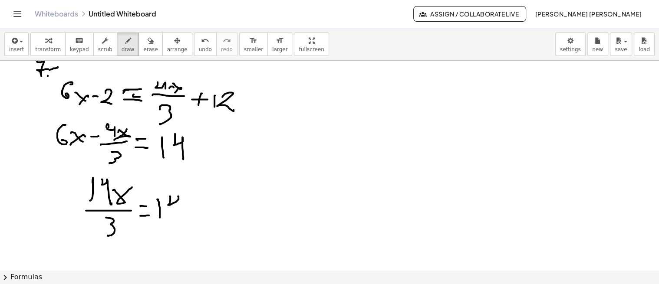
click at [179, 210] on div at bounding box center [329, 23] width 659 height 840
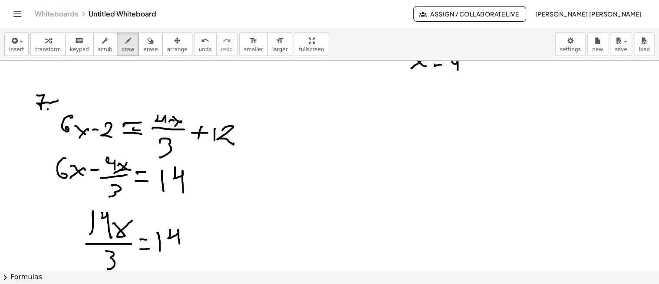
scroll to position [427, 0]
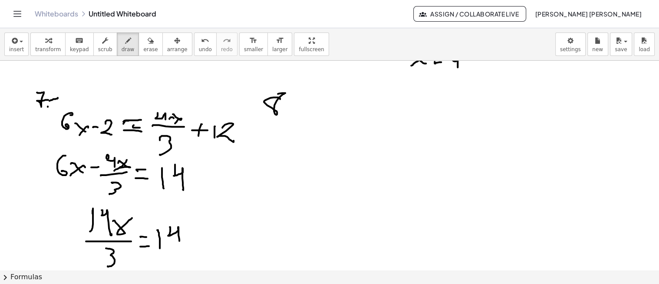
click at [275, 96] on div at bounding box center [329, 53] width 659 height 840
click at [285, 112] on div at bounding box center [329, 53] width 659 height 840
drag, startPoint x: 287, startPoint y: 107, endPoint x: 294, endPoint y: 105, distance: 6.7
click at [293, 105] on div at bounding box center [329, 53] width 659 height 840
drag, startPoint x: 302, startPoint y: 123, endPoint x: 306, endPoint y: 130, distance: 8.4
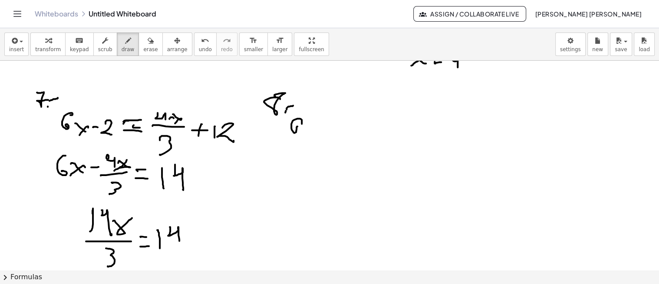
click at [306, 130] on div at bounding box center [329, 53] width 659 height 840
drag, startPoint x: 307, startPoint y: 129, endPoint x: 313, endPoint y: 128, distance: 6.6
click at [311, 128] on div at bounding box center [329, 53] width 659 height 840
drag, startPoint x: 319, startPoint y: 129, endPoint x: 319, endPoint y: 136, distance: 6.5
click at [319, 135] on div at bounding box center [329, 53] width 659 height 840
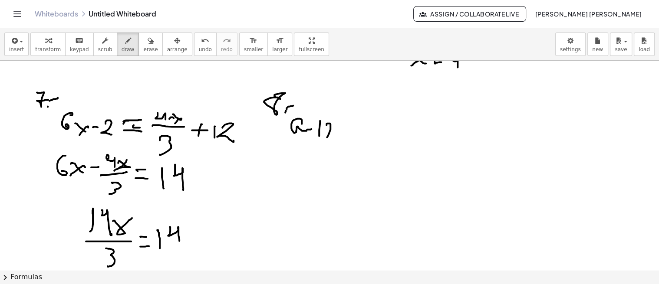
drag, startPoint x: 326, startPoint y: 124, endPoint x: 338, endPoint y: 139, distance: 18.9
click at [338, 139] on div at bounding box center [329, 53] width 659 height 840
drag, startPoint x: 286, startPoint y: 142, endPoint x: 330, endPoint y: 153, distance: 44.7
click at [348, 145] on div at bounding box center [329, 53] width 659 height 840
drag, startPoint x: 317, startPoint y: 154, endPoint x: 319, endPoint y: 171, distance: 16.6
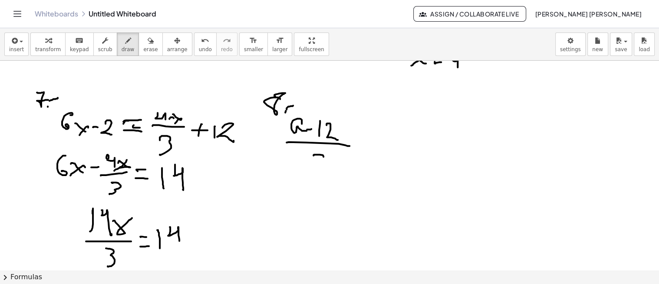
click at [320, 173] on div at bounding box center [329, 53] width 659 height 840
drag, startPoint x: 317, startPoint y: 165, endPoint x: 339, endPoint y: 157, distance: 23.6
click at [333, 159] on div at bounding box center [329, 53] width 659 height 840
drag, startPoint x: 358, startPoint y: 142, endPoint x: 363, endPoint y: 140, distance: 5.9
click at [363, 140] on div at bounding box center [329, 53] width 659 height 840
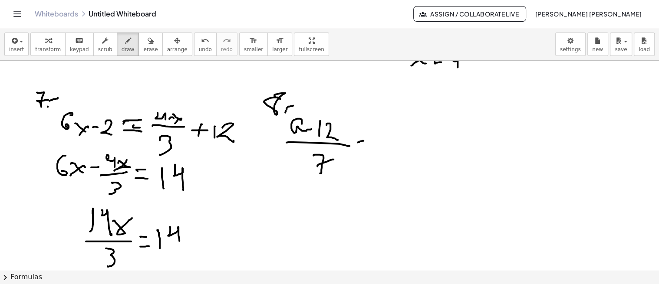
drag, startPoint x: 354, startPoint y: 147, endPoint x: 364, endPoint y: 144, distance: 10.8
click at [361, 145] on div at bounding box center [329, 53] width 659 height 840
drag, startPoint x: 378, startPoint y: 123, endPoint x: 379, endPoint y: 137, distance: 13.9
click at [379, 137] on div at bounding box center [329, 53] width 659 height 840
click at [401, 131] on div at bounding box center [329, 53] width 659 height 840
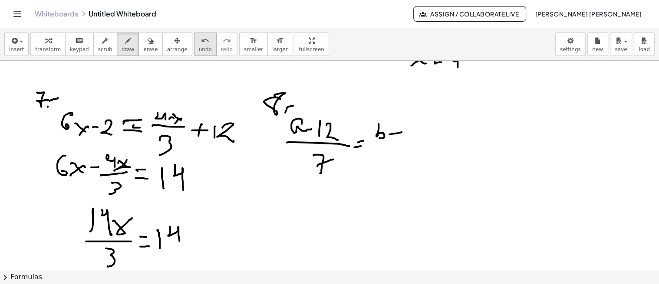
click at [199, 48] on span "undo" at bounding box center [205, 49] width 13 height 6
drag, startPoint x: 374, startPoint y: 121, endPoint x: 374, endPoint y: 131, distance: 10.8
click at [372, 132] on div at bounding box center [329, 53] width 659 height 840
click at [384, 129] on div at bounding box center [329, 53] width 659 height 840
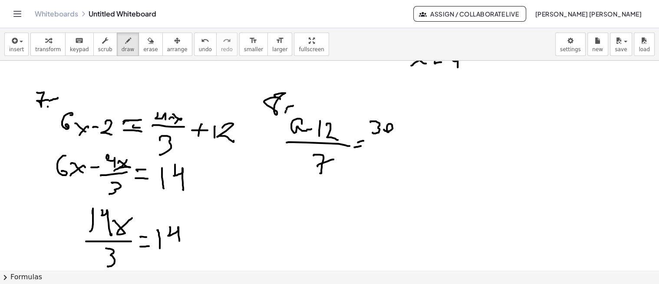
drag, startPoint x: 393, startPoint y: 129, endPoint x: 400, endPoint y: 130, distance: 7.1
click at [397, 130] on div at bounding box center [329, 53] width 659 height 840
drag, startPoint x: 403, startPoint y: 123, endPoint x: 399, endPoint y: 134, distance: 11.0
click at [400, 134] on div at bounding box center [329, 53] width 659 height 840
drag, startPoint x: 365, startPoint y: 138, endPoint x: 398, endPoint y: 144, distance: 33.5
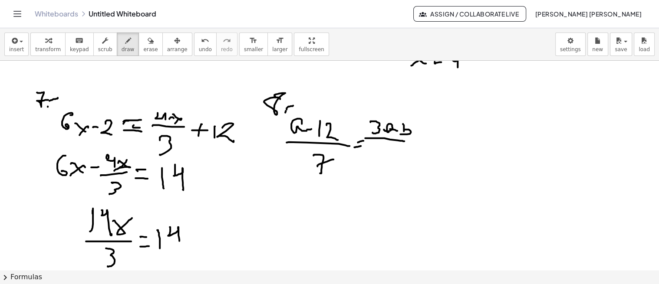
click at [404, 140] on div at bounding box center [329, 53] width 659 height 840
drag, startPoint x: 379, startPoint y: 149, endPoint x: 388, endPoint y: 161, distance: 14.6
click at [388, 161] on div at bounding box center [329, 53] width 659 height 840
drag, startPoint x: 385, startPoint y: 158, endPoint x: 396, endPoint y: 158, distance: 10.8
click at [396, 158] on div at bounding box center [329, 53] width 659 height 840
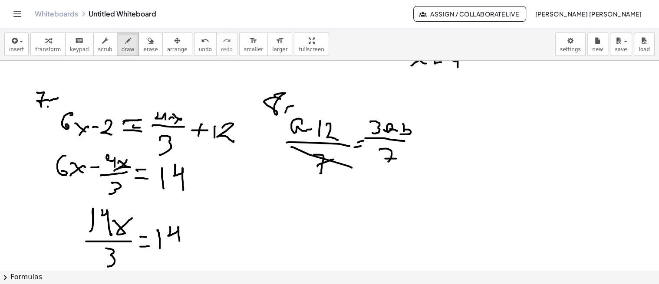
drag, startPoint x: 292, startPoint y: 147, endPoint x: 355, endPoint y: 170, distance: 67.4
click at [355, 170] on div at bounding box center [329, 53] width 659 height 840
drag, startPoint x: 358, startPoint y: 144, endPoint x: 397, endPoint y: 155, distance: 40.0
click at [397, 154] on div at bounding box center [329, 53] width 659 height 840
drag, startPoint x: 387, startPoint y: 167, endPoint x: 271, endPoint y: 149, distance: 116.8
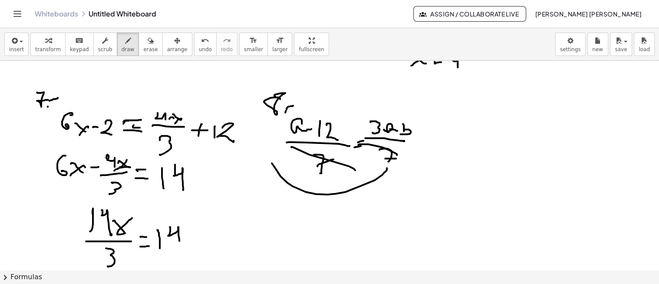
click at [271, 149] on div at bounding box center [329, 53] width 659 height 840
drag, startPoint x: 270, startPoint y: 139, endPoint x: 284, endPoint y: 163, distance: 27.6
click at [282, 162] on div at bounding box center [329, 53] width 659 height 840
click at [194, 51] on button "undo undo" at bounding box center [205, 44] width 23 height 23
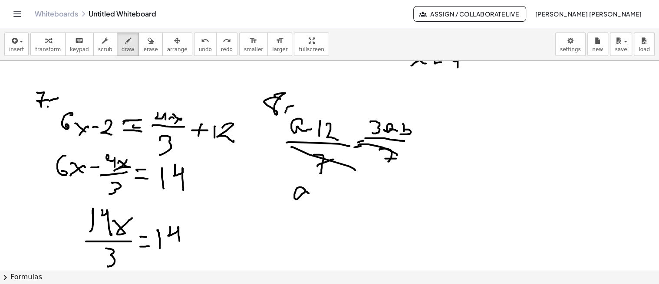
drag, startPoint x: 305, startPoint y: 190, endPoint x: 333, endPoint y: 189, distance: 27.8
click at [320, 198] on div at bounding box center [329, 53] width 659 height 840
drag, startPoint x: 322, startPoint y: 193, endPoint x: 328, endPoint y: 192, distance: 6.6
click at [328, 193] on div at bounding box center [329, 53] width 659 height 840
drag, startPoint x: 326, startPoint y: 193, endPoint x: 327, endPoint y: 200, distance: 7.9
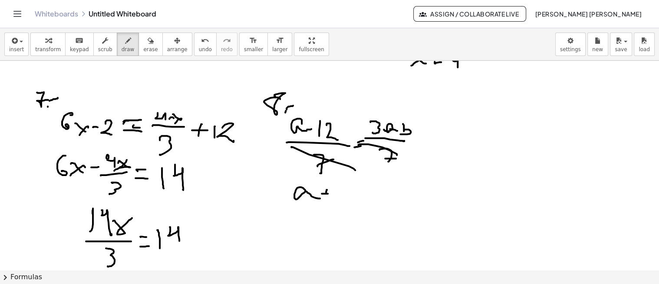
click at [325, 202] on div at bounding box center [329, 53] width 659 height 840
drag, startPoint x: 331, startPoint y: 187, endPoint x: 333, endPoint y: 205, distance: 17.4
click at [333, 205] on div at bounding box center [329, 53] width 659 height 840
drag, startPoint x: 349, startPoint y: 197, endPoint x: 361, endPoint y: 200, distance: 12.0
click at [360, 200] on div at bounding box center [329, 53] width 659 height 840
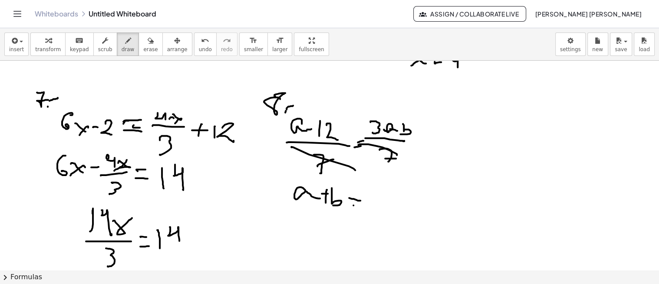
drag, startPoint x: 353, startPoint y: 205, endPoint x: 363, endPoint y: 206, distance: 9.6
click at [361, 206] on div at bounding box center [329, 53] width 659 height 840
drag, startPoint x: 378, startPoint y: 196, endPoint x: 377, endPoint y: 206, distance: 10.1
click at [377, 206] on div at bounding box center [329, 53] width 659 height 840
drag, startPoint x: 388, startPoint y: 198, endPoint x: 387, endPoint y: 210, distance: 12.2
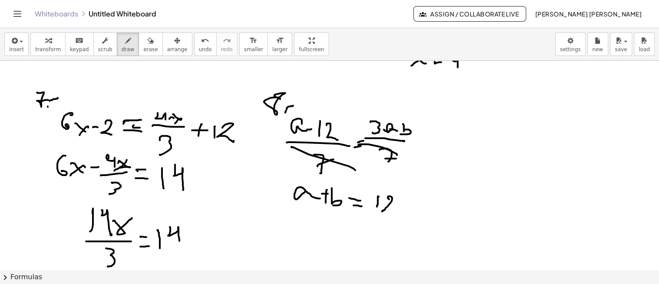
click at [387, 210] on div at bounding box center [329, 53] width 659 height 840
click at [199, 50] on span "undo" at bounding box center [205, 49] width 13 height 6
drag, startPoint x: 367, startPoint y: 197, endPoint x: 377, endPoint y: 205, distance: 12.0
click at [377, 205] on div at bounding box center [329, 53] width 659 height 840
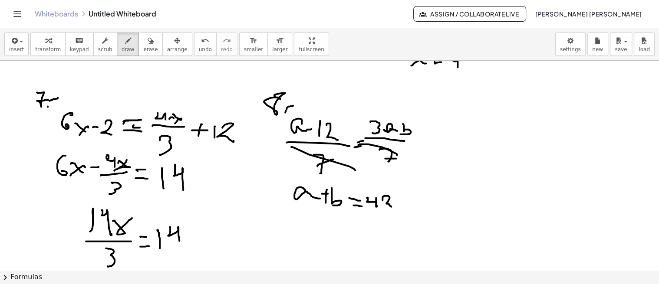
drag, startPoint x: 382, startPoint y: 199, endPoint x: 406, endPoint y: 200, distance: 23.9
click at [397, 204] on div at bounding box center [329, 53] width 659 height 840
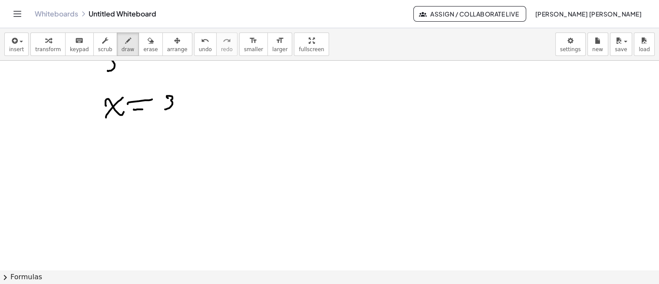
scroll to position [624, 0]
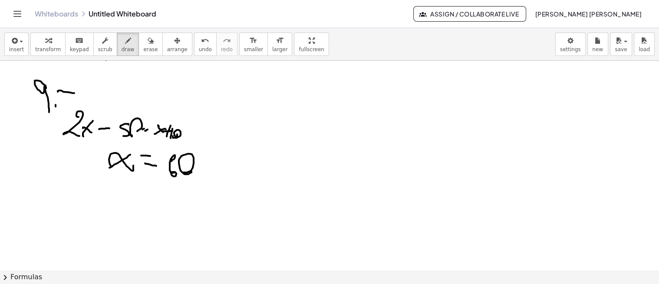
scroll to position [682, 0]
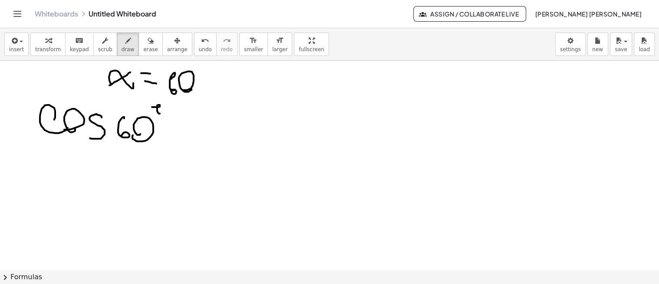
scroll to position [764, 0]
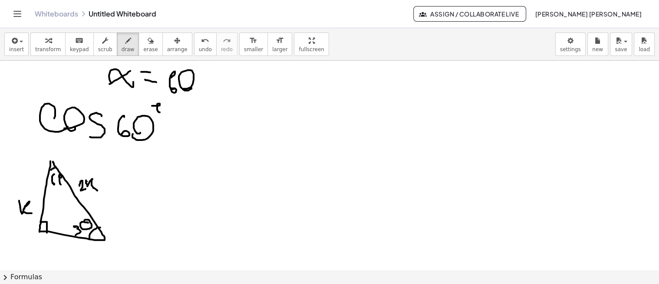
drag, startPoint x: 191, startPoint y: 126, endPoint x: 198, endPoint y: 124, distance: 7.3
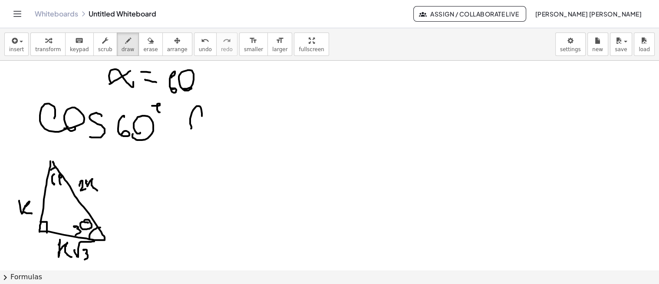
drag, startPoint x: 191, startPoint y: 115, endPoint x: 209, endPoint y: 116, distance: 17.8
drag, startPoint x: 181, startPoint y: 132, endPoint x: 207, endPoint y: 132, distance: 26.0
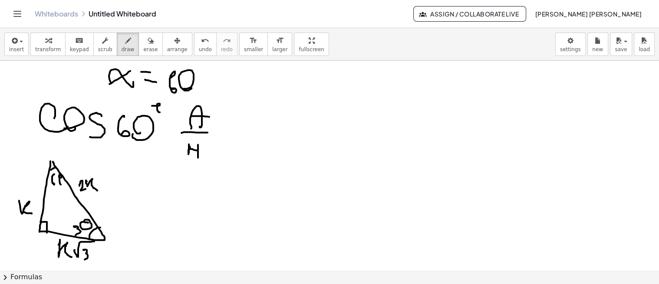
drag, startPoint x: 189, startPoint y: 144, endPoint x: 197, endPoint y: 156, distance: 15.3
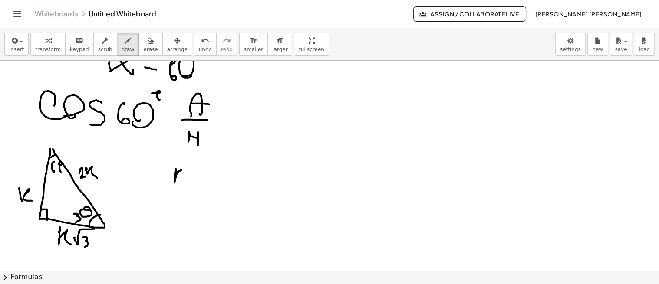
drag, startPoint x: 176, startPoint y: 170, endPoint x: 187, endPoint y: 183, distance: 17.5
drag, startPoint x: 159, startPoint y: 189, endPoint x: 198, endPoint y: 184, distance: 39.4
drag, startPoint x: 165, startPoint y: 208, endPoint x: 176, endPoint y: 226, distance: 21.2
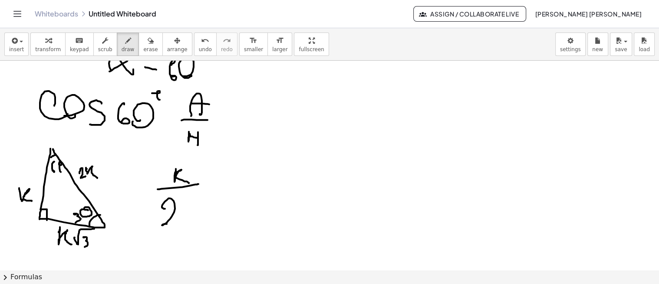
drag, startPoint x: 183, startPoint y: 210, endPoint x: 200, endPoint y: 220, distance: 19.7
drag, startPoint x: 172, startPoint y: 168, endPoint x: 190, endPoint y: 181, distance: 22.3
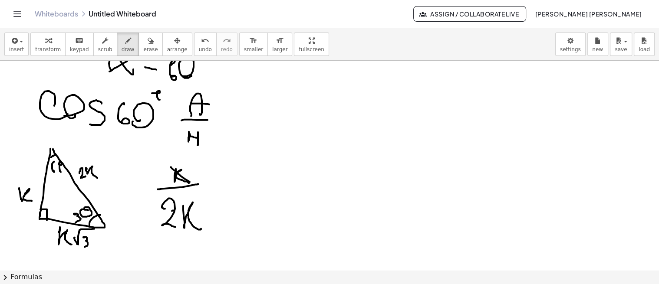
drag, startPoint x: 174, startPoint y: 210, endPoint x: 194, endPoint y: 226, distance: 25.6
drag, startPoint x: 206, startPoint y: 185, endPoint x: 216, endPoint y: 185, distance: 10.0
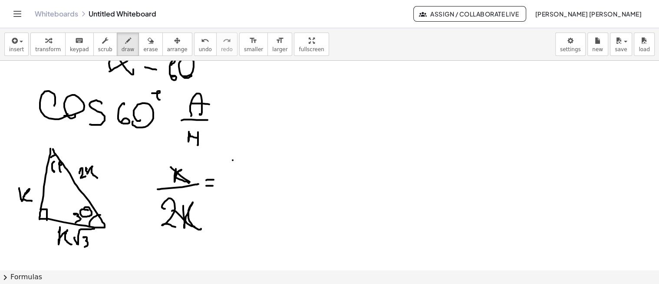
drag, startPoint x: 233, startPoint y: 160, endPoint x: 232, endPoint y: 179, distance: 19.1
drag, startPoint x: 219, startPoint y: 181, endPoint x: 239, endPoint y: 189, distance: 21.7
drag, startPoint x: 219, startPoint y: 201, endPoint x: 222, endPoint y: 219, distance: 17.6
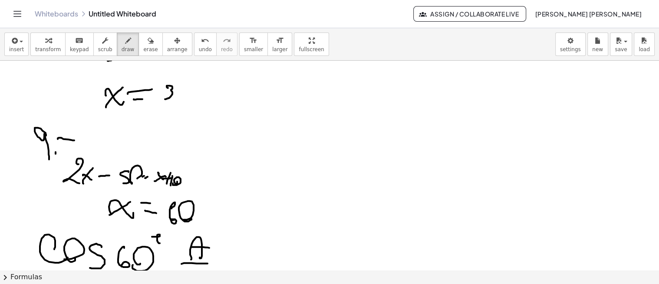
scroll to position [631, 0]
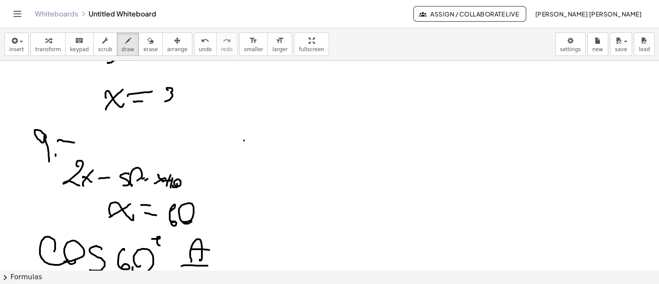
drag, startPoint x: 244, startPoint y: 140, endPoint x: 240, endPoint y: 156, distance: 16.9
drag, startPoint x: 259, startPoint y: 156, endPoint x: 253, endPoint y: 159, distance: 6.4
drag, startPoint x: 267, startPoint y: 162, endPoint x: 268, endPoint y: 152, distance: 10.0
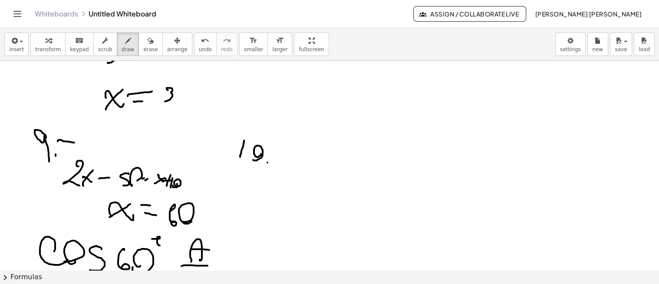
drag, startPoint x: 268, startPoint y: 152, endPoint x: 279, endPoint y: 152, distance: 11.3
drag, startPoint x: 289, startPoint y: 170, endPoint x: 307, endPoint y: 192, distance: 28.7
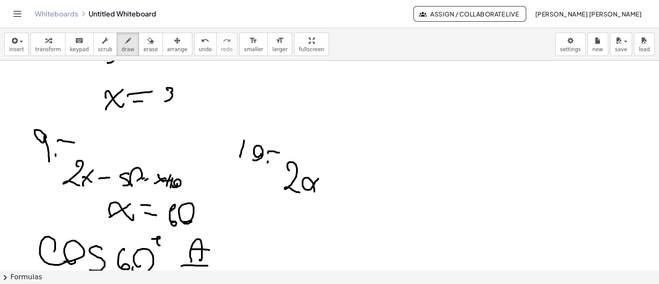
drag, startPoint x: 314, startPoint y: 191, endPoint x: 318, endPoint y: 178, distance: 13.6
drag, startPoint x: 327, startPoint y: 181, endPoint x: 335, endPoint y: 180, distance: 7.6
drag, startPoint x: 330, startPoint y: 187, endPoint x: 345, endPoint y: 186, distance: 15.6
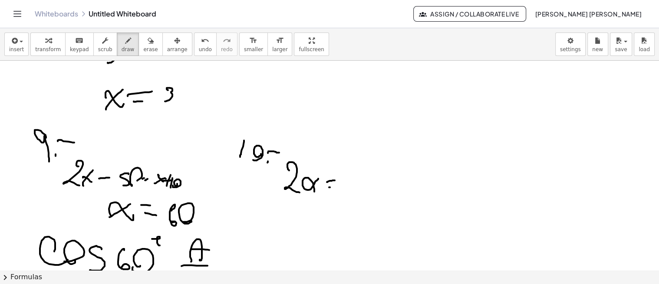
drag, startPoint x: 353, startPoint y: 179, endPoint x: 371, endPoint y: 191, distance: 21.7
drag, startPoint x: 375, startPoint y: 179, endPoint x: 388, endPoint y: 179, distance: 13.0
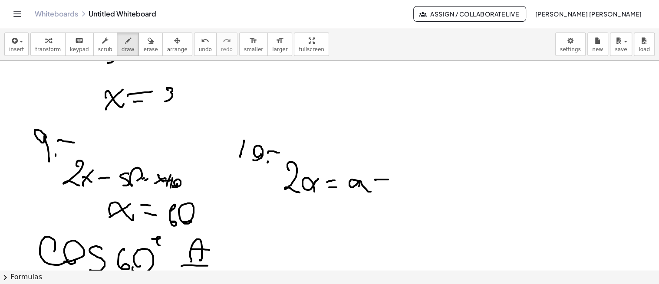
drag, startPoint x: 382, startPoint y: 174, endPoint x: 380, endPoint y: 189, distance: 15.8
drag, startPoint x: 389, startPoint y: 170, endPoint x: 413, endPoint y: 192, distance: 32.3
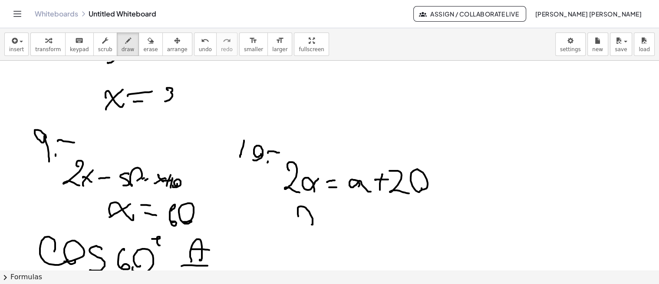
drag, startPoint x: 312, startPoint y: 224, endPoint x: 315, endPoint y: 207, distance: 17.8
drag, startPoint x: 322, startPoint y: 210, endPoint x: 335, endPoint y: 210, distance: 13.9
drag, startPoint x: 323, startPoint y: 220, endPoint x: 335, endPoint y: 219, distance: 11.7
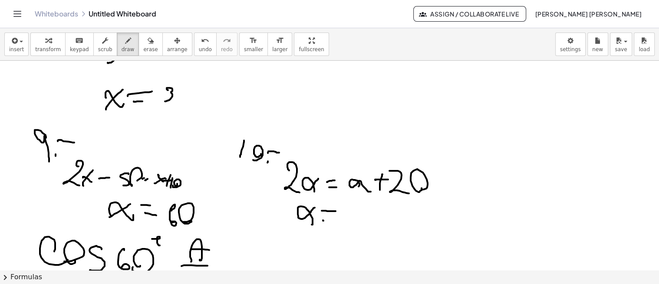
drag, startPoint x: 341, startPoint y: 214, endPoint x: 354, endPoint y: 220, distance: 14.9
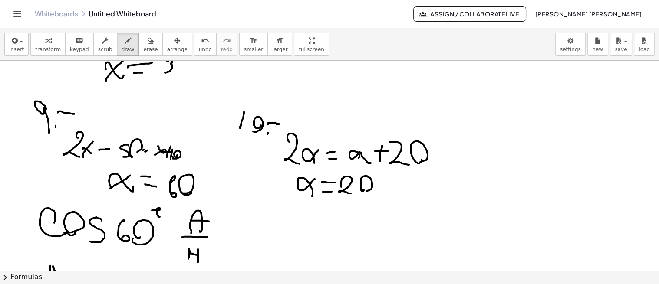
scroll to position [660, 0]
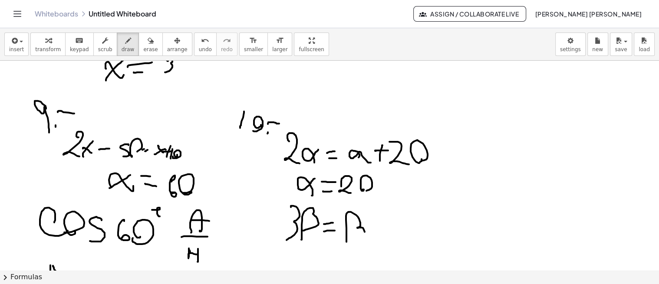
drag, startPoint x: 346, startPoint y: 241, endPoint x: 354, endPoint y: 239, distance: 8.1
click at [199, 50] on span "undo" at bounding box center [205, 49] width 13 height 6
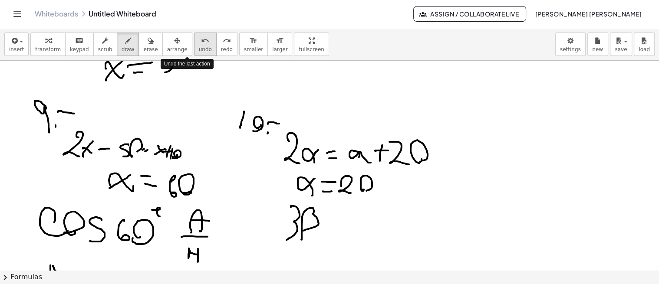
click at [199, 50] on span "undo" at bounding box center [205, 49] width 13 height 6
click at [199, 51] on span "undo" at bounding box center [205, 49] width 13 height 6
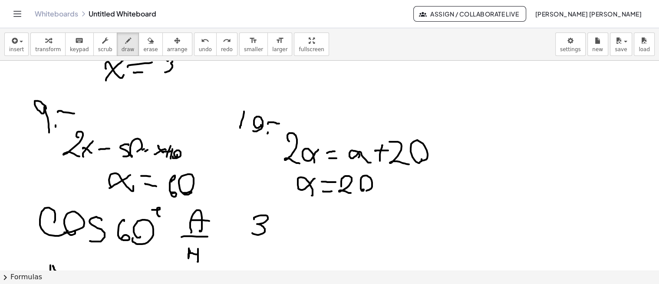
drag, startPoint x: 254, startPoint y: 219, endPoint x: 265, endPoint y: 236, distance: 20.1
drag, startPoint x: 288, startPoint y: 226, endPoint x: 294, endPoint y: 226, distance: 6.1
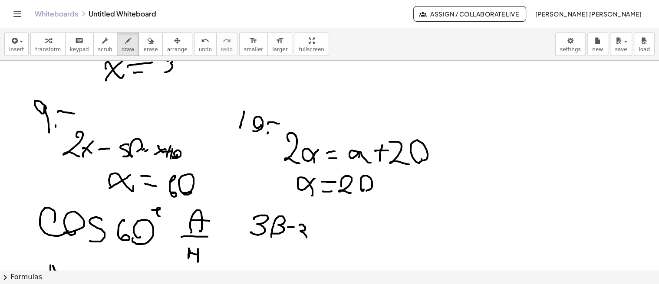
drag, startPoint x: 299, startPoint y: 225, endPoint x: 299, endPoint y: 239, distance: 14.3
drag, startPoint x: 321, startPoint y: 230, endPoint x: 331, endPoint y: 236, distance: 12.1
drag, startPoint x: 333, startPoint y: 232, endPoint x: 340, endPoint y: 230, distance: 7.1
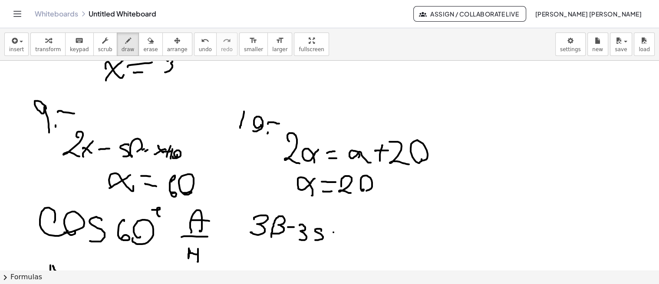
drag, startPoint x: 327, startPoint y: 243, endPoint x: 339, endPoint y: 242, distance: 12.2
drag, startPoint x: 352, startPoint y: 243, endPoint x: 357, endPoint y: 244, distance: 4.9
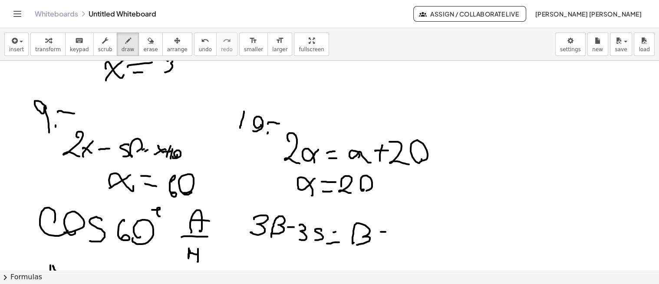
drag, startPoint x: 381, startPoint y: 231, endPoint x: 394, endPoint y: 229, distance: 13.2
drag, startPoint x: 389, startPoint y: 228, endPoint x: 390, endPoint y: 241, distance: 13.1
drag, startPoint x: 404, startPoint y: 227, endPoint x: 407, endPoint y: 243, distance: 15.9
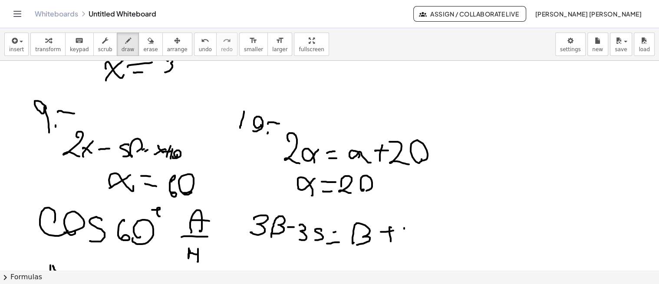
drag, startPoint x: 420, startPoint y: 232, endPoint x: 411, endPoint y: 245, distance: 15.8
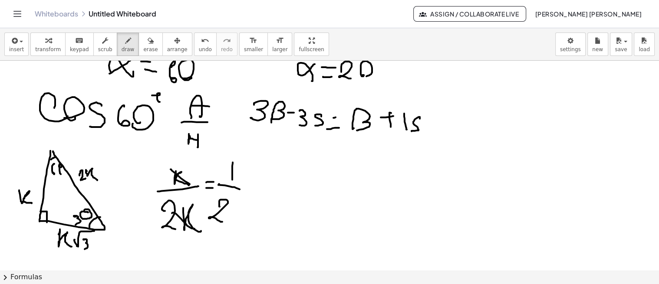
scroll to position [778, 0]
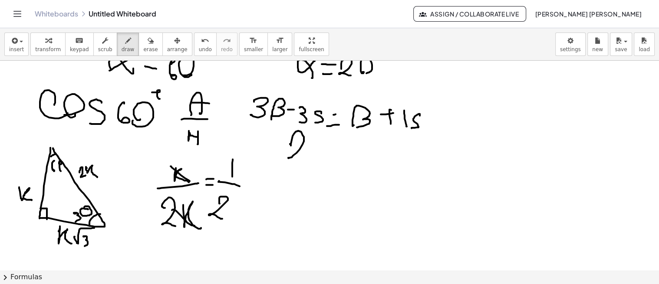
drag, startPoint x: 290, startPoint y: 143, endPoint x: 296, endPoint y: 159, distance: 17.2
drag, startPoint x: 308, startPoint y: 159, endPoint x: 320, endPoint y: 164, distance: 12.6
drag, startPoint x: 333, startPoint y: 155, endPoint x: 345, endPoint y: 155, distance: 11.3
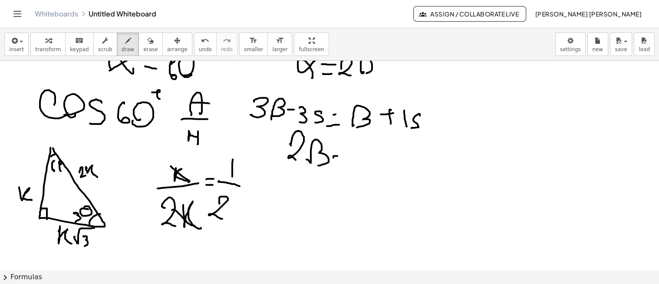
drag, startPoint x: 336, startPoint y: 163, endPoint x: 345, endPoint y: 164, distance: 8.3
drag, startPoint x: 351, startPoint y: 150, endPoint x: 358, endPoint y: 161, distance: 12.4
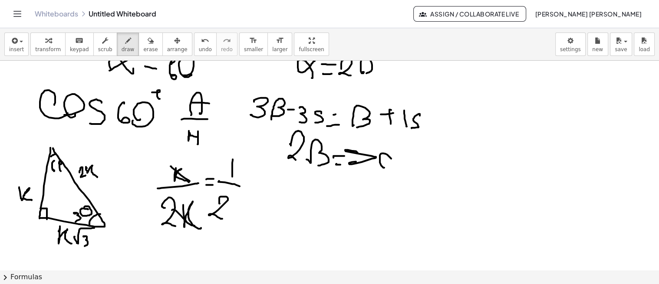
drag, startPoint x: 381, startPoint y: 153, endPoint x: 373, endPoint y: 165, distance: 14.2
drag, startPoint x: 315, startPoint y: 190, endPoint x: 322, endPoint y: 197, distance: 10.1
drag, startPoint x: 338, startPoint y: 191, endPoint x: 346, endPoint y: 191, distance: 7.8
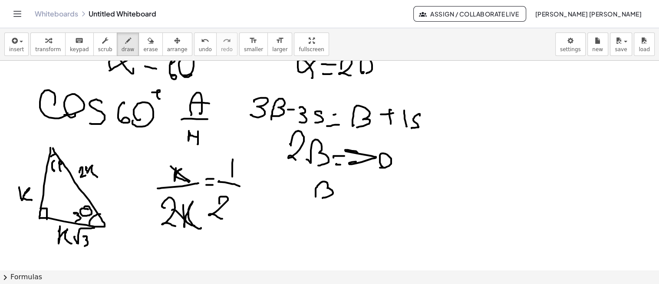
drag, startPoint x: 336, startPoint y: 198, endPoint x: 354, endPoint y: 197, distance: 18.2
drag, startPoint x: 356, startPoint y: 190, endPoint x: 374, endPoint y: 199, distance: 20.0
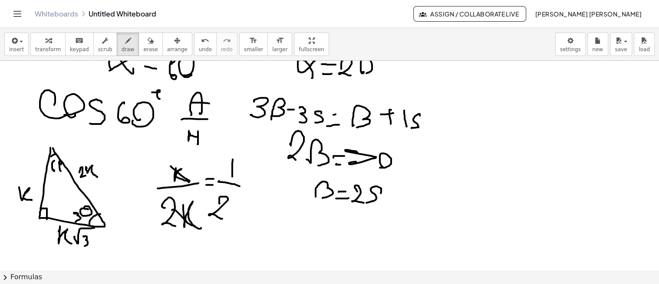
drag, startPoint x: 381, startPoint y: 188, endPoint x: 365, endPoint y: 202, distance: 21.5
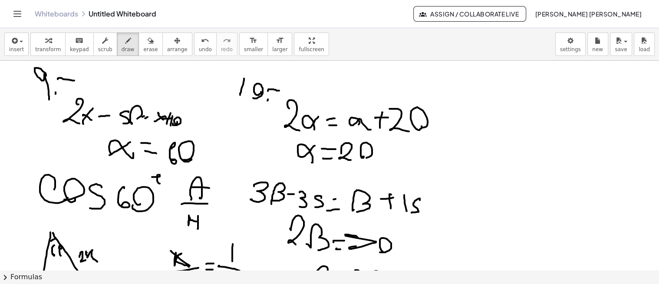
scroll to position [692, 0]
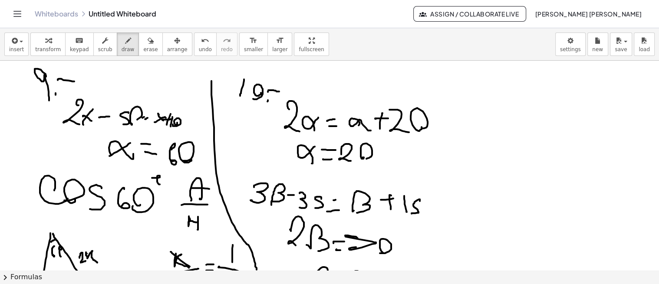
drag, startPoint x: 211, startPoint y: 82, endPoint x: 257, endPoint y: 271, distance: 195.0
click at [257, 271] on div "insert select one: Math Expression Function Text Youtube Video Graphing Geometr…" at bounding box center [329, 156] width 659 height 256
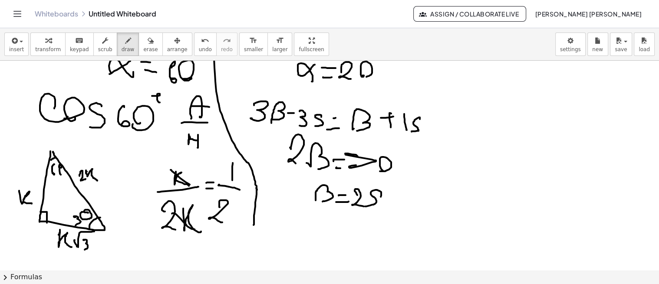
drag, startPoint x: 256, startPoint y: 197, endPoint x: 253, endPoint y: 224, distance: 27.5
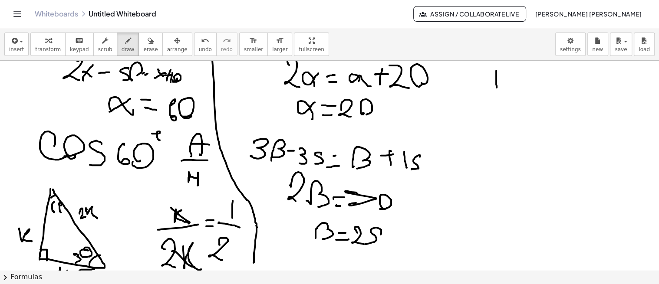
drag, startPoint x: 496, startPoint y: 73, endPoint x: 496, endPoint y: 87, distance: 14.3
drag, startPoint x: 491, startPoint y: 80, endPoint x: 502, endPoint y: 79, distance: 10.6
drag, startPoint x: 515, startPoint y: 89, endPoint x: 530, endPoint y: 102, distance: 20.3
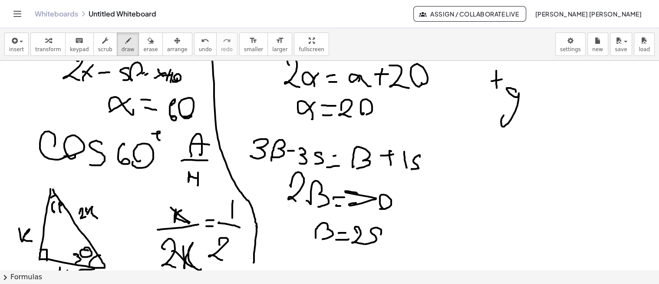
drag, startPoint x: 532, startPoint y: 79, endPoint x: 536, endPoint y: 96, distance: 18.2
drag, startPoint x: 547, startPoint y: 88, endPoint x: 542, endPoint y: 100, distance: 12.5
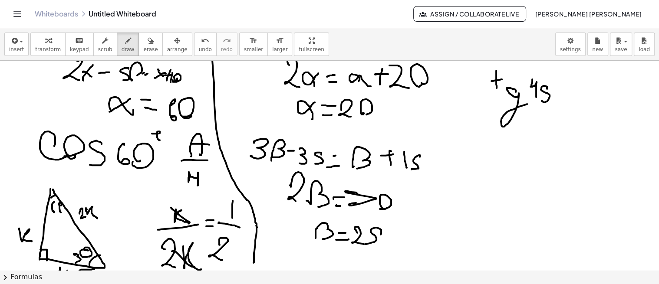
drag, startPoint x: 552, startPoint y: 85, endPoint x: 557, endPoint y: 87, distance: 4.5
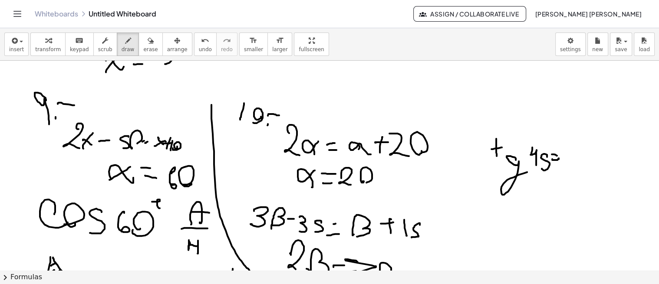
scroll to position [666, 0]
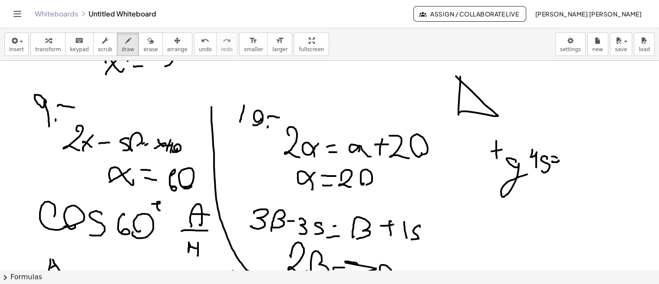
drag, startPoint x: 460, startPoint y: 76, endPoint x: 455, endPoint y: 76, distance: 5.2
click at [455, 76] on div at bounding box center [329, 25] width 659 height 1260
drag, startPoint x: 454, startPoint y: 93, endPoint x: 464, endPoint y: 96, distance: 10.4
click at [464, 96] on div at bounding box center [329, 25] width 659 height 1260
drag, startPoint x: 472, startPoint y: 104, endPoint x: 475, endPoint y: 121, distance: 16.7
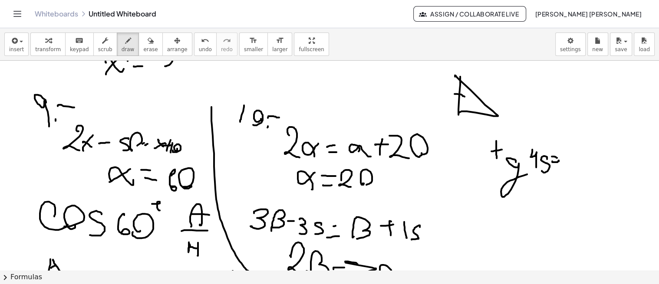
click at [475, 121] on div at bounding box center [329, 25] width 659 height 1260
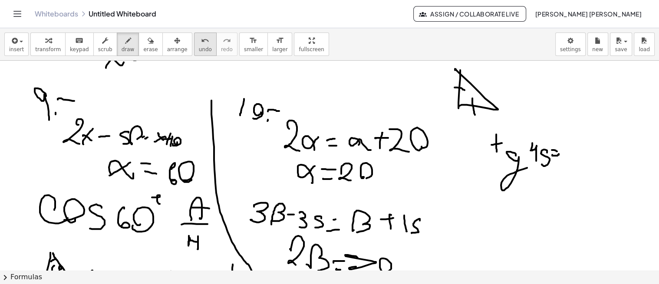
click at [194, 52] on button "undo undo" at bounding box center [205, 44] width 23 height 23
click at [216, 45] on button "redo redo" at bounding box center [226, 44] width 21 height 23
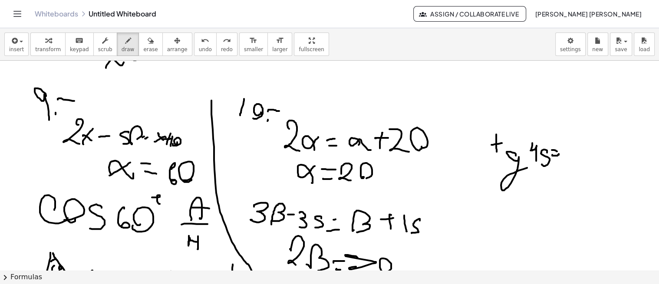
scroll to position [693, 0]
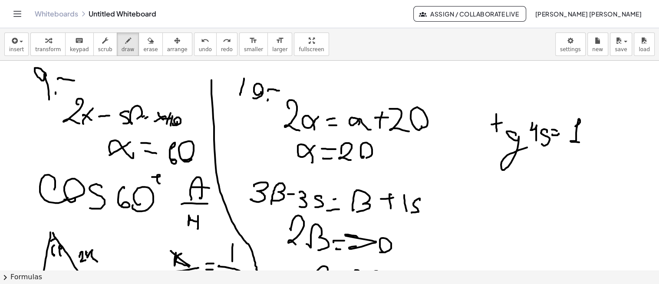
drag, startPoint x: 575, startPoint y: 126, endPoint x: 583, endPoint y: 144, distance: 19.4
click at [613, 51] on button "save" at bounding box center [621, 44] width 22 height 23
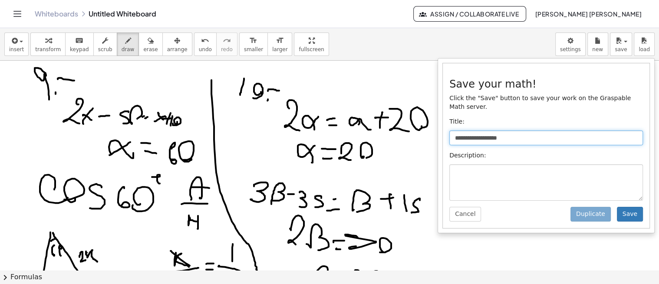
drag, startPoint x: 529, startPoint y: 128, endPoint x: 435, endPoint y: 135, distance: 94.8
click at [433, 135] on div "**********" at bounding box center [329, 156] width 659 height 256
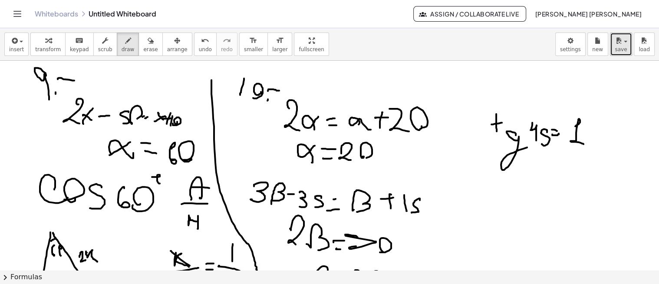
click at [613, 44] on button "save" at bounding box center [621, 44] width 22 height 23
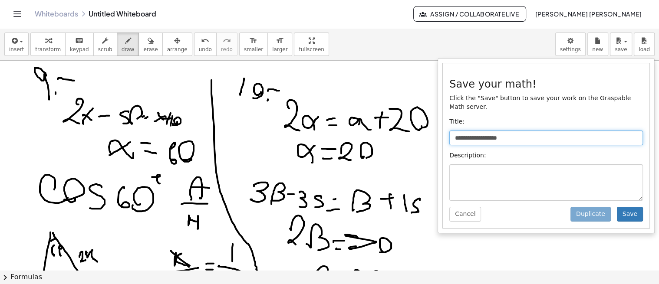
drag, startPoint x: 516, startPoint y: 129, endPoint x: 455, endPoint y: 134, distance: 61.8
click at [455, 134] on input "**********" at bounding box center [546, 138] width 194 height 15
type input "**********"
click at [625, 207] on button "Save" at bounding box center [630, 214] width 26 height 15
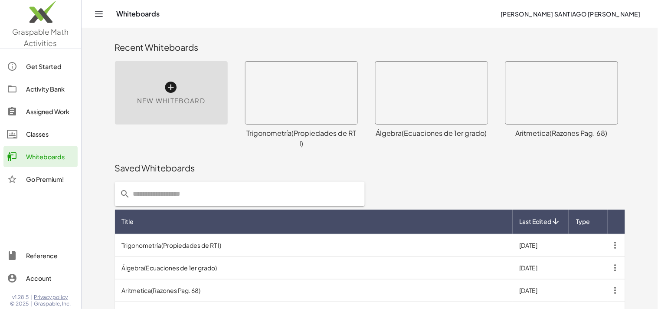
click at [194, 112] on div "New Whiteboard" at bounding box center [171, 92] width 113 height 63
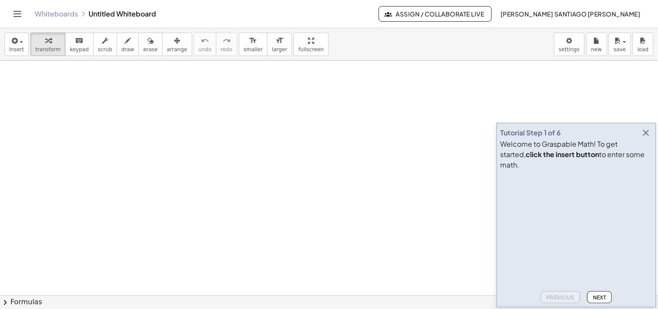
click at [644, 138] on icon "button" at bounding box center [646, 133] width 10 height 10
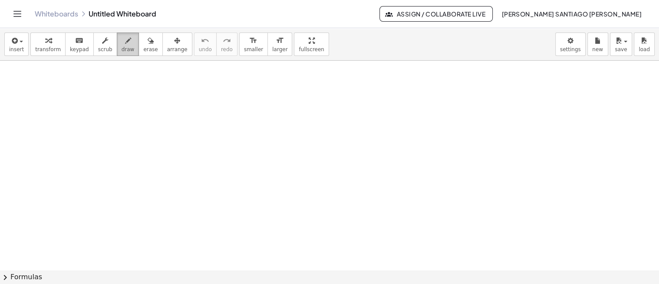
click at [121, 44] on div "button" at bounding box center [127, 40] width 13 height 10
drag, startPoint x: 63, startPoint y: 77, endPoint x: 68, endPoint y: 96, distance: 19.7
click at [68, 97] on div at bounding box center [329, 255] width 659 height 420
click at [128, 49] on div "transform keyboard keypad scrub draw erase arrange" at bounding box center [110, 44] width 161 height 23
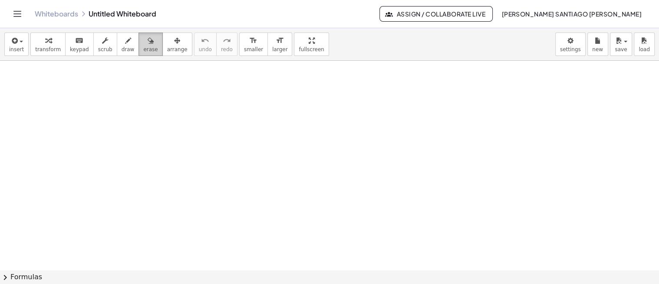
click at [138, 49] on button "erase" at bounding box center [150, 44] width 24 height 23
drag, startPoint x: 115, startPoint y: 49, endPoint x: 94, endPoint y: 79, distance: 36.5
click at [121, 49] on span "draw" at bounding box center [127, 49] width 13 height 6
drag, startPoint x: 80, startPoint y: 89, endPoint x: 81, endPoint y: 103, distance: 14.3
click at [79, 109] on div at bounding box center [329, 255] width 659 height 420
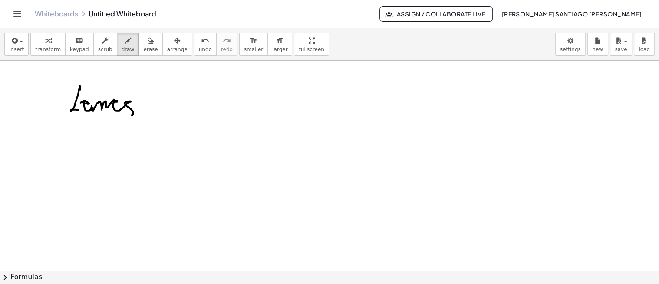
drag, startPoint x: 89, startPoint y: 103, endPoint x: 92, endPoint y: 128, distance: 25.4
click at [125, 115] on div at bounding box center [329, 255] width 659 height 420
drag, startPoint x: 43, startPoint y: 136, endPoint x: 57, endPoint y: 146, distance: 17.1
click at [56, 145] on div at bounding box center [329, 255] width 659 height 420
drag, startPoint x: 57, startPoint y: 148, endPoint x: 66, endPoint y: 148, distance: 9.1
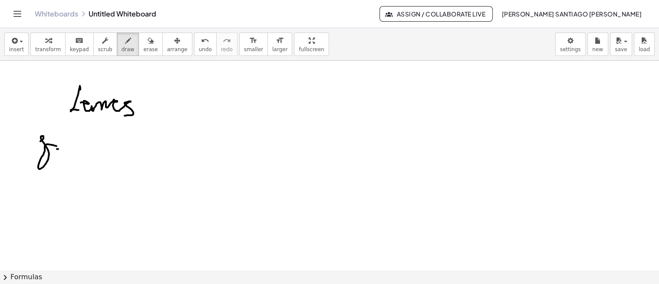
click at [64, 148] on div at bounding box center [329, 255] width 659 height 420
drag, startPoint x: 83, startPoint y: 142, endPoint x: 89, endPoint y: 158, distance: 17.0
click at [88, 159] on div at bounding box center [329, 255] width 659 height 420
drag, startPoint x: 94, startPoint y: 161, endPoint x: 93, endPoint y: 153, distance: 7.9
click at [93, 153] on div at bounding box center [329, 255] width 659 height 420
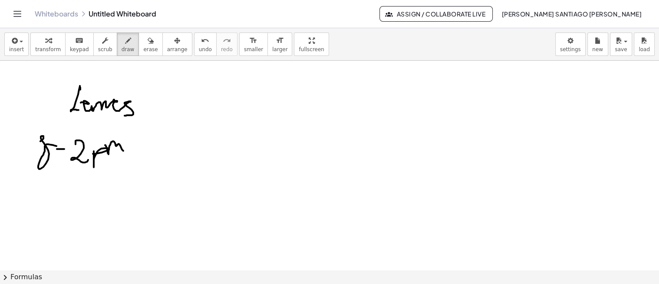
drag, startPoint x: 105, startPoint y: 144, endPoint x: 125, endPoint y: 153, distance: 21.2
click at [125, 153] on div at bounding box center [329, 255] width 659 height 420
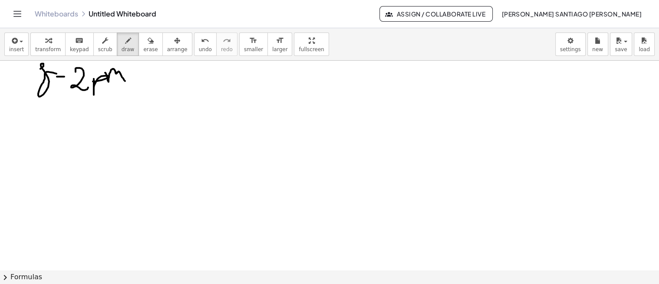
scroll to position [89, 0]
drag, startPoint x: 45, startPoint y: 118, endPoint x: 42, endPoint y: 130, distance: 12.1
click at [41, 131] on div at bounding box center [329, 182] width 659 height 420
drag, startPoint x: 53, startPoint y: 117, endPoint x: 53, endPoint y: 127, distance: 10.0
click at [54, 121] on div at bounding box center [329, 182] width 659 height 420
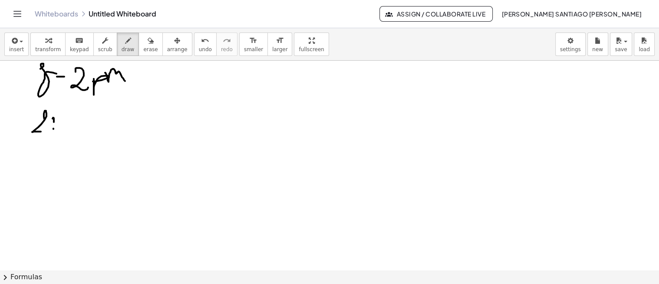
click at [53, 128] on div at bounding box center [329, 182] width 659 height 420
drag, startPoint x: 59, startPoint y: 117, endPoint x: 67, endPoint y: 129, distance: 14.3
click at [64, 129] on div at bounding box center [329, 182] width 659 height 420
drag, startPoint x: 71, startPoint y: 129, endPoint x: 75, endPoint y: 125, distance: 5.8
click at [74, 125] on div at bounding box center [329, 182] width 659 height 420
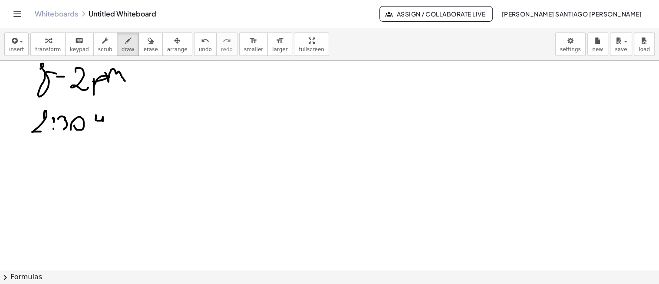
drag, startPoint x: 96, startPoint y: 115, endPoint x: 103, endPoint y: 130, distance: 16.7
click at [103, 130] on div at bounding box center [329, 182] width 659 height 420
click at [109, 125] on div at bounding box center [329, 182] width 659 height 420
click at [109, 116] on div at bounding box center [329, 182] width 659 height 420
click at [120, 119] on div at bounding box center [329, 182] width 659 height 420
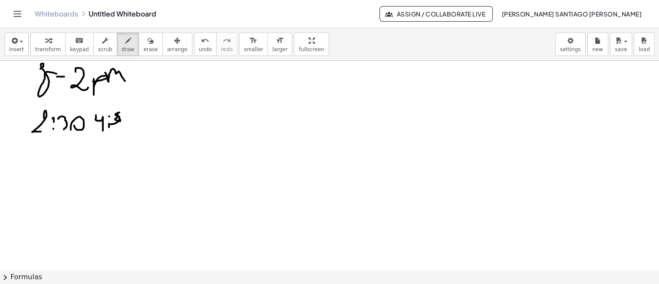
drag, startPoint x: 119, startPoint y: 112, endPoint x: 125, endPoint y: 128, distance: 16.6
click at [125, 128] on div at bounding box center [329, 182] width 659 height 420
click at [122, 119] on div at bounding box center [329, 182] width 659 height 420
drag, startPoint x: 27, startPoint y: 164, endPoint x: 35, endPoint y: 176, distance: 14.2
click at [20, 176] on div at bounding box center [329, 182] width 659 height 420
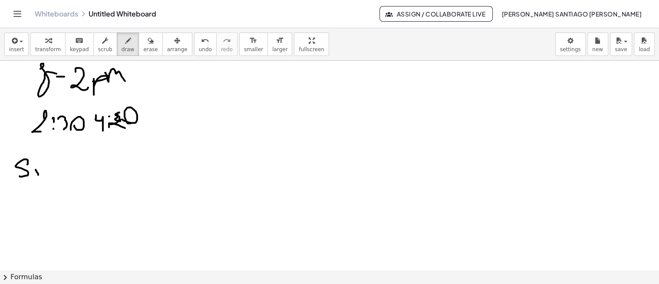
click at [36, 168] on div at bounding box center [329, 182] width 659 height 420
drag, startPoint x: 36, startPoint y: 171, endPoint x: 57, endPoint y: 169, distance: 20.9
click at [50, 169] on div at bounding box center [329, 182] width 659 height 420
drag, startPoint x: 62, startPoint y: 157, endPoint x: 58, endPoint y: 171, distance: 13.9
click at [59, 179] on div at bounding box center [329, 182] width 659 height 420
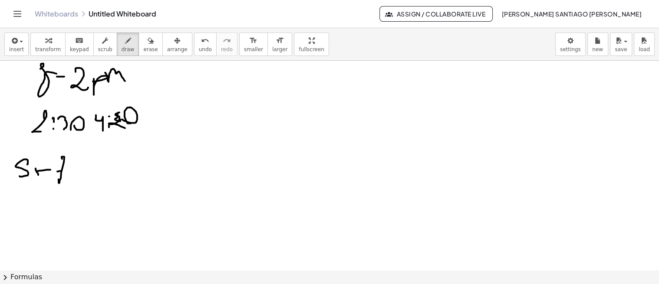
drag, startPoint x: 58, startPoint y: 171, endPoint x: 72, endPoint y: 168, distance: 14.1
click at [72, 168] on div at bounding box center [329, 182] width 659 height 420
click at [77, 167] on div at bounding box center [329, 182] width 659 height 420
drag, startPoint x: 76, startPoint y: 176, endPoint x: 85, endPoint y: 163, distance: 15.8
click at [77, 174] on div at bounding box center [329, 182] width 659 height 420
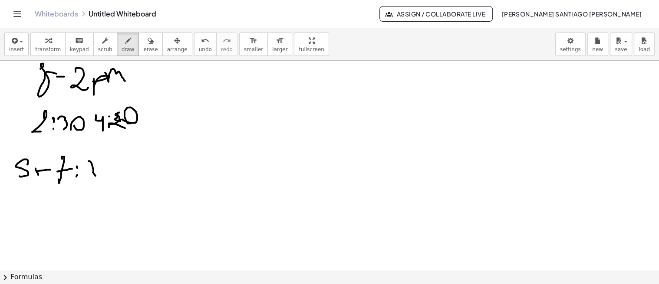
drag, startPoint x: 93, startPoint y: 169, endPoint x: 90, endPoint y: 183, distance: 14.2
click at [88, 183] on div at bounding box center [329, 182] width 659 height 420
drag, startPoint x: 102, startPoint y: 180, endPoint x: 94, endPoint y: 178, distance: 7.7
click at [94, 178] on div at bounding box center [329, 182] width 659 height 420
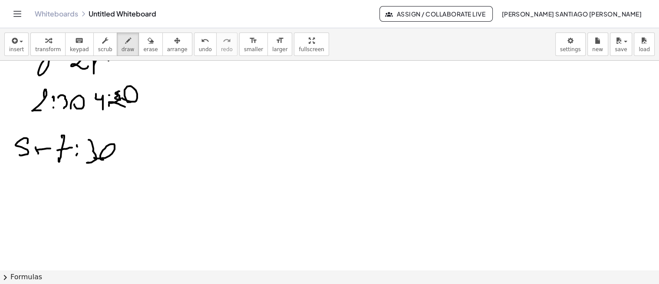
scroll to position [0, 0]
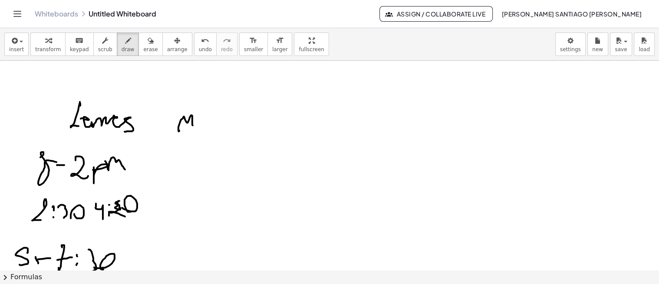
drag, startPoint x: 178, startPoint y: 130, endPoint x: 200, endPoint y: 125, distance: 21.9
click at [193, 125] on div at bounding box center [329, 271] width 659 height 420
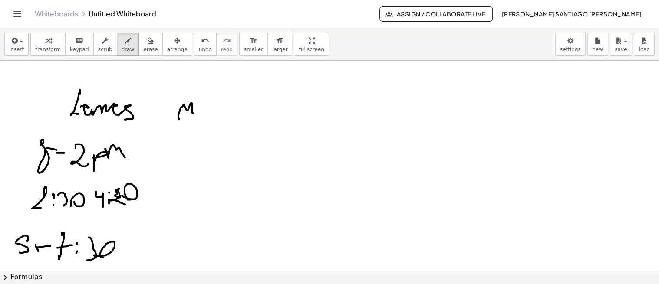
scroll to position [13, 0]
drag, startPoint x: 163, startPoint y: 145, endPoint x: 165, endPoint y: 149, distance: 4.5
click at [165, 149] on div at bounding box center [329, 258] width 659 height 420
drag, startPoint x: 167, startPoint y: 151, endPoint x: 172, endPoint y: 151, distance: 4.8
click at [172, 151] on div at bounding box center [329, 258] width 659 height 420
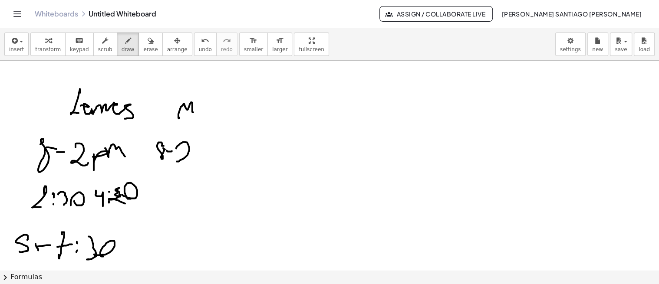
drag, startPoint x: 177, startPoint y: 146, endPoint x: 194, endPoint y: 163, distance: 24.2
click at [192, 165] on div at bounding box center [329, 258] width 659 height 420
drag, startPoint x: 159, startPoint y: 185, endPoint x: 160, endPoint y: 200, distance: 15.2
click at [160, 200] on div at bounding box center [329, 258] width 659 height 420
drag, startPoint x: 169, startPoint y: 197, endPoint x: 174, endPoint y: 197, distance: 4.8
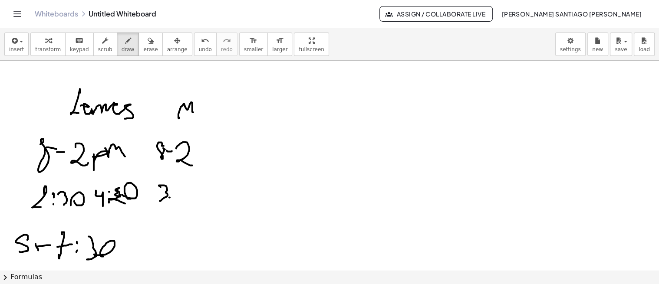
click at [174, 197] on div at bounding box center [329, 258] width 659 height 420
drag, startPoint x: 184, startPoint y: 191, endPoint x: 192, endPoint y: 204, distance: 15.4
click at [192, 204] on div at bounding box center [329, 258] width 659 height 420
click at [197, 197] on div at bounding box center [329, 258] width 659 height 420
click at [198, 201] on div at bounding box center [329, 258] width 659 height 420
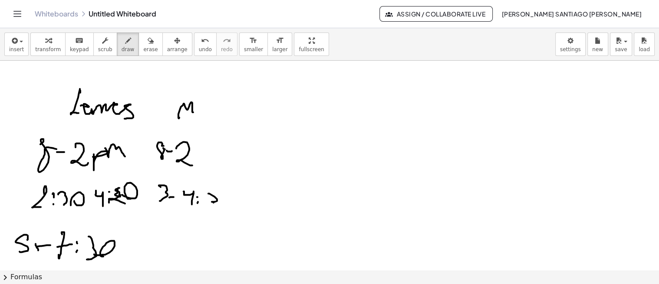
drag, startPoint x: 209, startPoint y: 193, endPoint x: 210, endPoint y: 209, distance: 15.7
click at [210, 209] on div at bounding box center [329, 258] width 659 height 420
drag
click at [229, 213] on div at bounding box center [329, 258] width 659 height 420
click at [155, 236] on div at bounding box center [329, 258] width 659 height 420
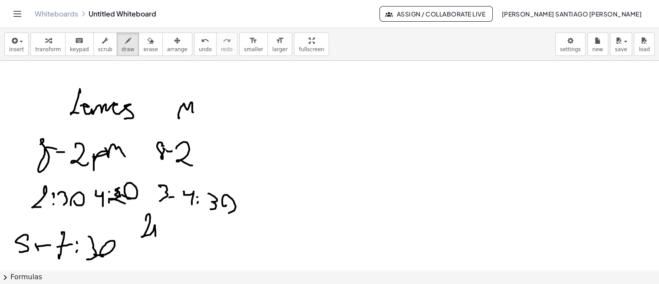
click at [157, 233] on div at bounding box center [329, 258] width 659 height 420
click at [157, 243] on div at bounding box center [329, 258] width 659 height 420
click at [161, 227] on div at bounding box center [329, 258] width 659 height 420
click at [165, 237] on div at bounding box center [329, 258] width 659 height 420
click at [171, 240] on div at bounding box center [329, 258] width 659 height 420
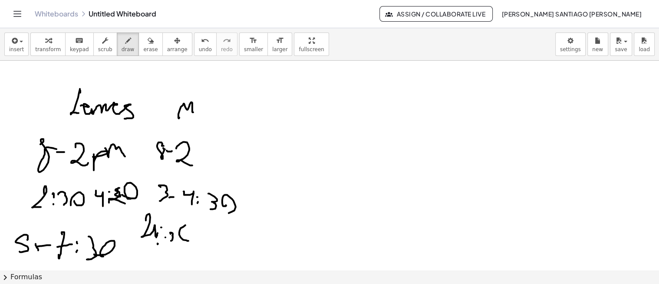
click at [179, 234] on div at bounding box center [329, 258] width 659 height 420
click at [194, 233] on div at bounding box center [329, 258] width 659 height 420
click at [197, 240] on div at bounding box center [329, 258] width 659 height 420
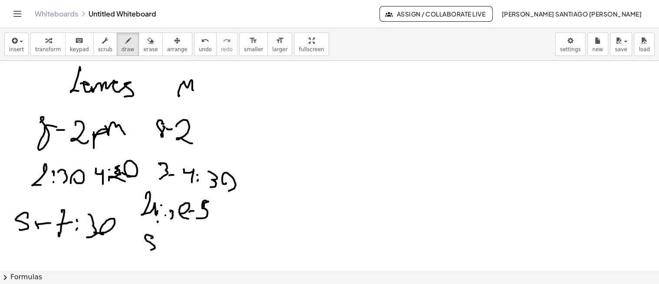
click at [150, 245] on div at bounding box center [329, 236] width 659 height 420
click at [168, 246] on div at bounding box center [329, 236] width 659 height 420
click at [188, 247] on div at bounding box center [329, 236] width 659 height 420
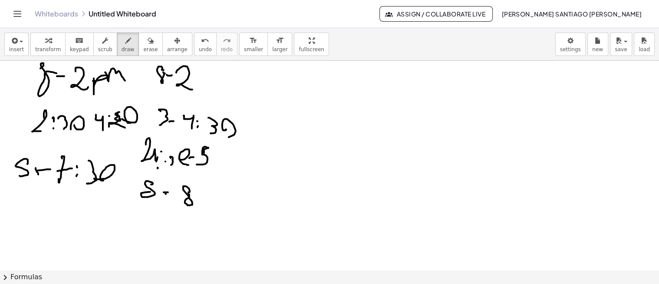
scroll to position [89, 0]
click at [168, 239] on div at bounding box center [329, 182] width 659 height 420
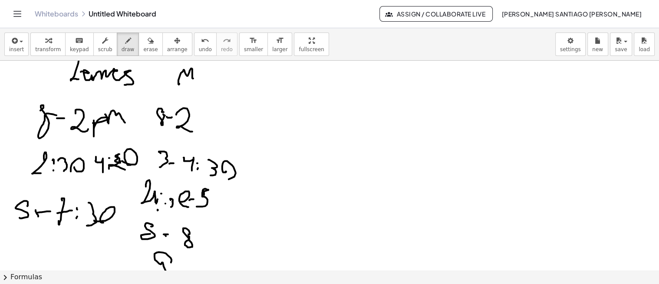
scroll to position [46, 0]
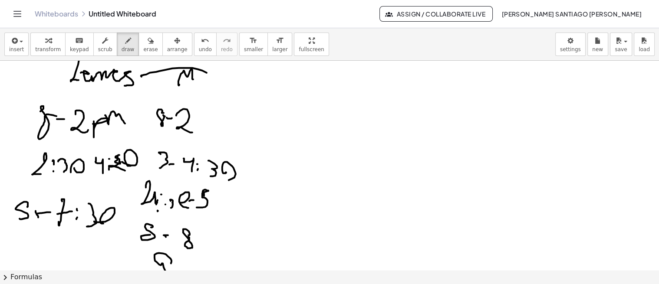
drag, startPoint x: 142, startPoint y: 75, endPoint x: 214, endPoint y: 81, distance: 71.8
click at [214, 81] on div at bounding box center [329, 225] width 659 height 420
click at [215, 73] on div at bounding box center [329, 225] width 659 height 420
drag, startPoint x: 218, startPoint y: 80, endPoint x: 227, endPoint y: 81, distance: 9.6
click at [227, 82] on div at bounding box center [329, 225] width 659 height 420
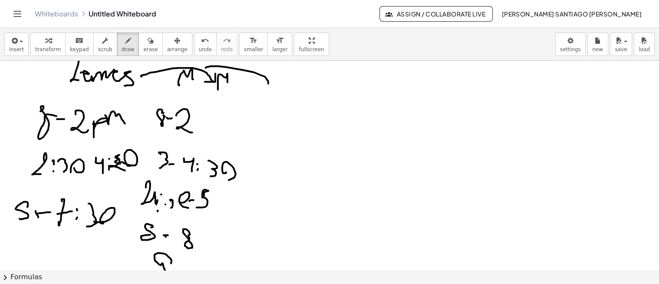
drag, startPoint x: 206, startPoint y: 67, endPoint x: 257, endPoint y: 81, distance: 53.0
click at [268, 83] on div at bounding box center [329, 225] width 659 height 420
drag, startPoint x: 255, startPoint y: 81, endPoint x: 269, endPoint y: 83, distance: 14.6
click at [270, 79] on div at bounding box center [329, 225] width 659 height 420
drag, startPoint x: 266, startPoint y: 85, endPoint x: 263, endPoint y: 99, distance: 13.8
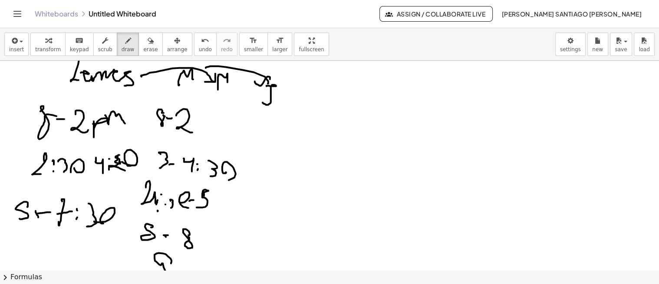
click at [263, 99] on div at bounding box center [329, 225] width 659 height 420
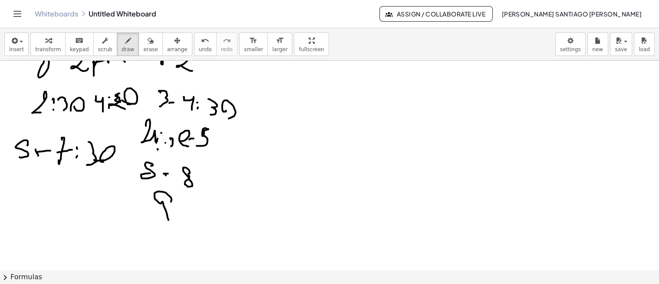
scroll to position [108, 0]
drag, startPoint x: 248, startPoint y: 180, endPoint x: 249, endPoint y: 203, distance: 23.5
click at [249, 203] on div at bounding box center [329, 163] width 659 height 420
drag, startPoint x: 257, startPoint y: 192, endPoint x: 272, endPoint y: 190, distance: 14.5
click at [270, 190] on div at bounding box center [329, 163] width 659 height 420
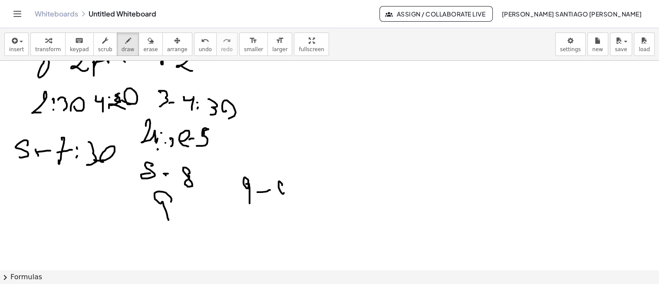
drag, startPoint x: 282, startPoint y: 184, endPoint x: 287, endPoint y: 202, distance: 19.3
click at [287, 202] on div at bounding box center [329, 163] width 659 height 420
click at [294, 183] on div at bounding box center [329, 163] width 659 height 420
click at [298, 194] on div at bounding box center [329, 163] width 659 height 420
drag, startPoint x: 305, startPoint y: 184, endPoint x: 309, endPoint y: 204, distance: 20.4
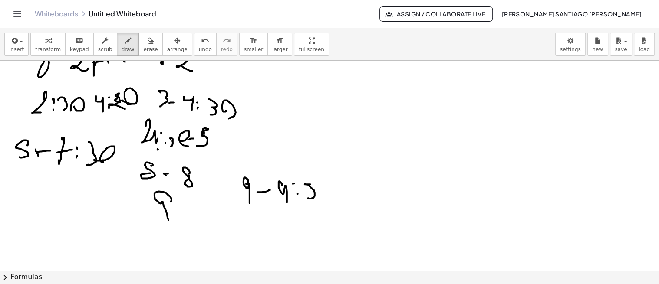
click at [311, 200] on div at bounding box center [329, 163] width 659 height 420
drag, startPoint x: 308, startPoint y: 200, endPoint x: 302, endPoint y: 205, distance: 7.7
click at [302, 205] on div at bounding box center [329, 163] width 659 height 420
drag, startPoint x: 322, startPoint y: 189, endPoint x: 317, endPoint y: 200, distance: 12.2
click at [317, 200] on div at bounding box center [329, 163] width 659 height 420
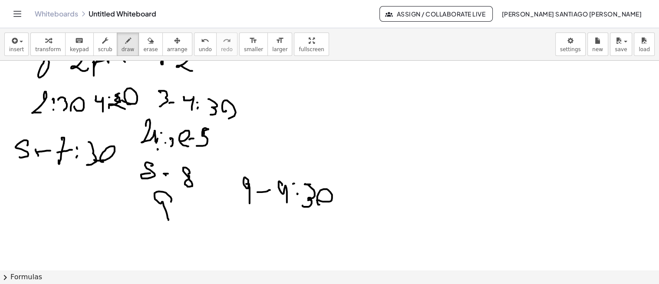
scroll to position [0, 0]
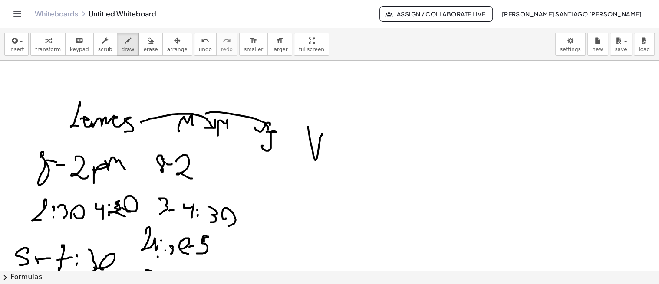
drag, startPoint x: 308, startPoint y: 128, endPoint x: 323, endPoint y: 134, distance: 16.4
click at [323, 134] on div at bounding box center [329, 271] width 659 height 420
drag, startPoint x: 237, startPoint y: 110, endPoint x: 307, endPoint y: 131, distance: 72.4
click at [307, 131] on div at bounding box center [329, 271] width 659 height 420
click at [313, 115] on div at bounding box center [329, 271] width 659 height 420
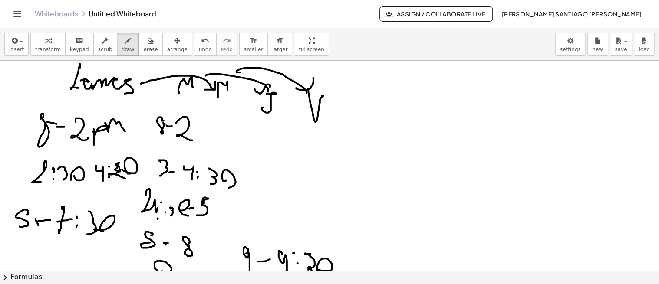
scroll to position [37, 0]
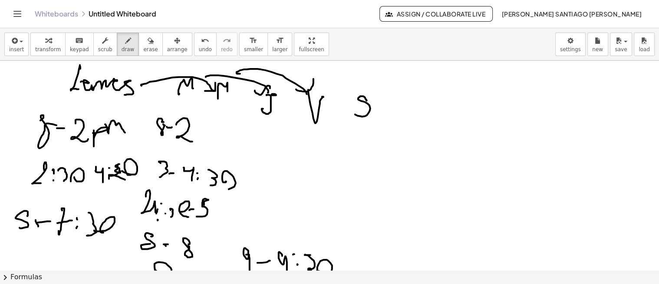
click at [353, 112] on div at bounding box center [329, 234] width 659 height 420
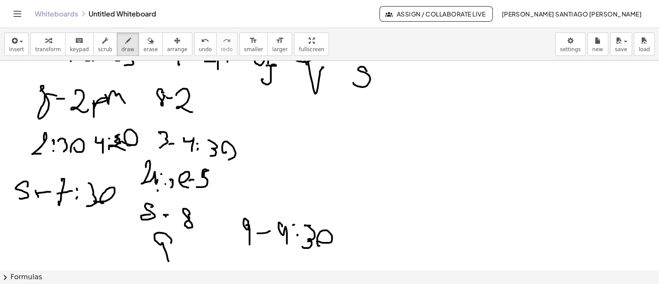
scroll to position [66, 0]
click at [343, 162] on div at bounding box center [329, 204] width 659 height 420
click at [364, 168] on div at bounding box center [329, 204] width 659 height 420
click at [375, 192] on div at bounding box center [329, 204] width 659 height 420
click at [385, 179] on div at bounding box center [329, 204] width 659 height 420
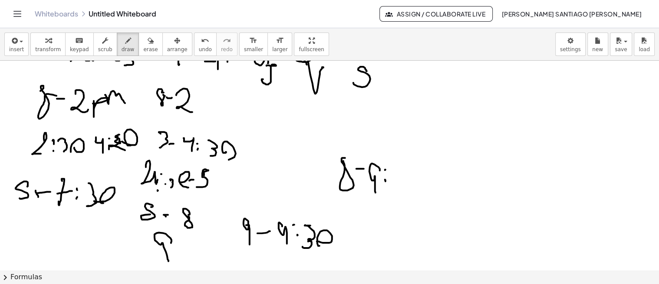
click at [385, 169] on div at bounding box center [329, 204] width 659 height 420
click at [393, 184] on div at bounding box center [329, 204] width 659 height 420
click at [409, 180] on div at bounding box center [329, 204] width 659 height 420
click at [407, 88] on div at bounding box center [329, 204] width 659 height 420
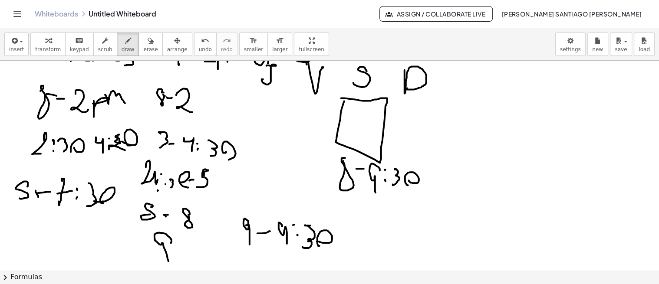
drag, startPoint x: 341, startPoint y: 98, endPoint x: 346, endPoint y: 101, distance: 5.9
click at [346, 101] on div at bounding box center [329, 204] width 659 height 420
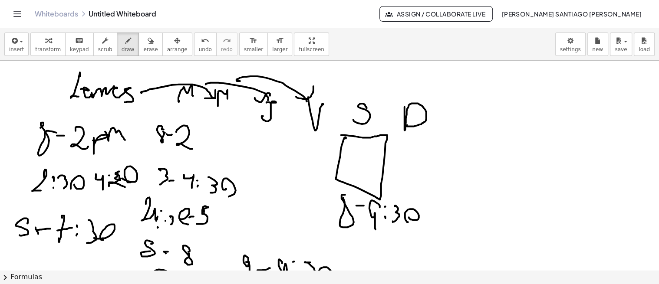
scroll to position [29, 0]
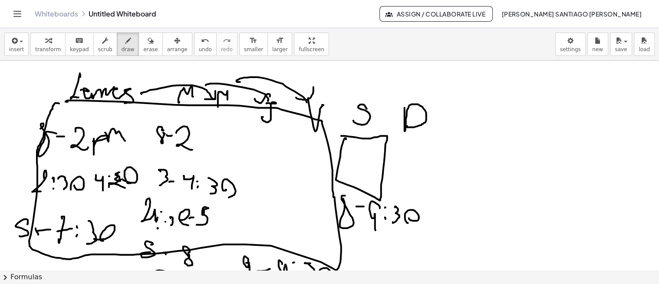
drag, startPoint x: 66, startPoint y: 101, endPoint x: 72, endPoint y: 104, distance: 6.4
click at [72, 104] on div at bounding box center [329, 242] width 659 height 420
drag, startPoint x: 345, startPoint y: 148, endPoint x: 354, endPoint y: 162, distance: 17.8
click at [354, 162] on div at bounding box center [329, 242] width 659 height 420
drag, startPoint x: 359, startPoint y: 183, endPoint x: 374, endPoint y: 180, distance: 14.6
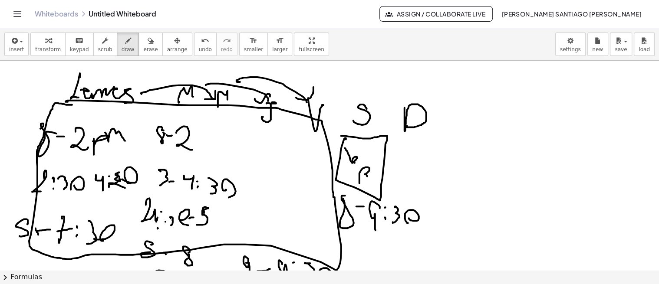
click at [374, 180] on div at bounding box center [329, 242] width 659 height 420
drag, startPoint x: 405, startPoint y: 152, endPoint x: 414, endPoint y: 168, distance: 18.1
click at [413, 170] on div at bounding box center [329, 242] width 659 height 420
drag, startPoint x: 422, startPoint y: 162, endPoint x: 435, endPoint y: 158, distance: 13.2
click at [433, 162] on div at bounding box center [329, 242] width 659 height 420
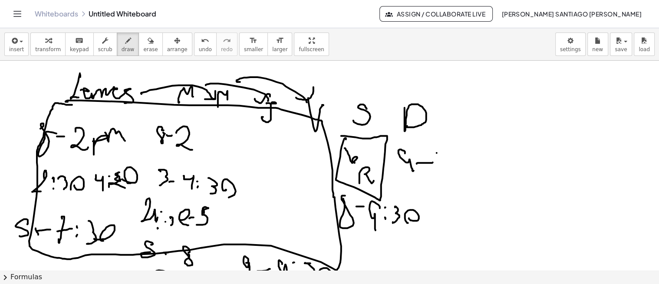
drag, startPoint x: 436, startPoint y: 152, endPoint x: 440, endPoint y: 163, distance: 11.0
click at [440, 164] on div at bounding box center [329, 242] width 659 height 420
drag, startPoint x: 453, startPoint y: 148, endPoint x: 474, endPoint y: 167, distance: 28.3
click at [469, 170] on div at bounding box center [329, 242] width 659 height 420
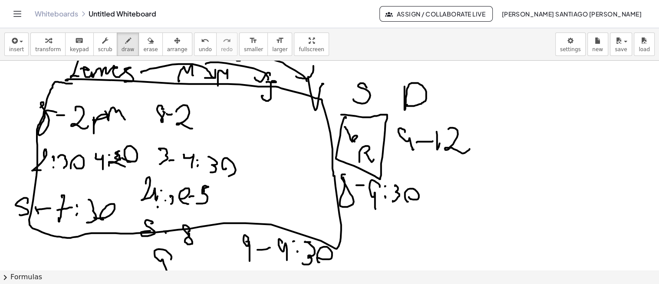
scroll to position [51, 0]
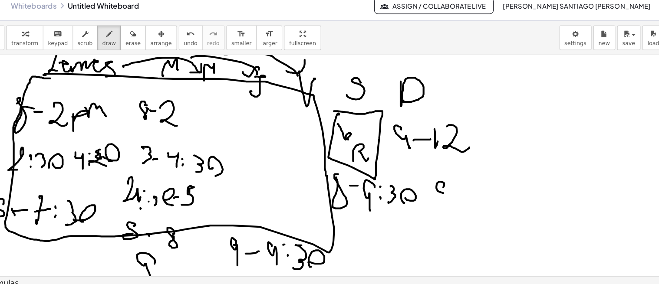
drag, startPoint x: 445, startPoint y: 185, endPoint x: 446, endPoint y: 194, distance: 8.8
click at [446, 194] on div at bounding box center [329, 220] width 659 height 420
drag, startPoint x: 458, startPoint y: 190, endPoint x: 473, endPoint y: 189, distance: 15.6
click at [467, 189] on div at bounding box center [329, 220] width 659 height 420
drag, startPoint x: 477, startPoint y: 184, endPoint x: 505, endPoint y: 176, distance: 29.3
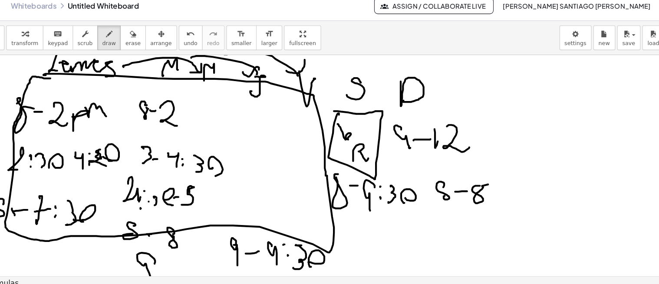
click at [505, 176] on div at bounding box center [329, 220] width 659 height 420
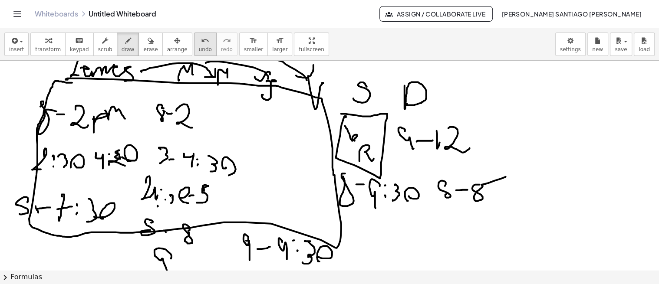
click at [199, 49] on span "undo" at bounding box center [205, 49] width 13 height 6
click at [483, 181] on div at bounding box center [329, 220] width 659 height 420
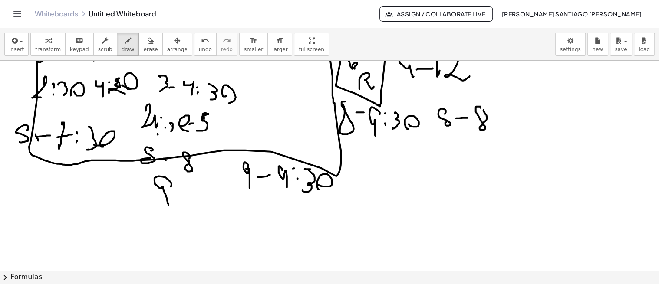
scroll to position [123, 0]
drag, startPoint x: 32, startPoint y: 203, endPoint x: 51, endPoint y: 197, distance: 19.8
click at [46, 216] on div at bounding box center [329, 148] width 659 height 420
drag, startPoint x: 52, startPoint y: 197, endPoint x: 51, endPoint y: 211, distance: 13.9
click at [51, 209] on div at bounding box center [329, 148] width 659 height 420
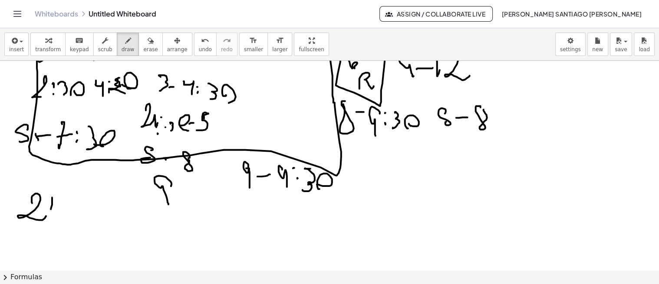
drag, startPoint x: 50, startPoint y: 215, endPoint x: 56, endPoint y: 205, distance: 11.9
click at [50, 213] on div at bounding box center [329, 148] width 659 height 420
drag, startPoint x: 62, startPoint y: 197, endPoint x: 80, endPoint y: 218, distance: 27.8
click at [80, 218] on div at bounding box center [329, 148] width 659 height 420
drag, startPoint x: 82, startPoint y: 222, endPoint x: 71, endPoint y: 217, distance: 11.5
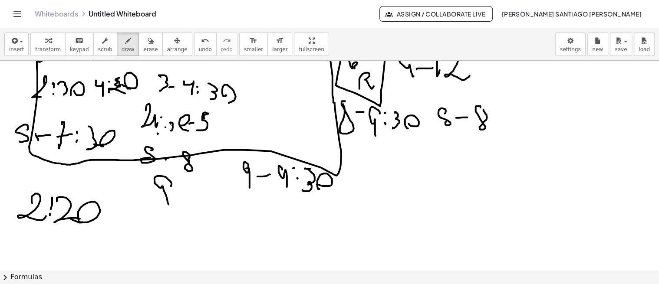
click at [71, 218] on div at bounding box center [329, 148] width 659 height 420
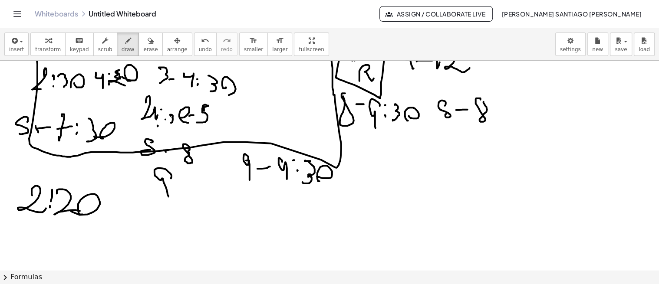
scroll to position [131, 0]
drag, startPoint x: 154, startPoint y: 210, endPoint x: 159, endPoint y: 217, distance: 9.2
click at [159, 217] on div at bounding box center [329, 140] width 659 height 420
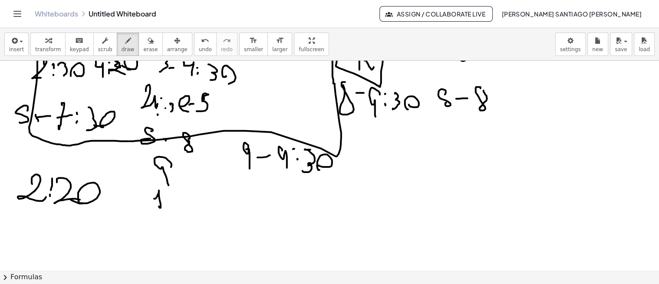
scroll to position [148, 0]
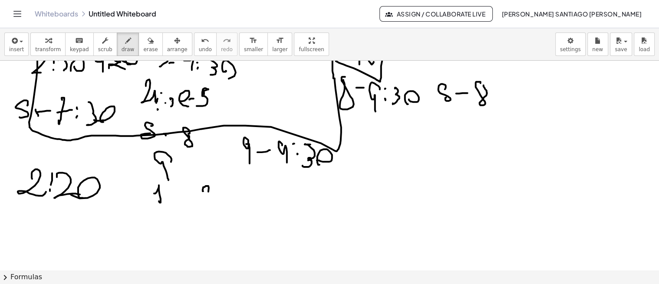
drag, startPoint x: 203, startPoint y: 190, endPoint x: 194, endPoint y: 207, distance: 18.8
click at [194, 207] on div at bounding box center [329, 123] width 659 height 420
click at [207, 207] on div at bounding box center [329, 123] width 659 height 420
drag, startPoint x: 226, startPoint y: 195, endPoint x: 227, endPoint y: 209, distance: 13.6
click at [227, 209] on div at bounding box center [329, 123] width 659 height 420
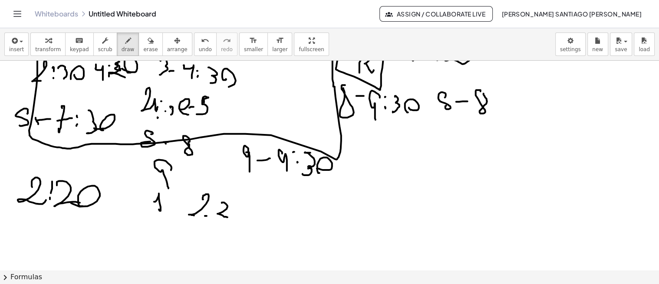
scroll to position [139, 0]
drag, startPoint x: 265, startPoint y: 205, endPoint x: 284, endPoint y: 215, distance: 21.5
click at [268, 222] on div at bounding box center [329, 132] width 659 height 420
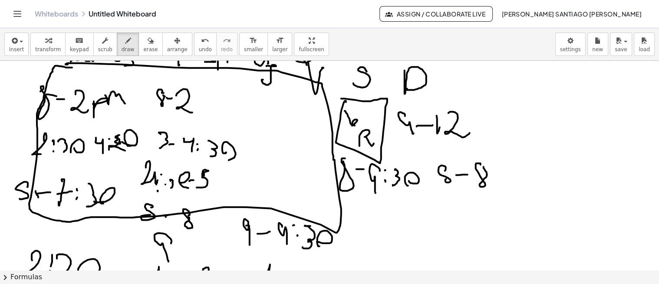
scroll to position [65, 0]
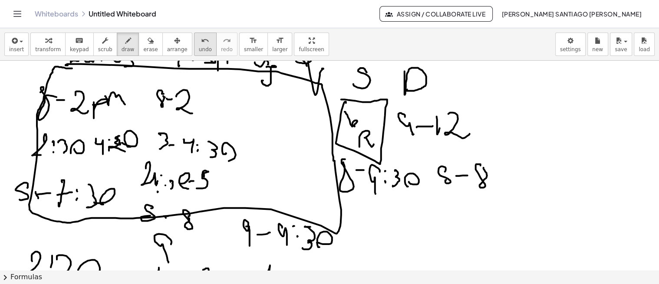
click at [199, 36] on div "undo" at bounding box center [205, 40] width 13 height 10
click at [231, 131] on div at bounding box center [329, 206] width 659 height 420
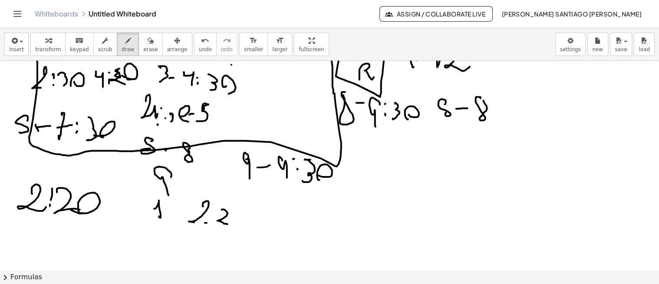
scroll to position [133, 0]
drag, startPoint x: 258, startPoint y: 209, endPoint x: 274, endPoint y: 210, distance: 16.1
click at [270, 213] on div at bounding box center [329, 138] width 659 height 420
drag, startPoint x: 297, startPoint y: 205, endPoint x: 296, endPoint y: 217, distance: 11.7
click at [292, 216] on div at bounding box center [329, 138] width 659 height 420
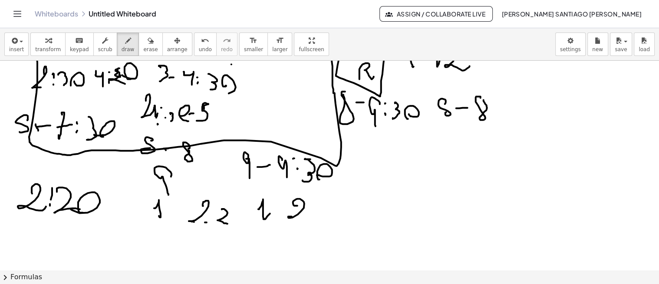
click at [304, 219] on div at bounding box center [329, 138] width 659 height 420
drag, startPoint x: 312, startPoint y: 209, endPoint x: 328, endPoint y: 224, distance: 21.2
click at [328, 224] on div at bounding box center [329, 138] width 659 height 420
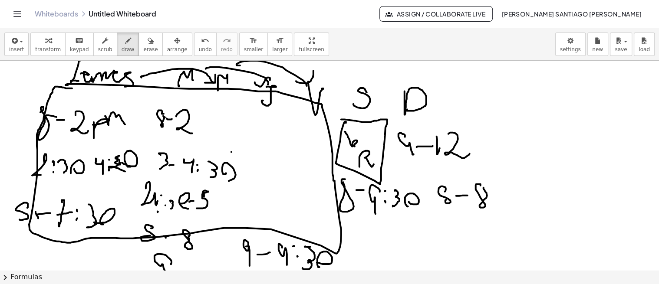
scroll to position [97, 0]
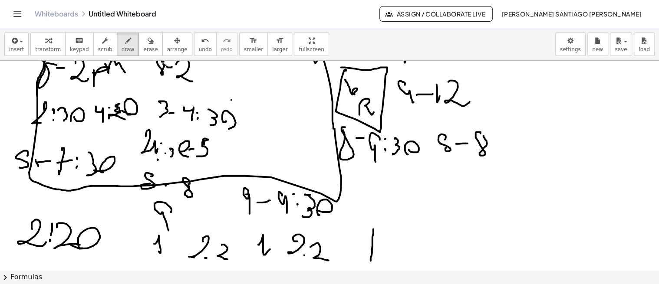
drag, startPoint x: 373, startPoint y: 229, endPoint x: 372, endPoint y: 259, distance: 30.0
click at [370, 262] on div at bounding box center [329, 174] width 659 height 420
drag, startPoint x: 375, startPoint y: 248, endPoint x: 391, endPoint y: 261, distance: 20.3
click at [390, 261] on div at bounding box center [329, 174] width 659 height 420
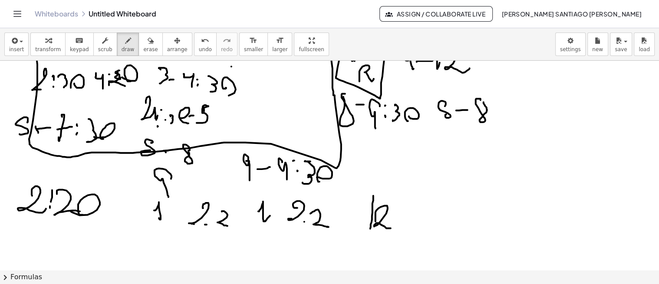
scroll to position [131, 0]
drag, startPoint x: 454, startPoint y: 200, endPoint x: 446, endPoint y: 233, distance: 33.7
click at [446, 233] on div at bounding box center [329, 140] width 659 height 420
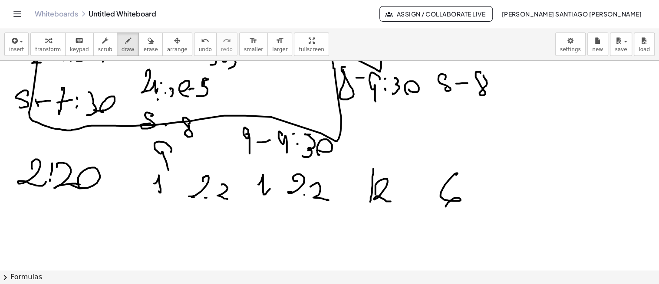
scroll to position [158, 0]
drag, startPoint x: 41, startPoint y: 233, endPoint x: 82, endPoint y: 229, distance: 41.8
click at [72, 244] on div at bounding box center [329, 113] width 659 height 420
drag, startPoint x: 82, startPoint y: 222, endPoint x: 81, endPoint y: 249, distance: 27.8
click at [81, 249] on div at bounding box center [329, 113] width 659 height 420
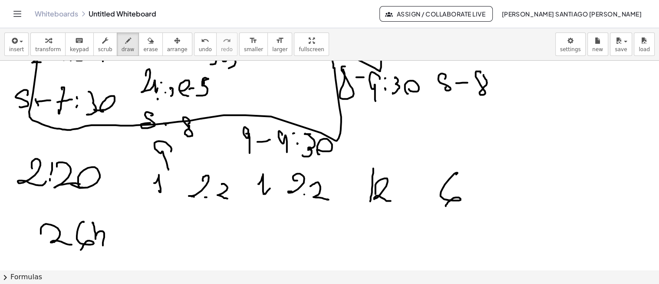
drag, startPoint x: 93, startPoint y: 222, endPoint x: 106, endPoint y: 244, distance: 25.7
click at [106, 244] on div at bounding box center [329, 113] width 659 height 420
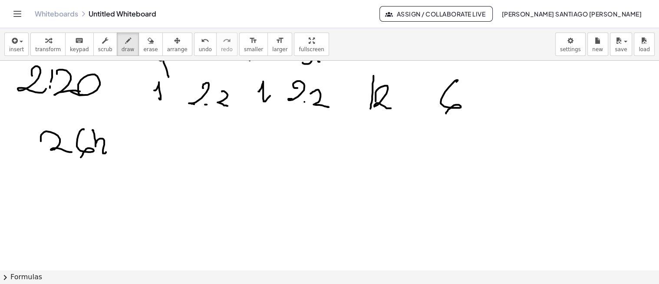
scroll to position [251, 0]
drag, startPoint x: 35, startPoint y: 196, endPoint x: 71, endPoint y: 201, distance: 36.4
click at [55, 207] on div at bounding box center [329, 125] width 659 height 630
drag, startPoint x: 71, startPoint y: 197, endPoint x: 85, endPoint y: 226, distance: 32.2
click at [82, 227] on div at bounding box center [329, 125] width 659 height 630
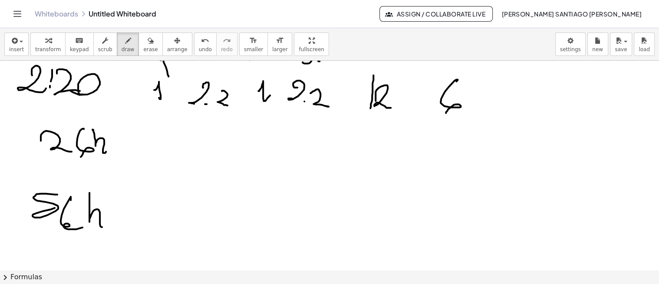
drag, startPoint x: 89, startPoint y: 192, endPoint x: 106, endPoint y: 220, distance: 32.7
click at [106, 220] on div at bounding box center [329, 125] width 659 height 630
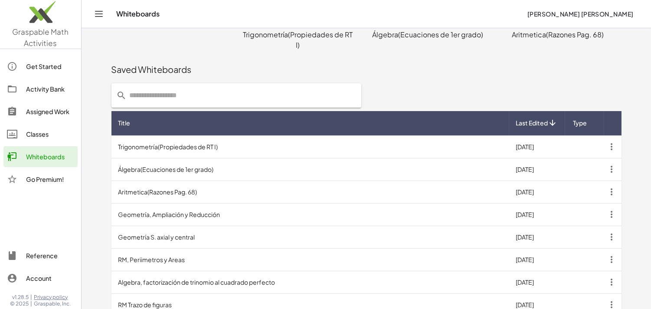
scroll to position [99, 0]
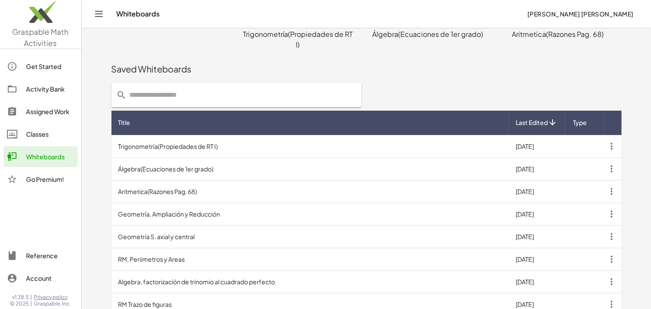
click at [610, 148] on icon "button" at bounding box center [612, 146] width 16 height 16
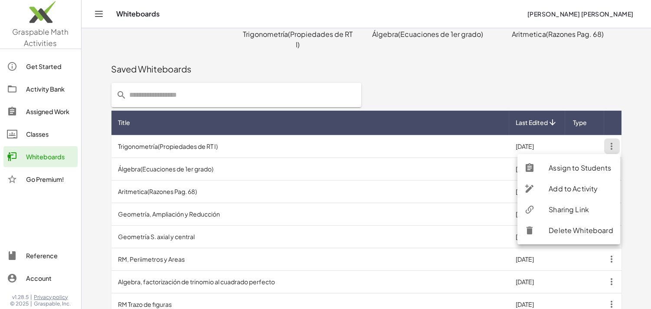
click at [560, 214] on div "Sharing Link" at bounding box center [581, 209] width 65 height 10
